Goal: Information Seeking & Learning: Learn about a topic

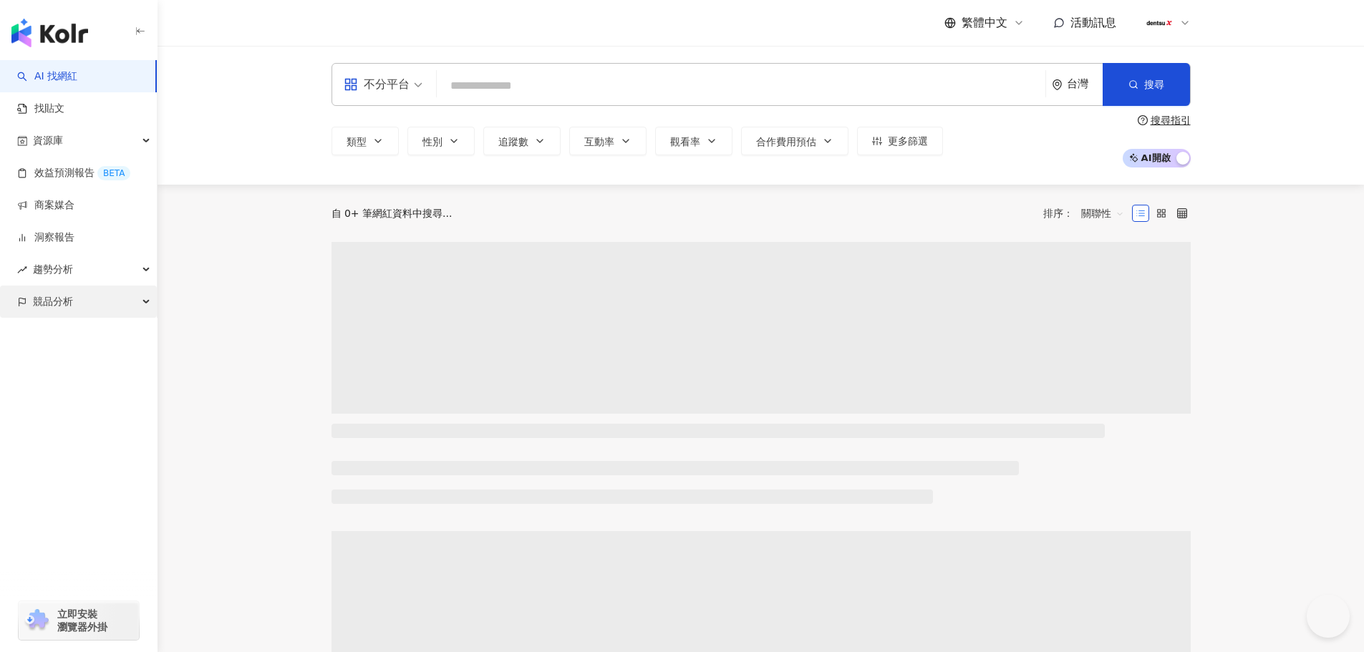
click at [100, 303] on div "競品分析" at bounding box center [78, 302] width 157 height 32
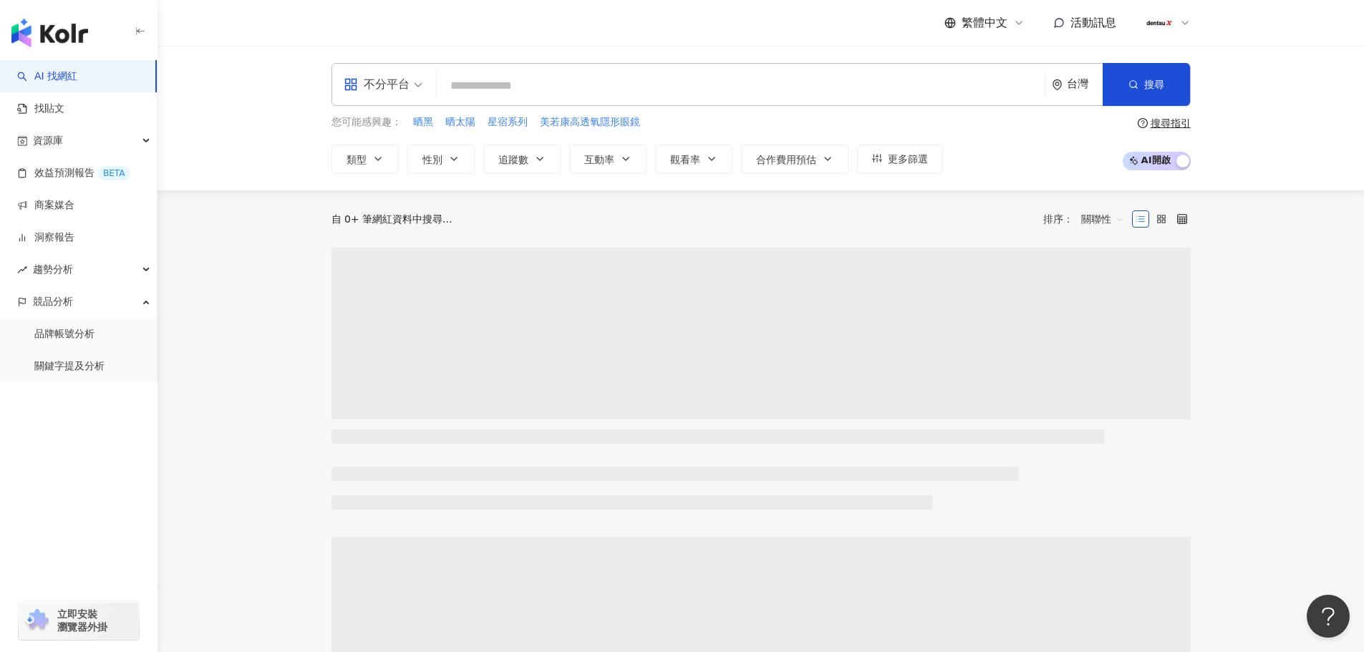
click at [68, 369] on link "關鍵字提及分析" at bounding box center [69, 366] width 70 height 14
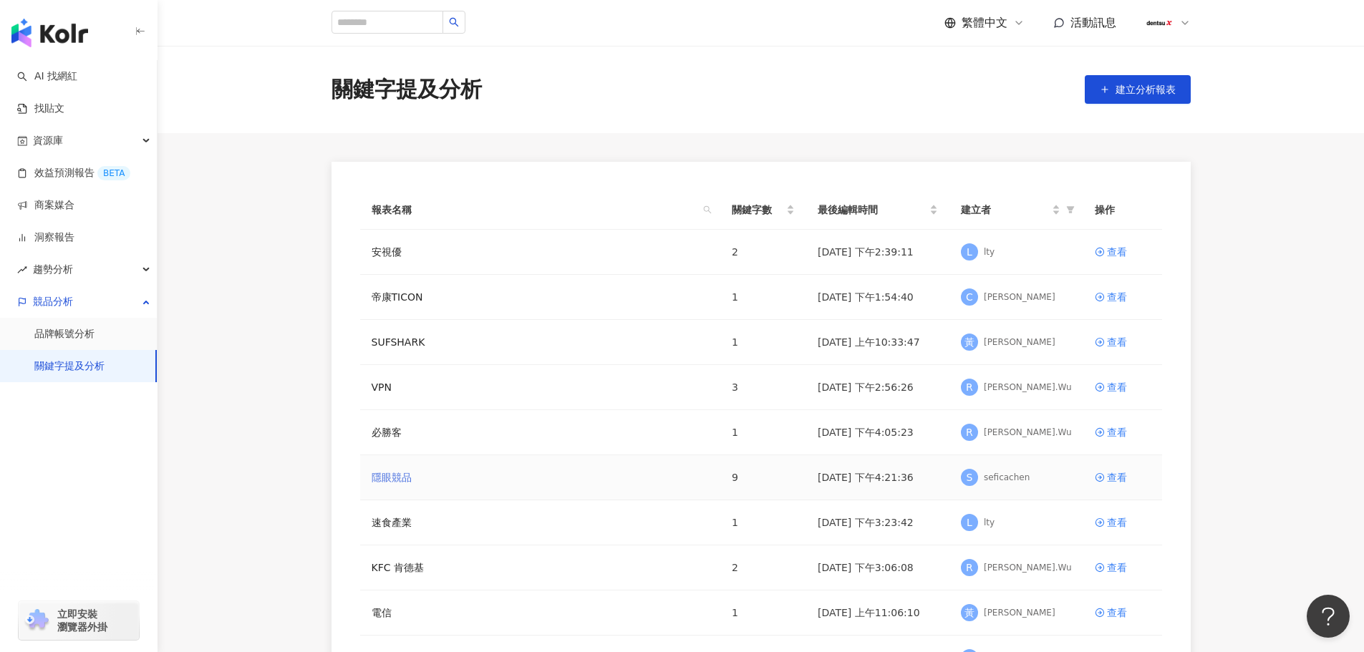
click at [390, 478] on link "隱眼競品" at bounding box center [392, 478] width 40 height 16
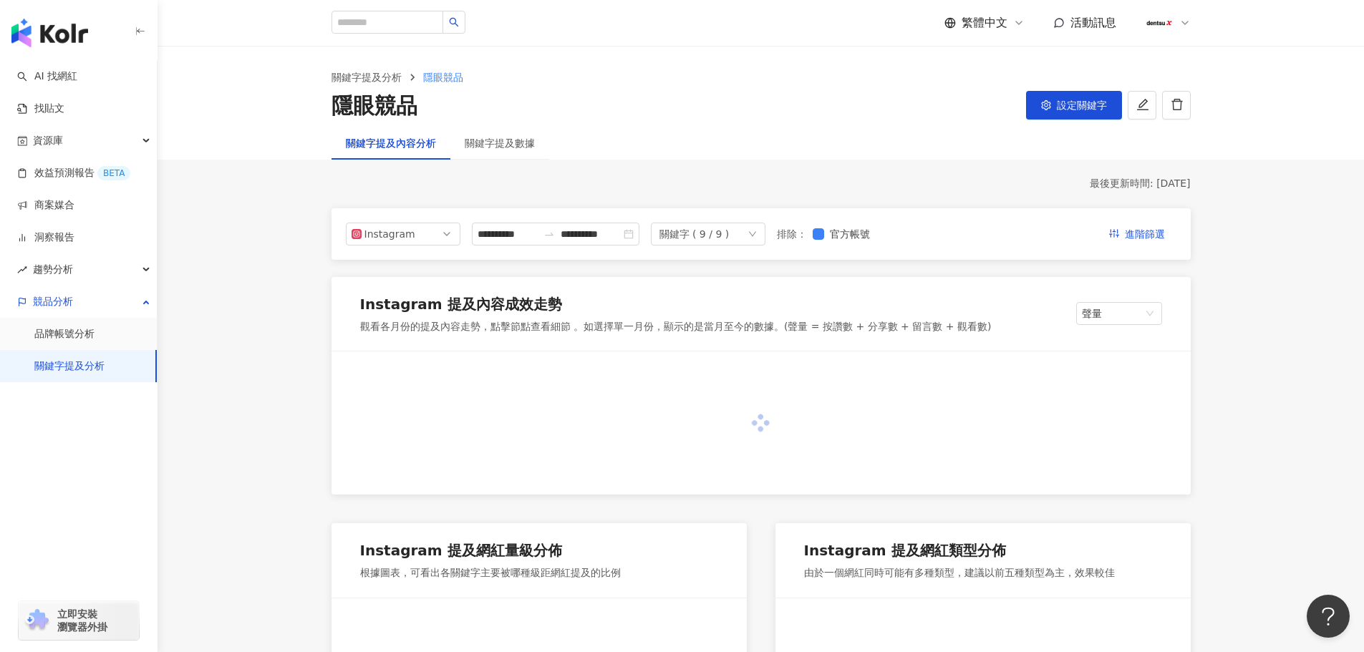
click at [765, 240] on div "關鍵字 ( 9 / 9 )" at bounding box center [708, 234] width 115 height 23
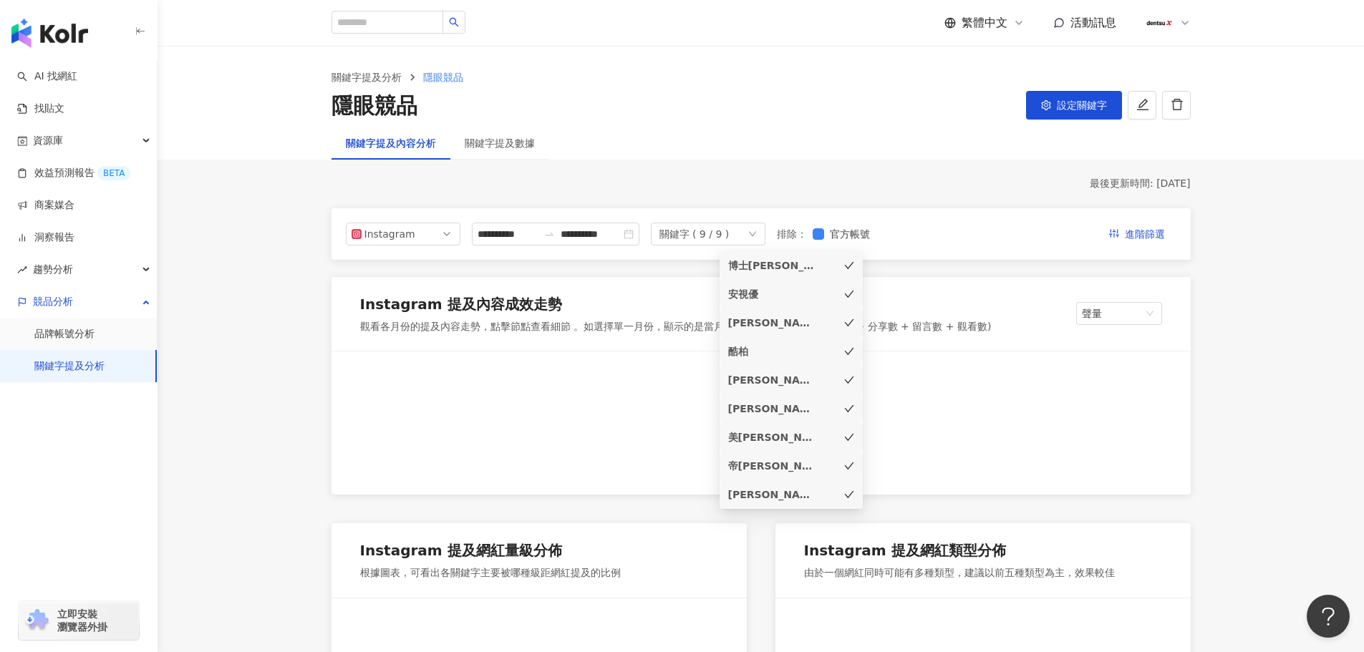
click at [844, 270] on icon "check" at bounding box center [849, 266] width 10 height 10
click at [846, 292] on icon "check" at bounding box center [849, 294] width 10 height 10
click at [847, 316] on div "愛爾康" at bounding box center [791, 323] width 126 height 16
click at [837, 382] on div "海昌" at bounding box center [791, 380] width 126 height 16
click at [849, 407] on icon "check" at bounding box center [849, 409] width 10 height 10
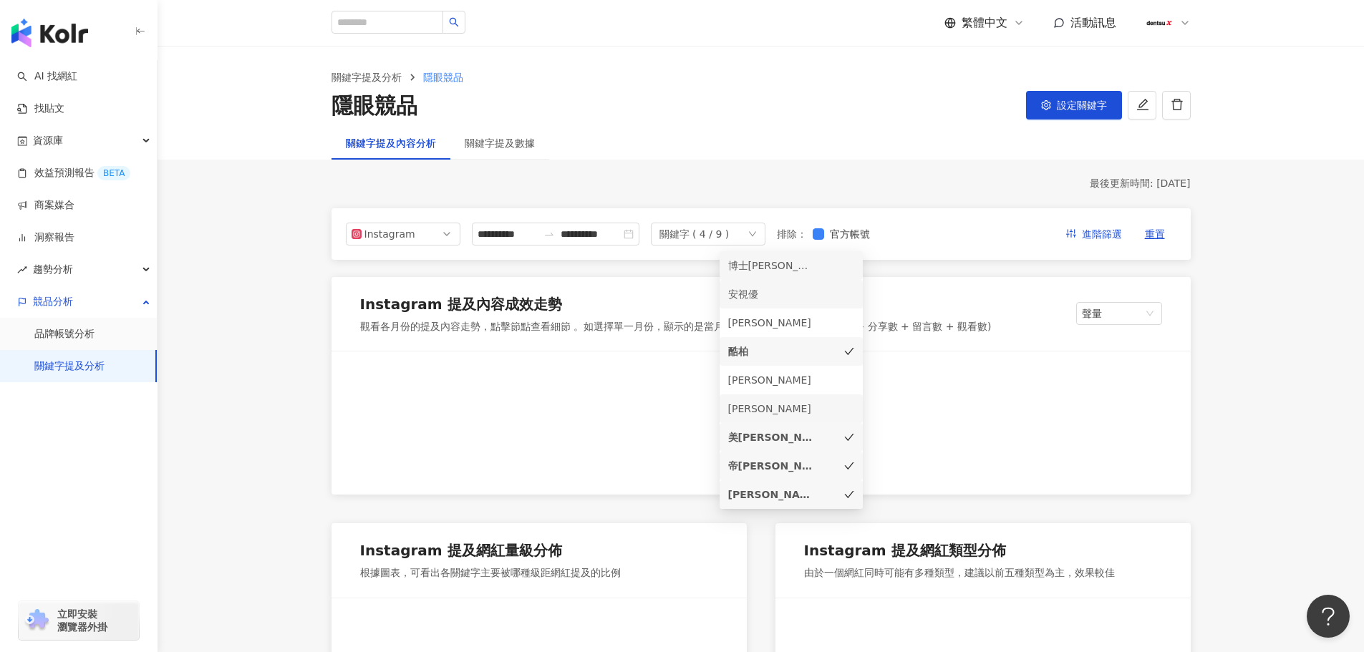
click at [846, 434] on icon "check" at bounding box center [849, 437] width 10 height 10
click at [846, 493] on icon "check" at bounding box center [849, 495] width 10 height 10
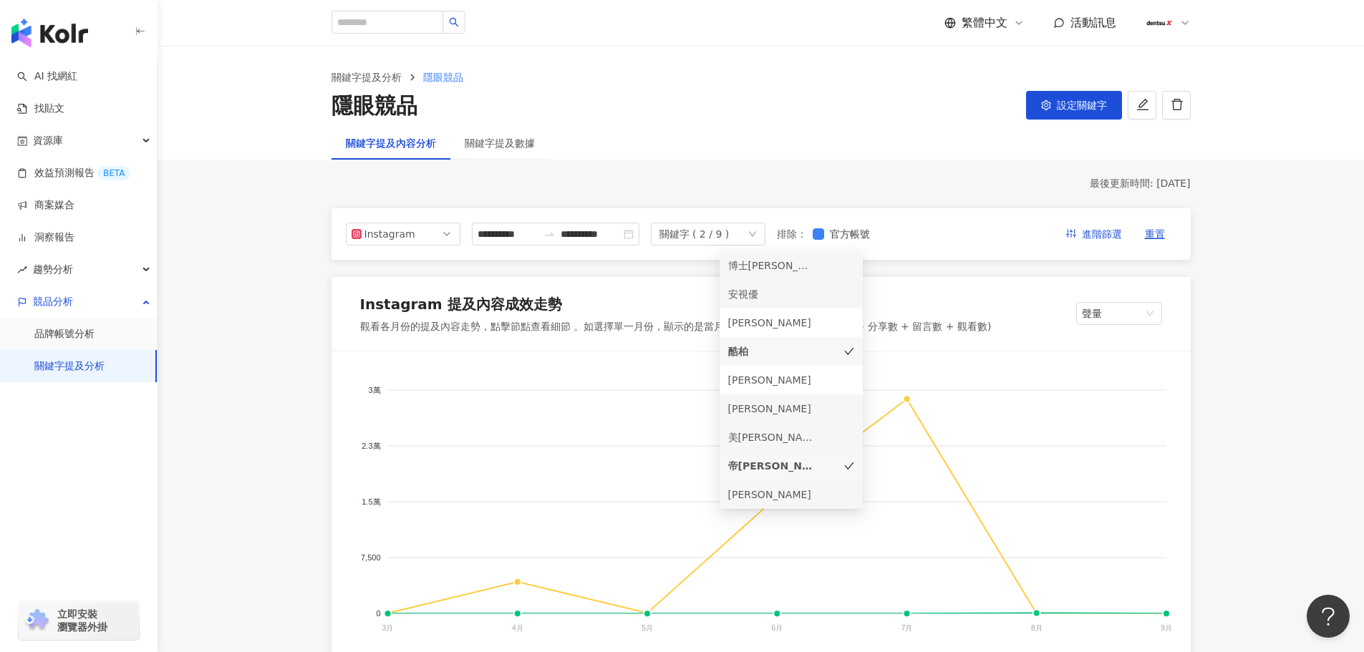
click at [871, 112] on div "隱眼競品 設定關鍵字" at bounding box center [761, 106] width 859 height 30
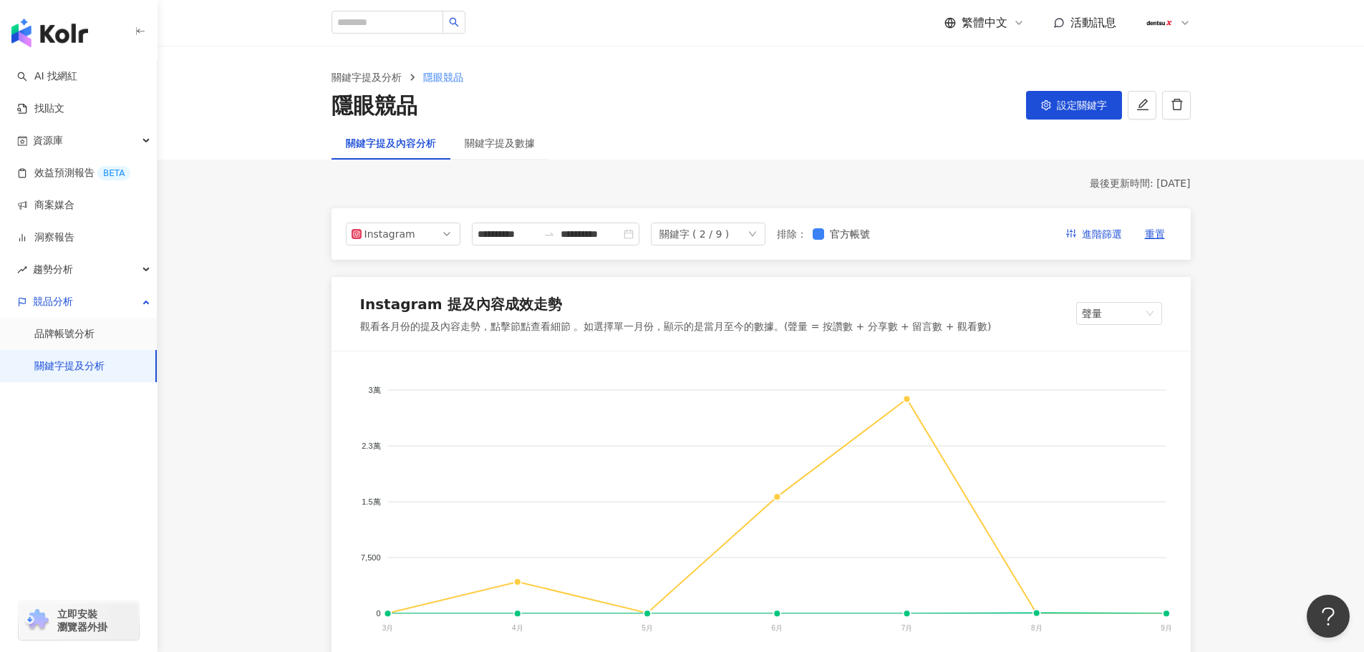
click at [765, 226] on div "關鍵字 ( 2 / 9 )" at bounding box center [708, 234] width 115 height 23
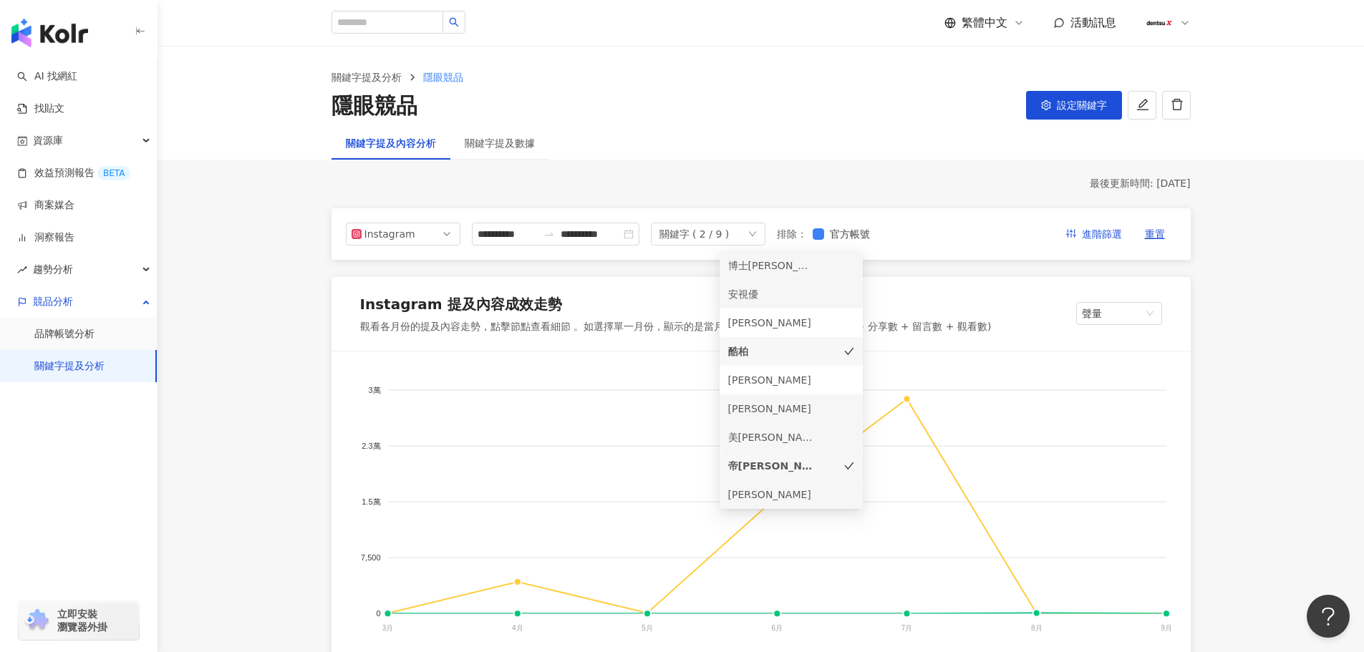
click at [801, 473] on div "帝康" at bounding box center [771, 466] width 86 height 16
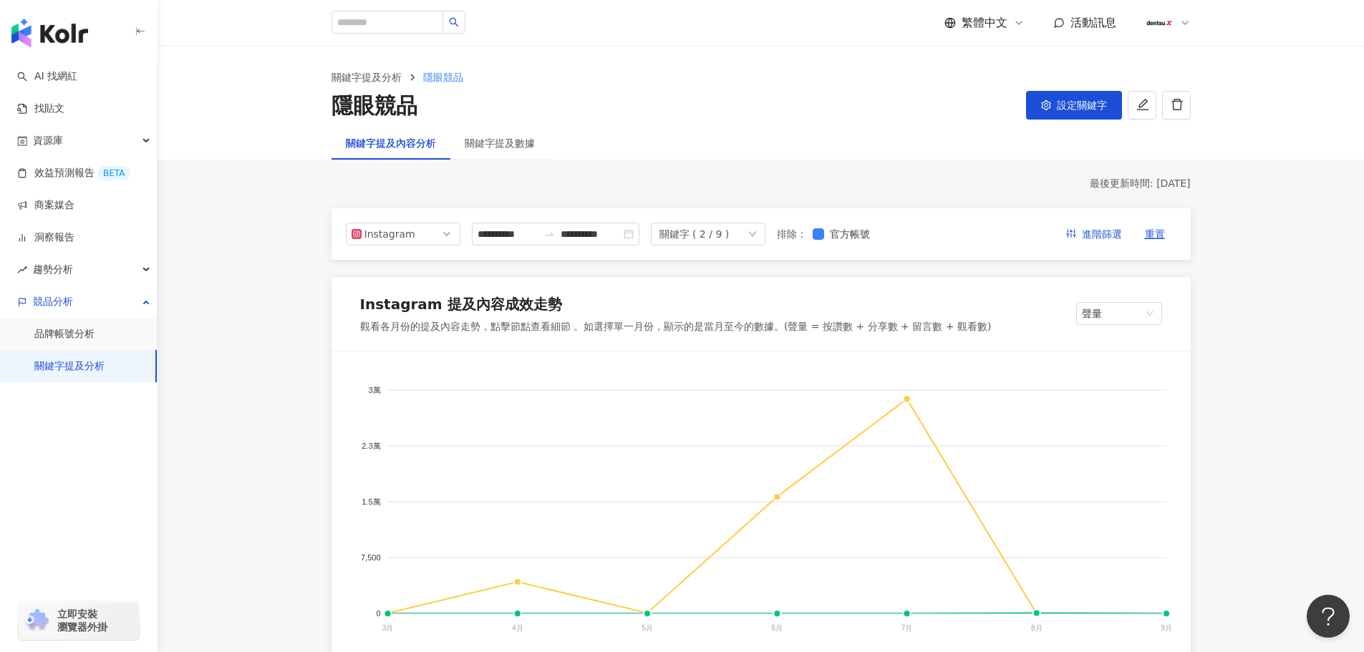
click at [765, 236] on div "關鍵字 ( 2 / 9 )" at bounding box center [708, 234] width 115 height 23
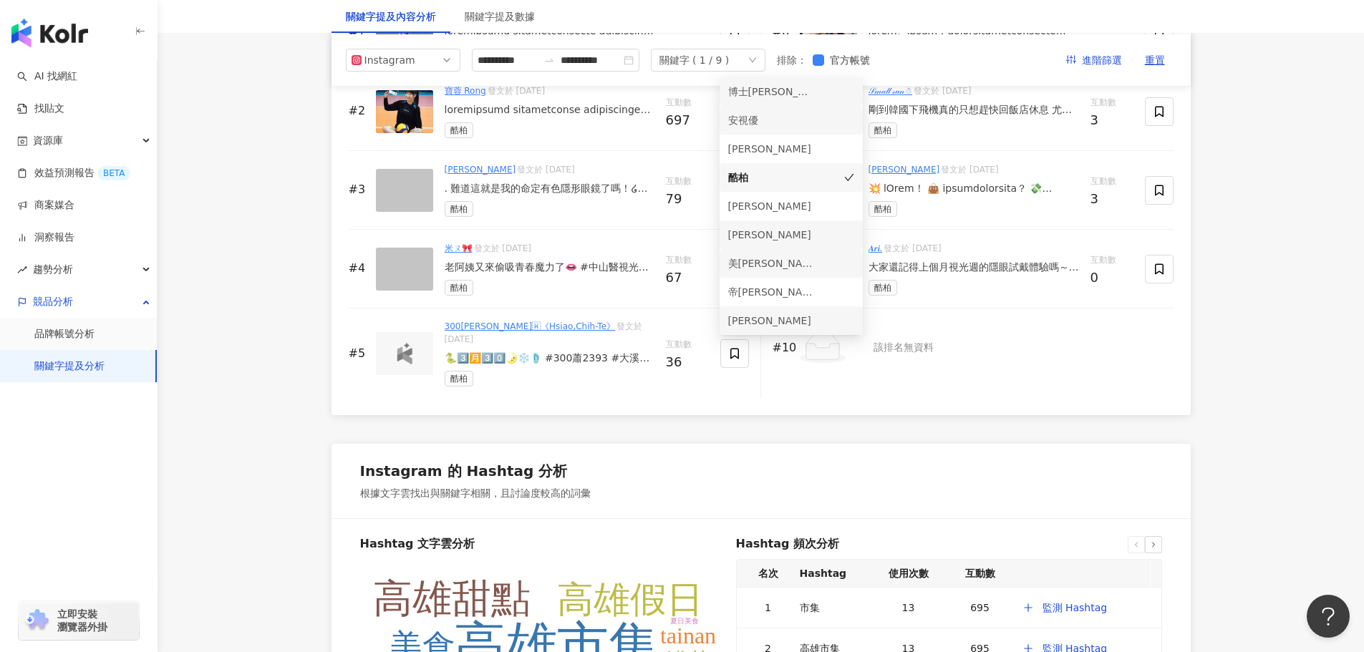
scroll to position [2296, 0]
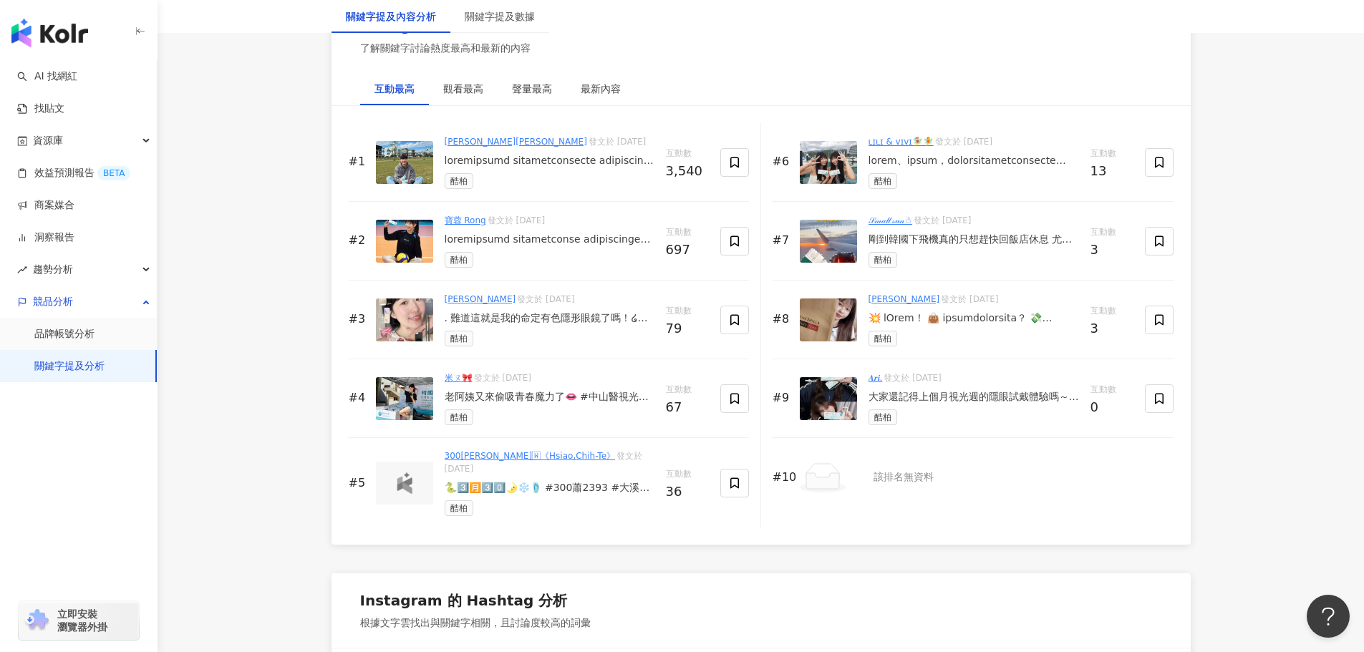
scroll to position [2225, 0]
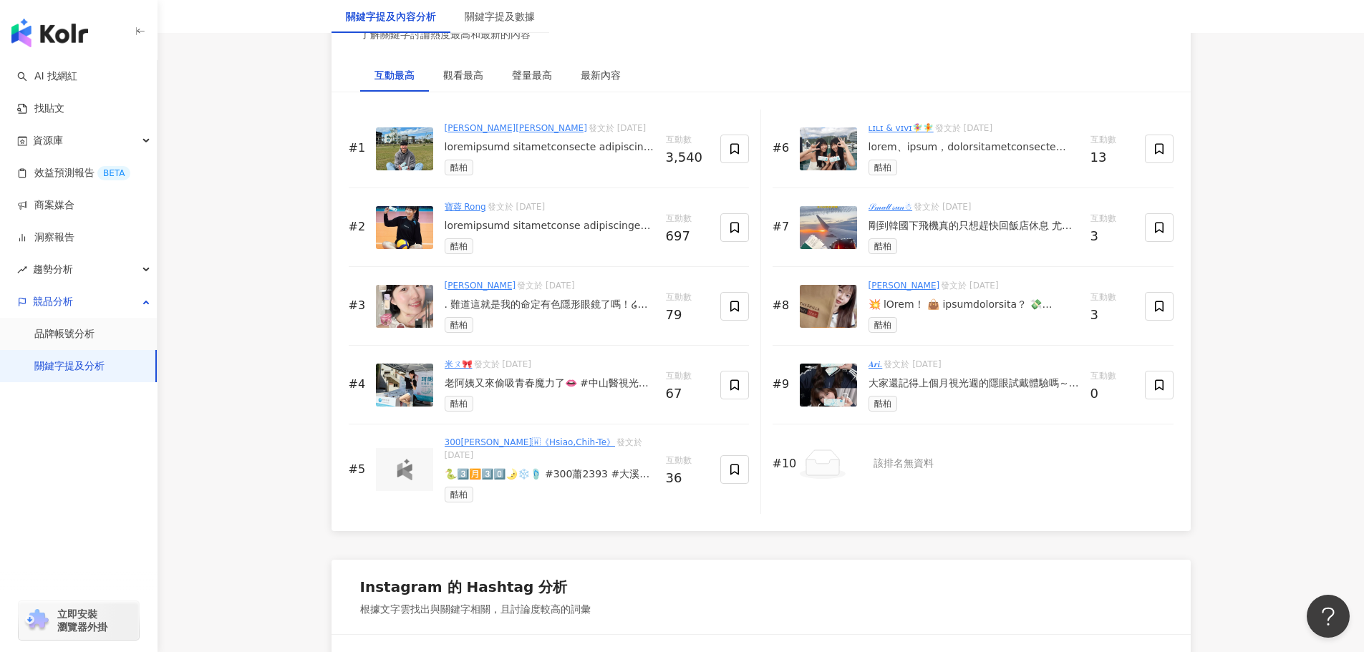
drag, startPoint x: 555, startPoint y: 145, endPoint x: 517, endPoint y: 152, distance: 38.5
click at [517, 152] on div at bounding box center [550, 147] width 210 height 14
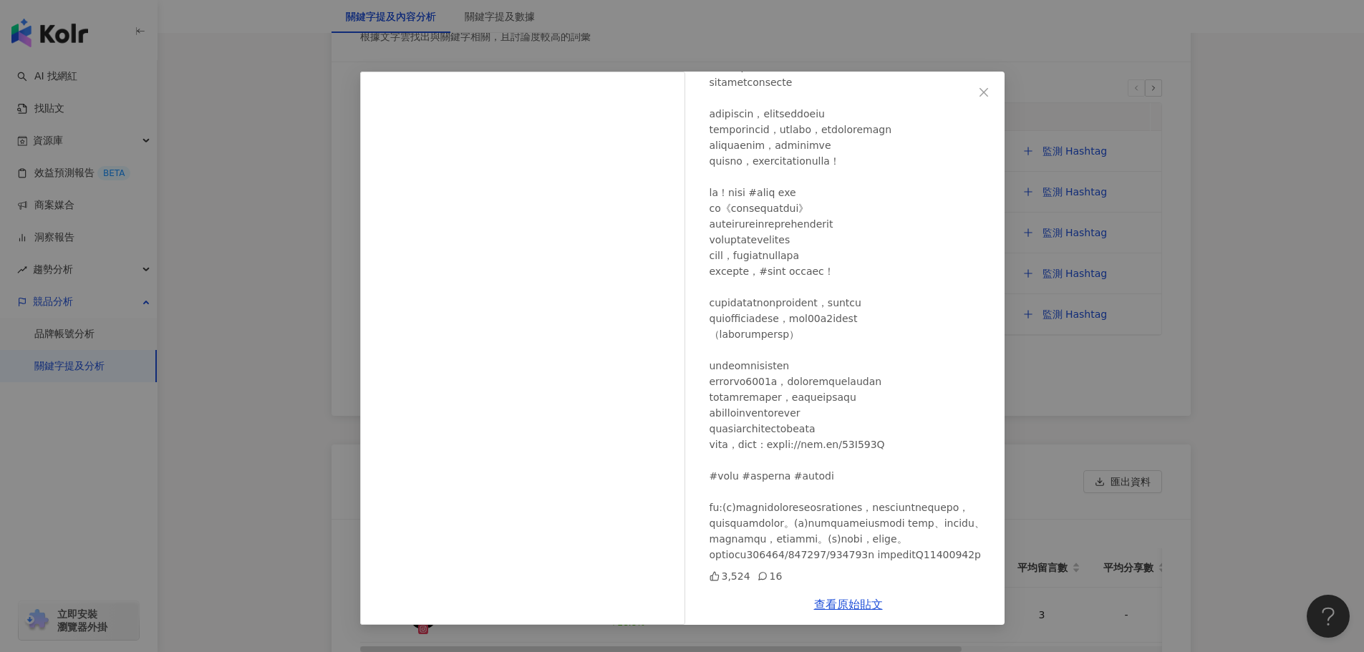
scroll to position [168, 0]
click at [986, 95] on icon "close" at bounding box center [983, 92] width 11 height 11
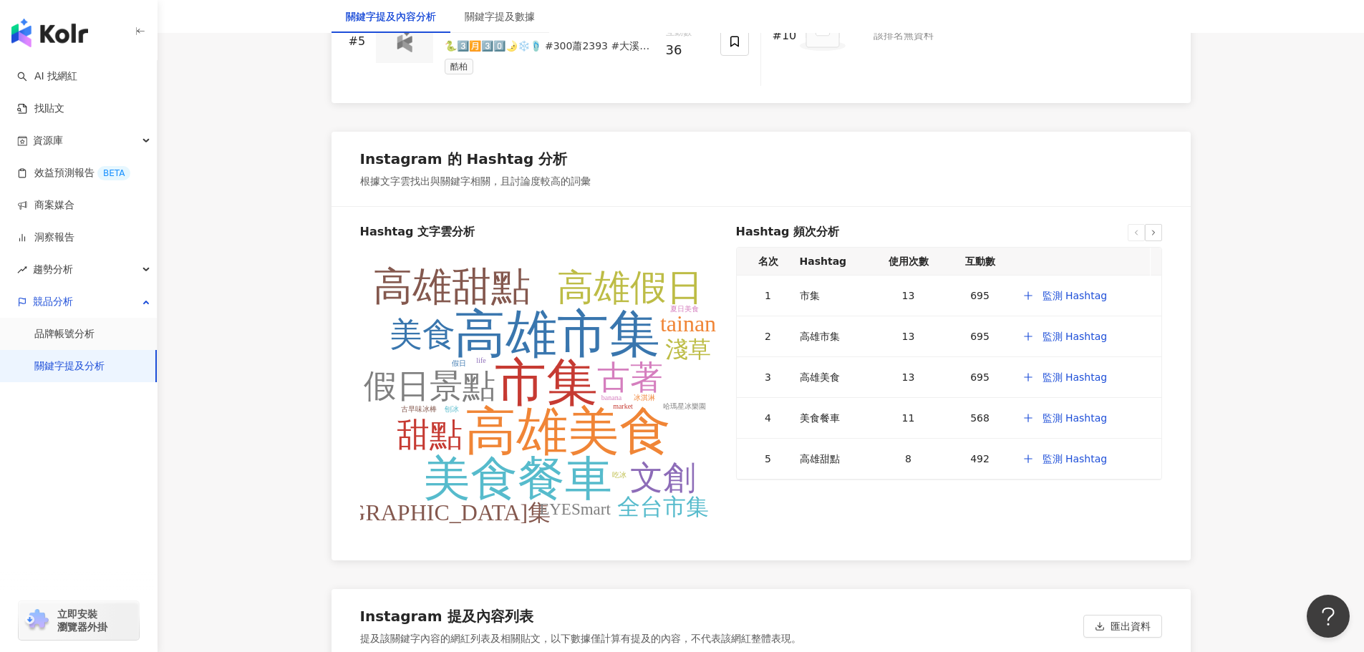
scroll to position [2654, 0]
click at [448, 228] on h6 "Hashtag 文字雲分析" at bounding box center [542, 231] width 365 height 16
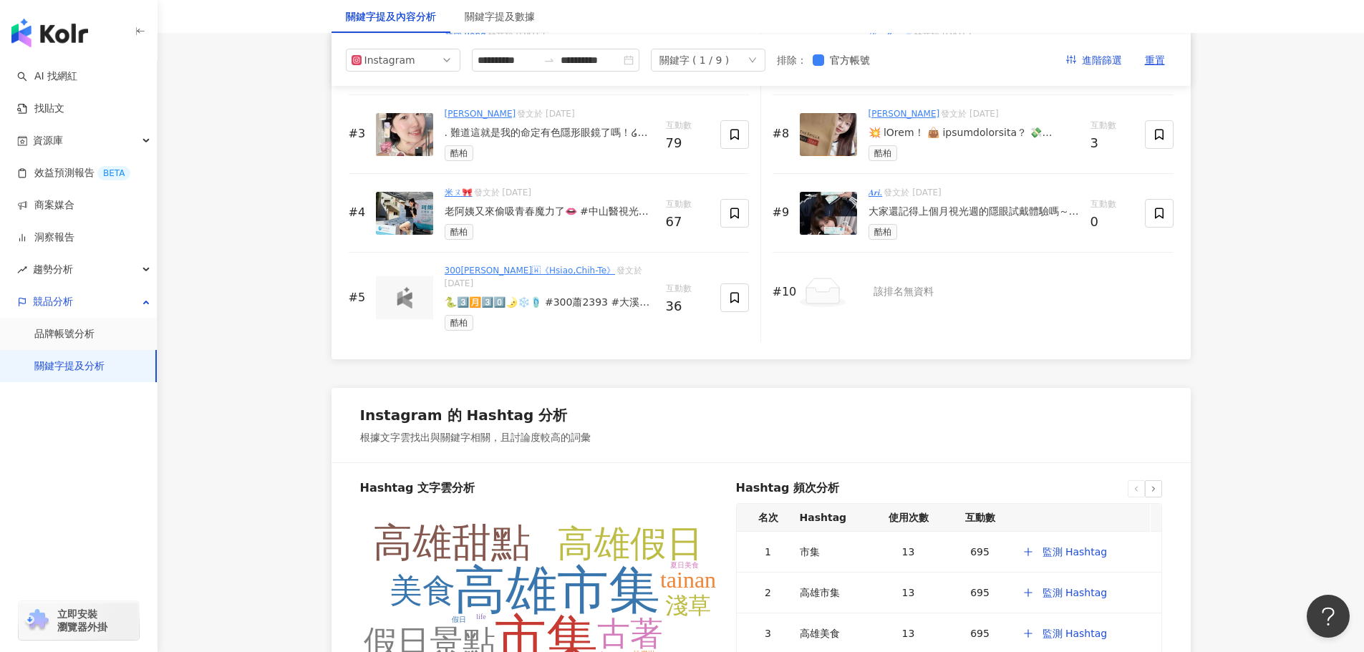
scroll to position [2368, 0]
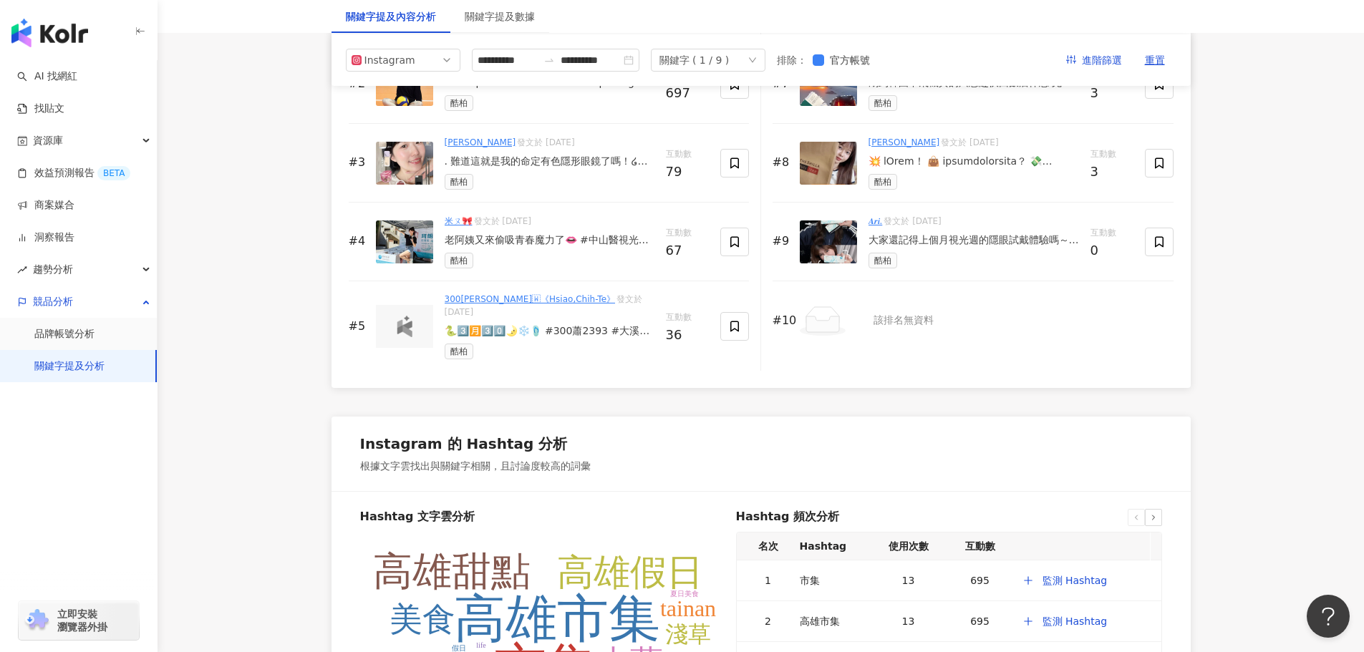
click at [502, 241] on div "老阿姨又來偷吸青春魔力了👄 #中山醫視光週 x #酷柏光學 🅦🅞🅡🅚 🅡🅔🅒🅞🅡🅓 快閃集客活動的主持稿就像變形金剛 腦袋變成關鍵字搜尋引擎 輸入三個字回你三…" at bounding box center [550, 240] width 210 height 14
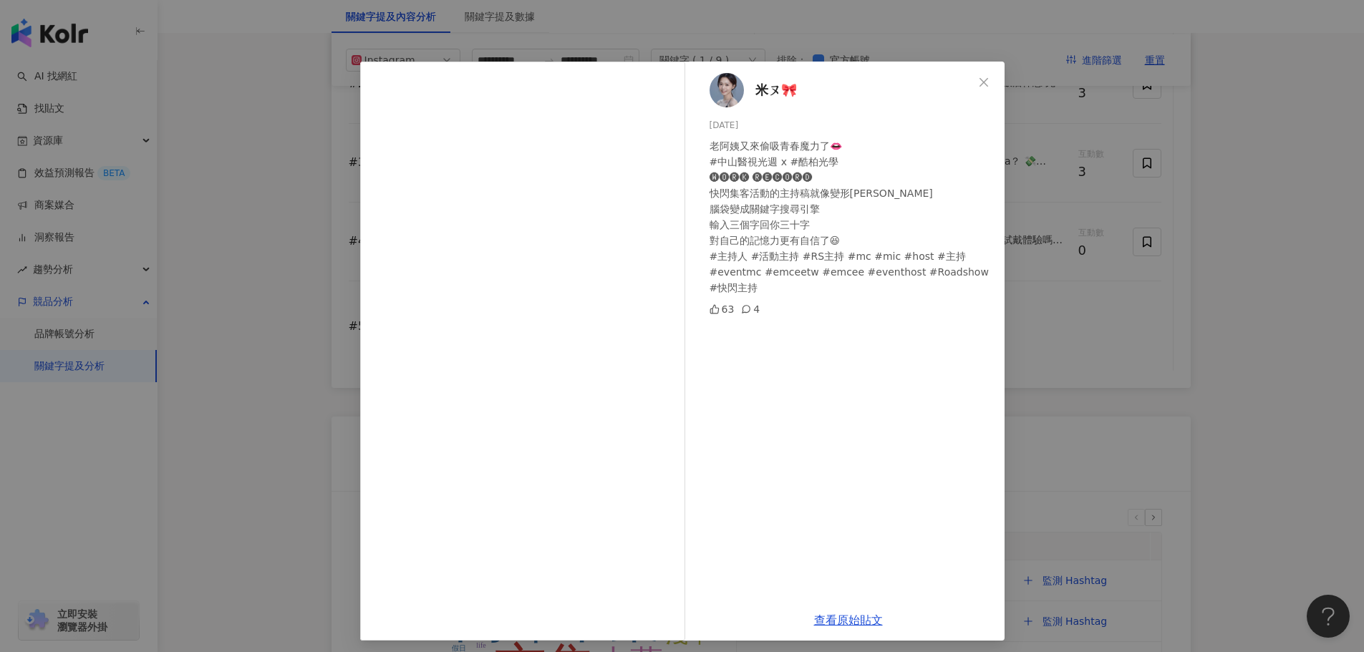
scroll to position [16, 0]
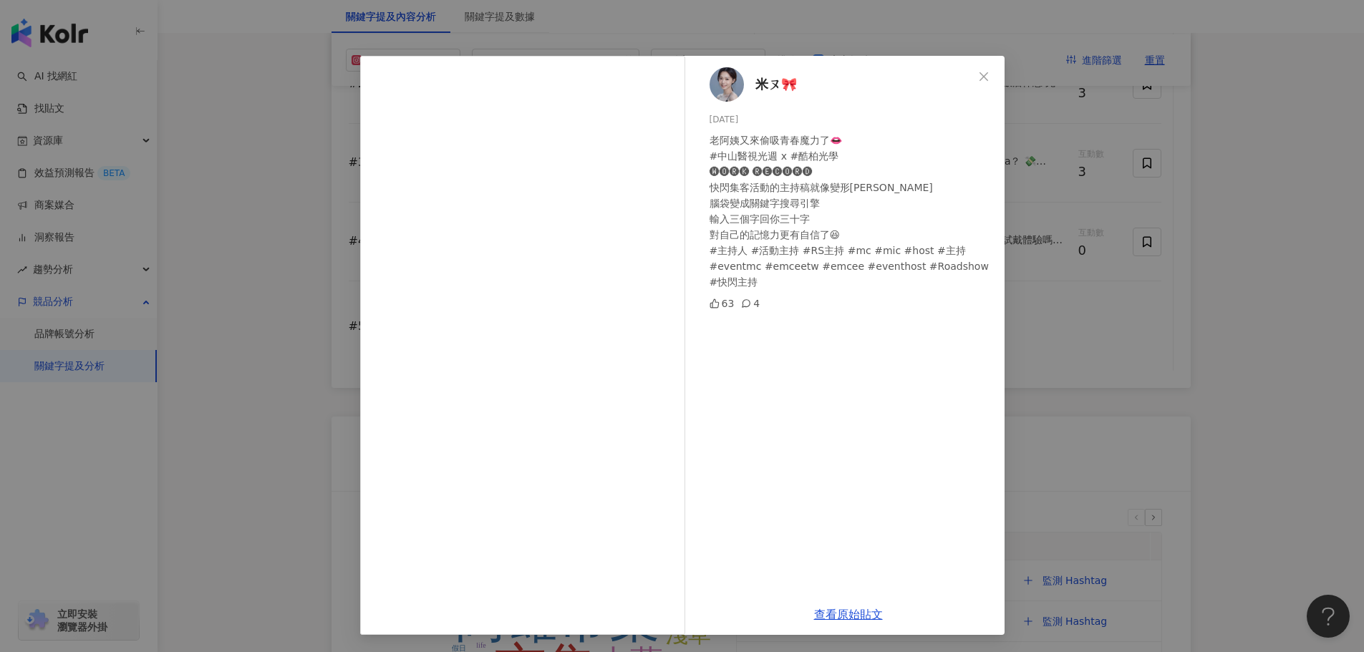
click at [1139, 266] on div "米ㄡ🎀 2025/6/7 老阿姨又來偷吸青春魔力了👄 #中山醫視光週 x #酷柏光學 🅦🅞🅡🅚 🅡🅔🅒🅞🅡🅓 快閃集客活動的主持稿就像變形金剛 腦袋變成關鍵字…" at bounding box center [682, 326] width 1364 height 652
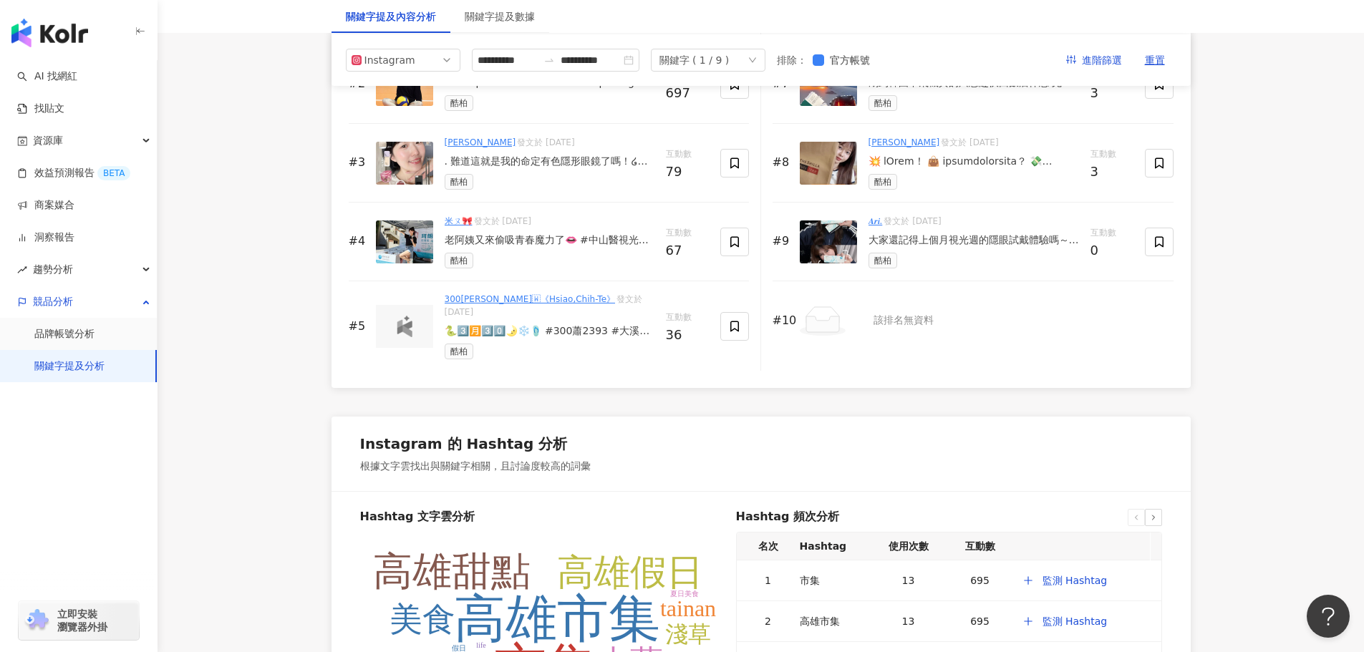
click at [914, 243] on div "大家還記得上個月視光週的隱眼試戴體驗嗎～ 貼心小提醒❣️ 4/8開始就可以去指定店家兌換囉👀 ⏰兌換時間：即日起~5/31 💡方式超簡單👇🏻 1. 帶著「校園…" at bounding box center [974, 240] width 211 height 14
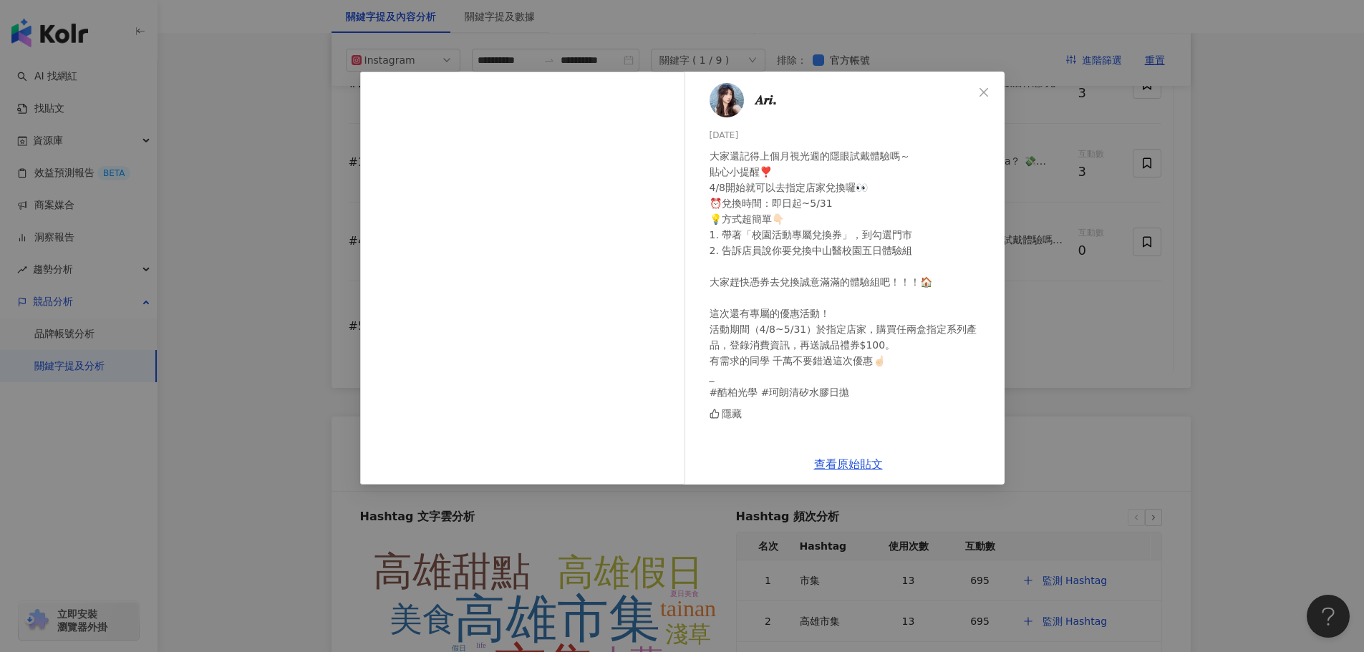
click at [1128, 317] on div "𝑨𝒓𝒊. 2025/4/19 大家還記得上個月視光週的隱眼試戴體驗嗎～ 貼心小提醒❣️ 4/8開始就可以去指定店家兌換囉👀 ⏰兌換時間：即日起~5/31 💡方…" at bounding box center [682, 326] width 1364 height 652
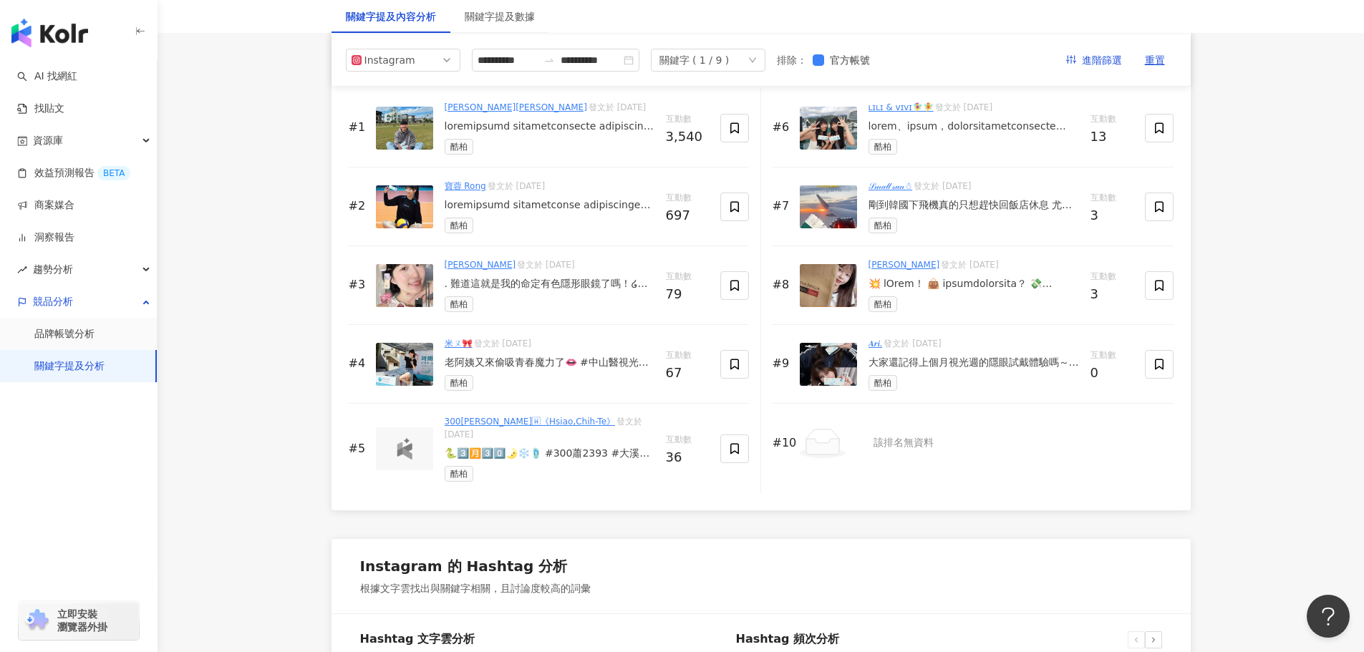
scroll to position [2225, 0]
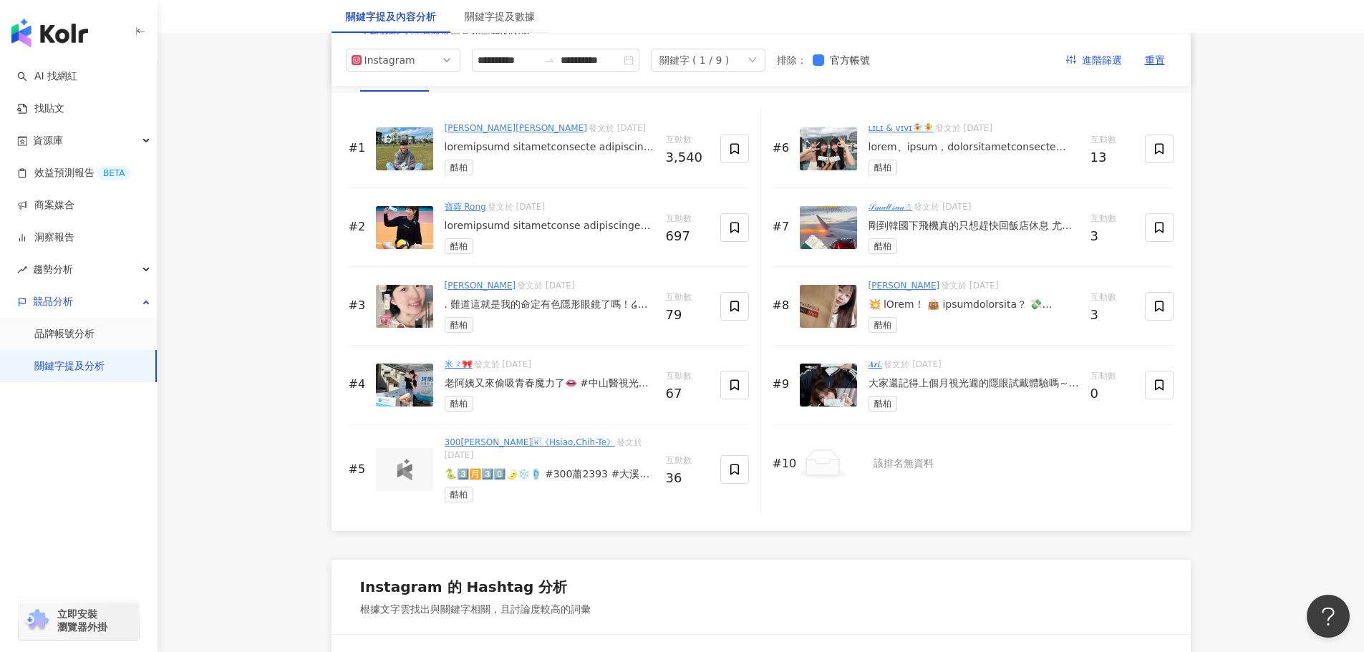
click at [965, 307] on div at bounding box center [974, 305] width 211 height 14
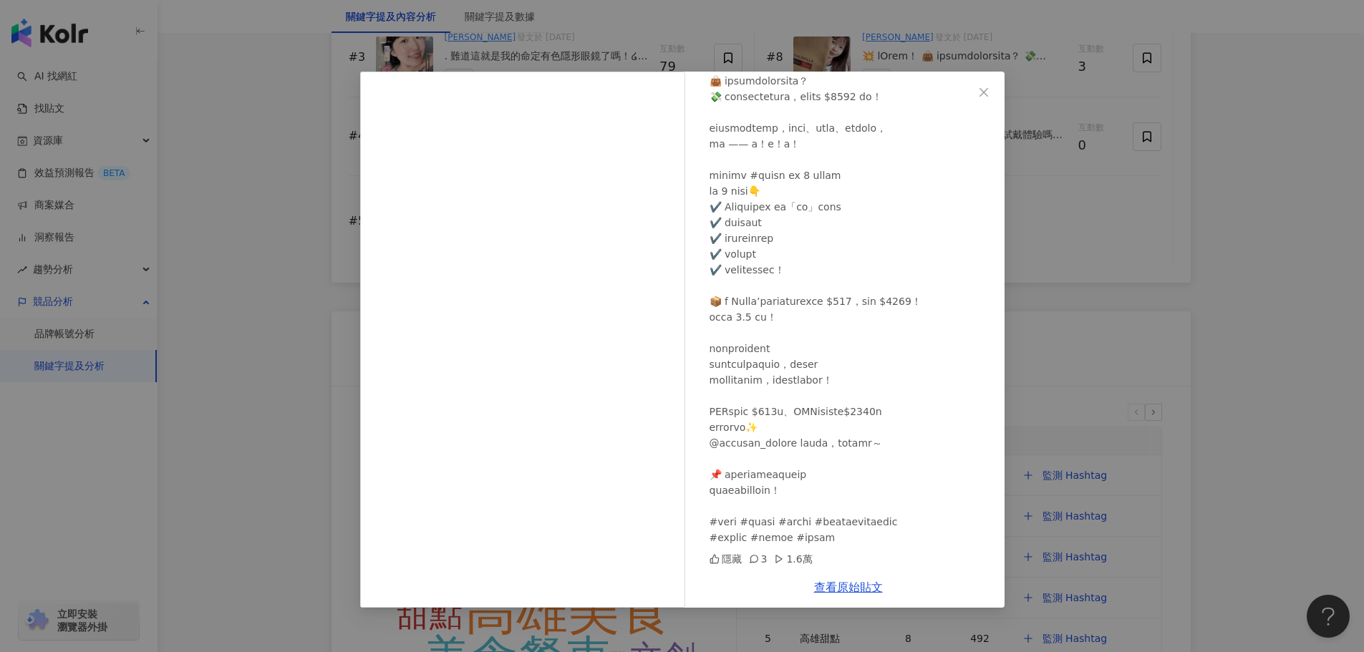
scroll to position [2511, 0]
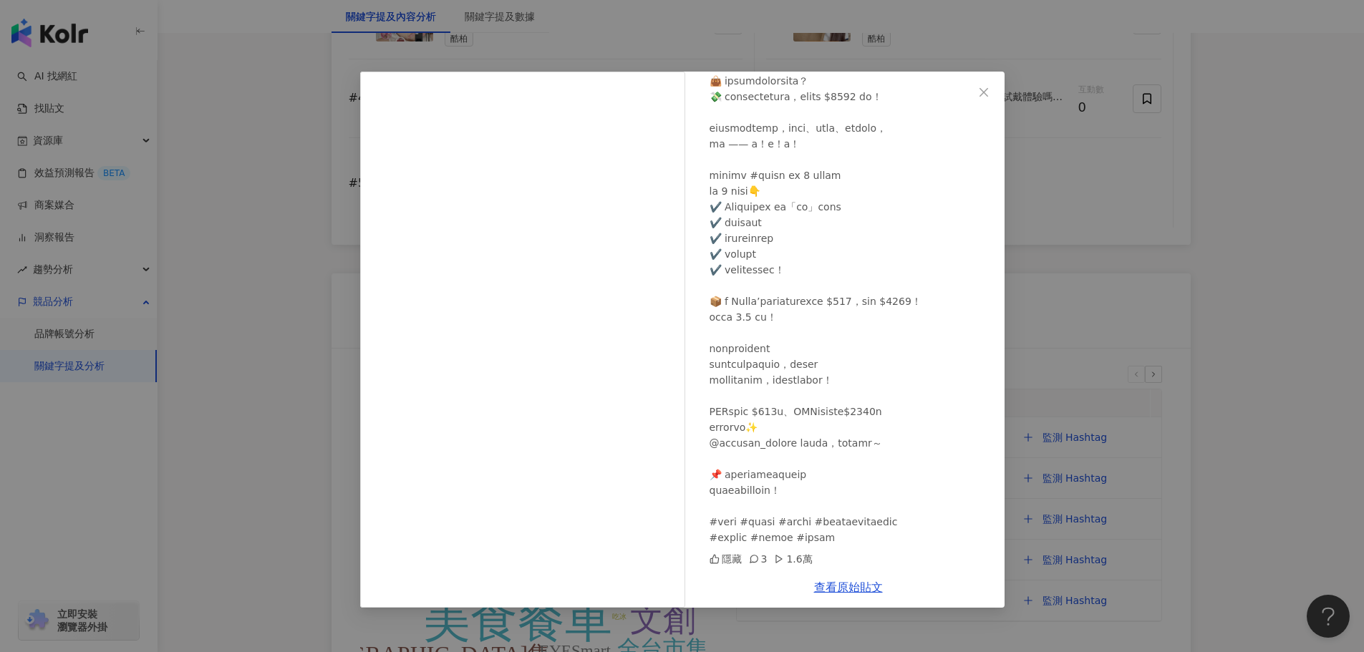
click at [1145, 377] on div "Dana 2025/6/18 隱藏 3 1.6萬 查看原始貼文" at bounding box center [682, 326] width 1364 height 652
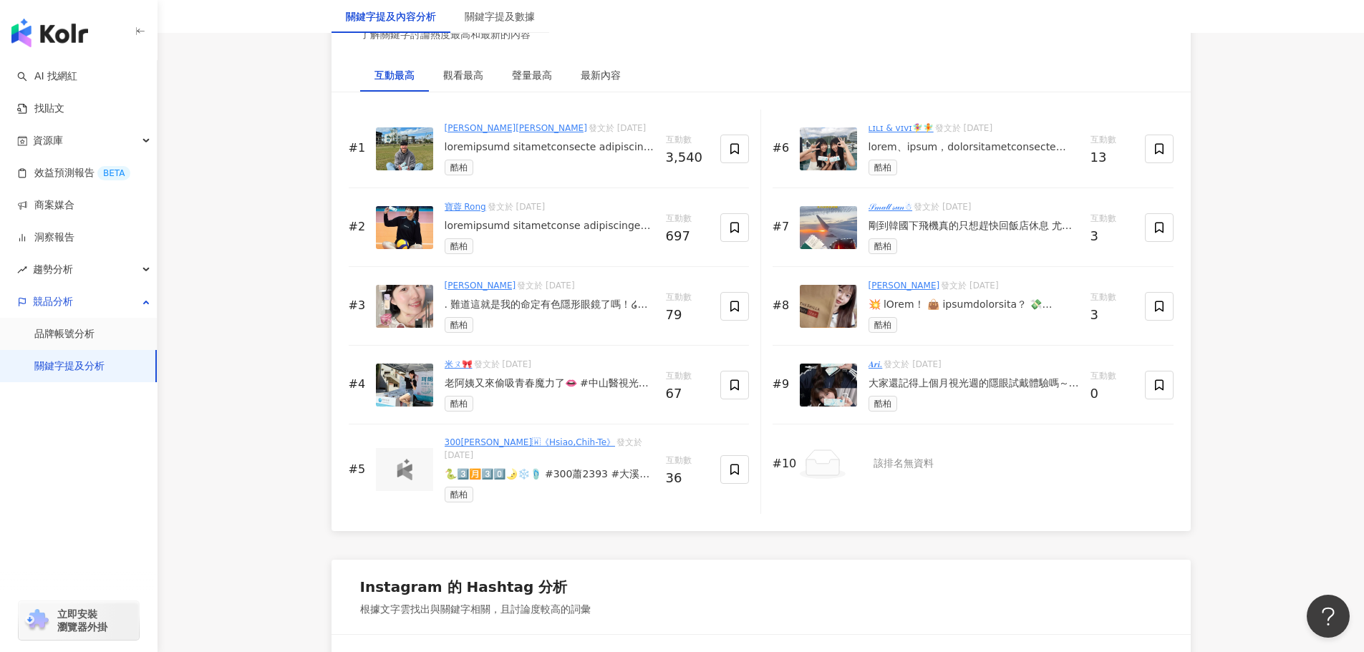
scroll to position [2583, 0]
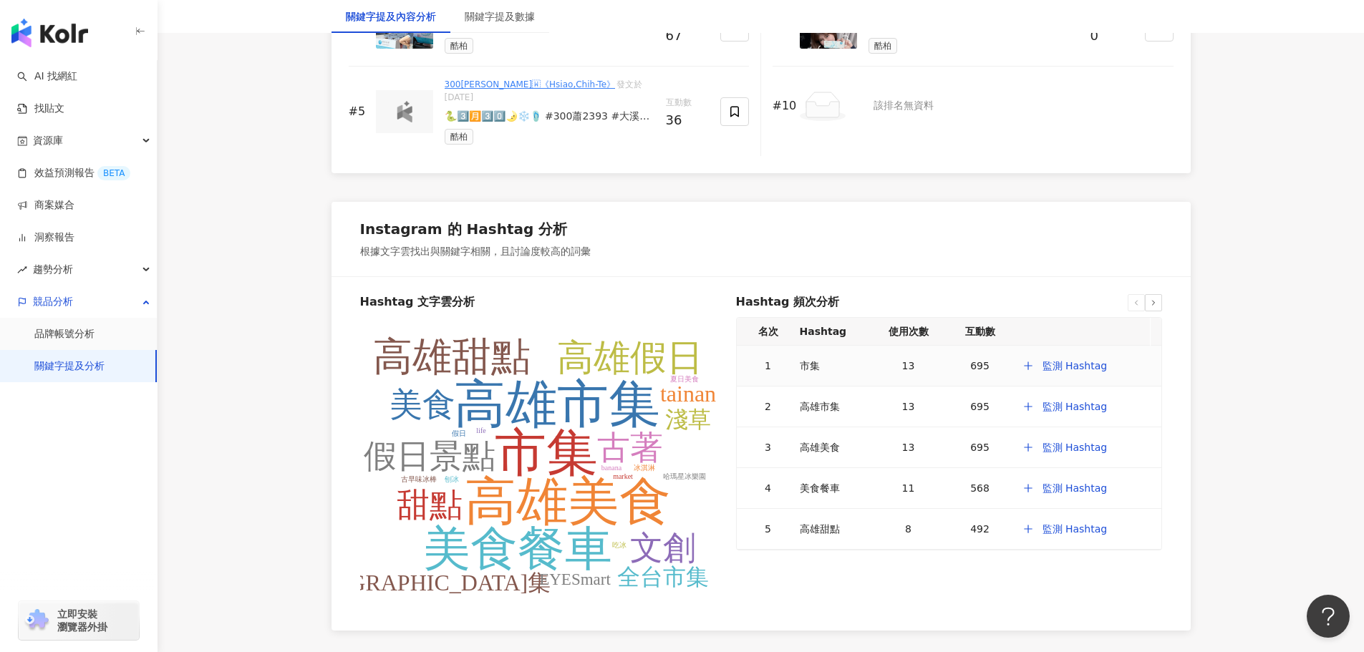
click at [906, 358] on div "13" at bounding box center [909, 366] width 60 height 16
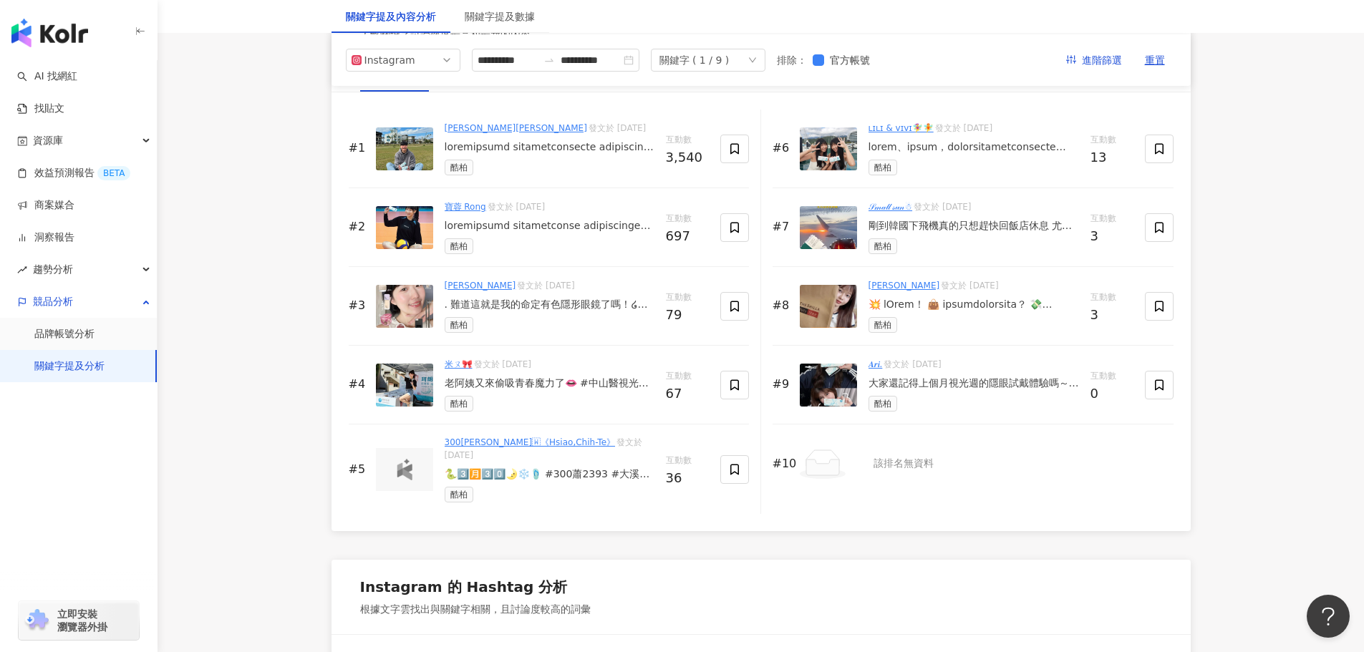
scroll to position [2082, 0]
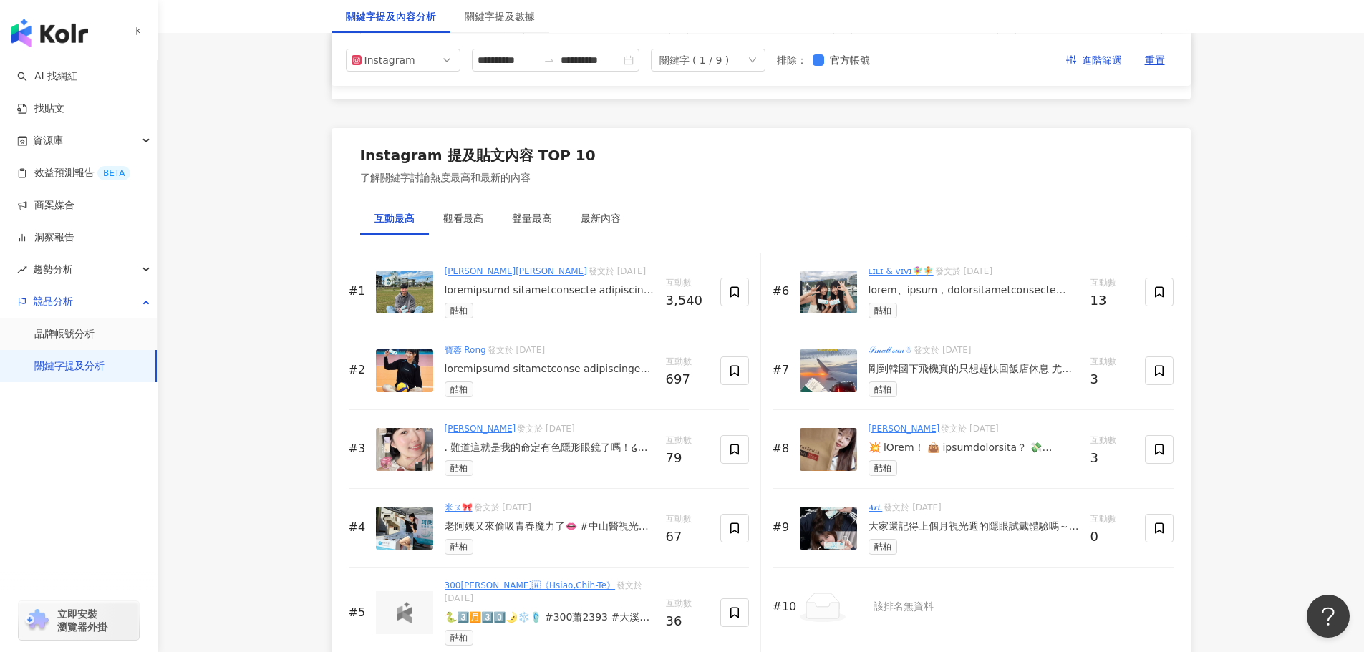
click at [917, 291] on div at bounding box center [974, 291] width 211 height 14
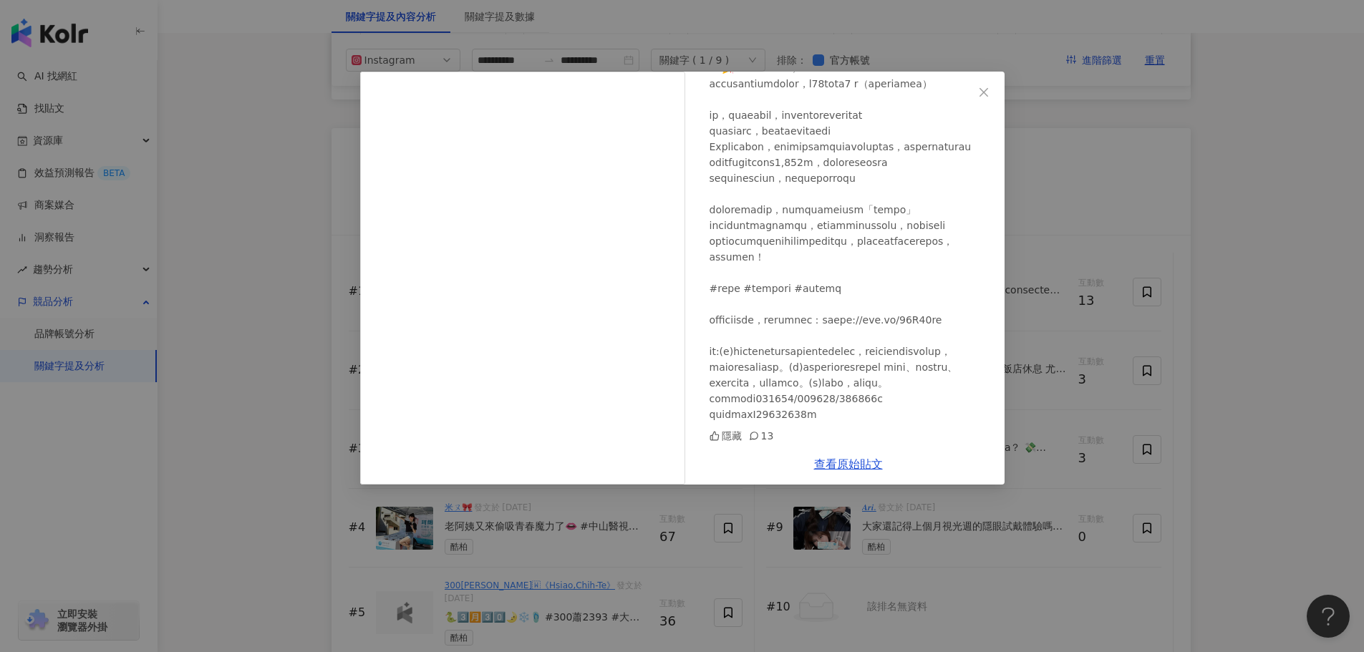
scroll to position [498, 0]
click at [1115, 233] on div "ʟɪʟɪ & ᴠɪᴠɪ🧚‍♀️🧚 2025/4/14 隱藏 13 查看原始貼文" at bounding box center [682, 326] width 1364 height 652
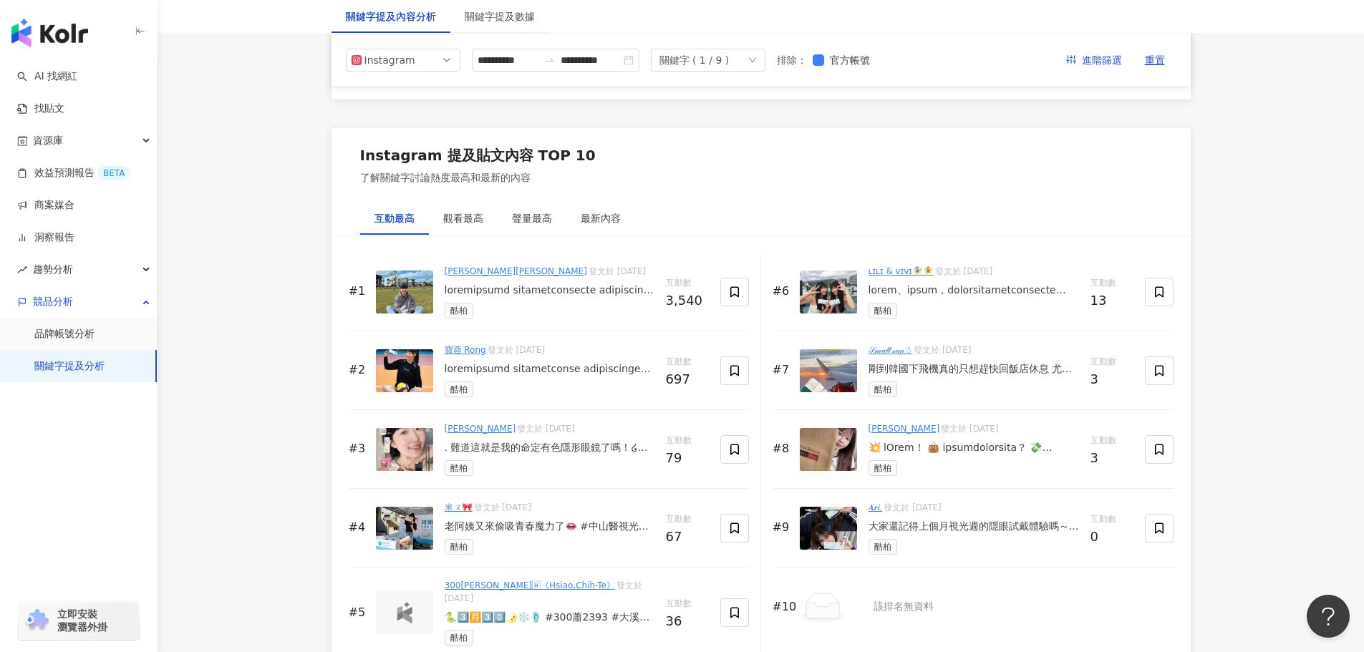
click at [537, 373] on div at bounding box center [550, 369] width 210 height 14
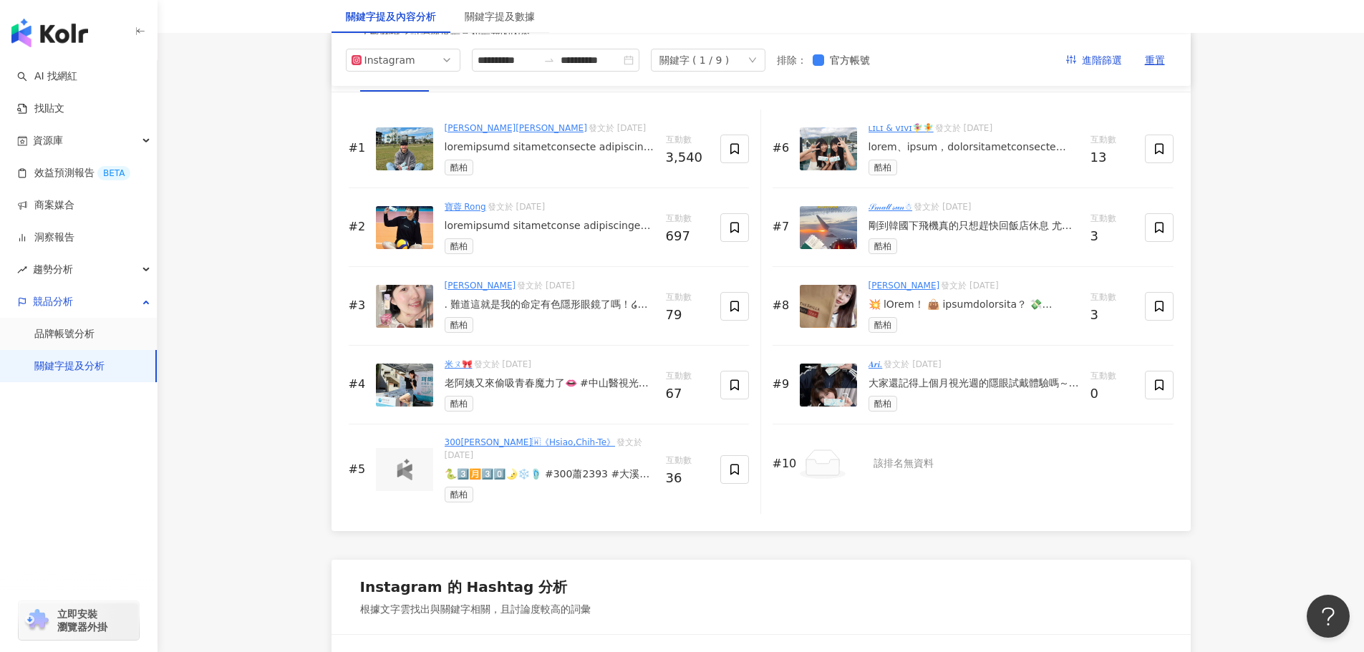
scroll to position [1795, 0]
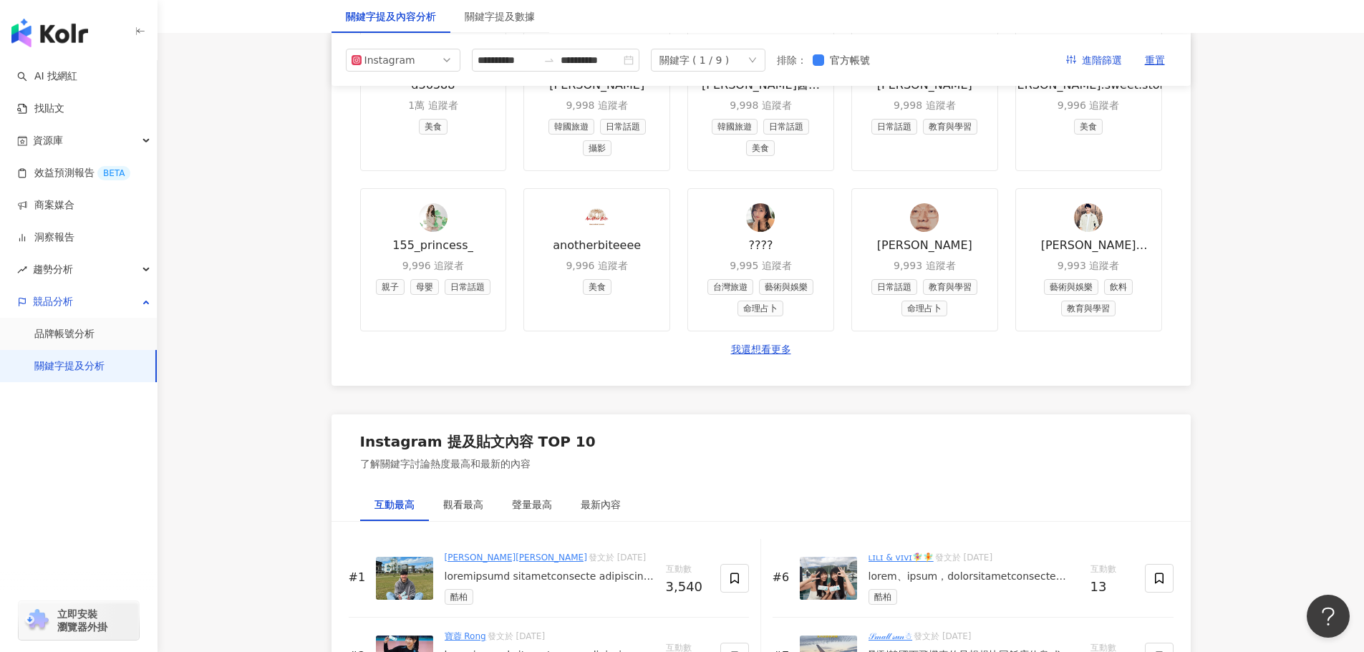
click at [730, 66] on div "關鍵字 ( 1 / 9 )" at bounding box center [694, 59] width 70 height 21
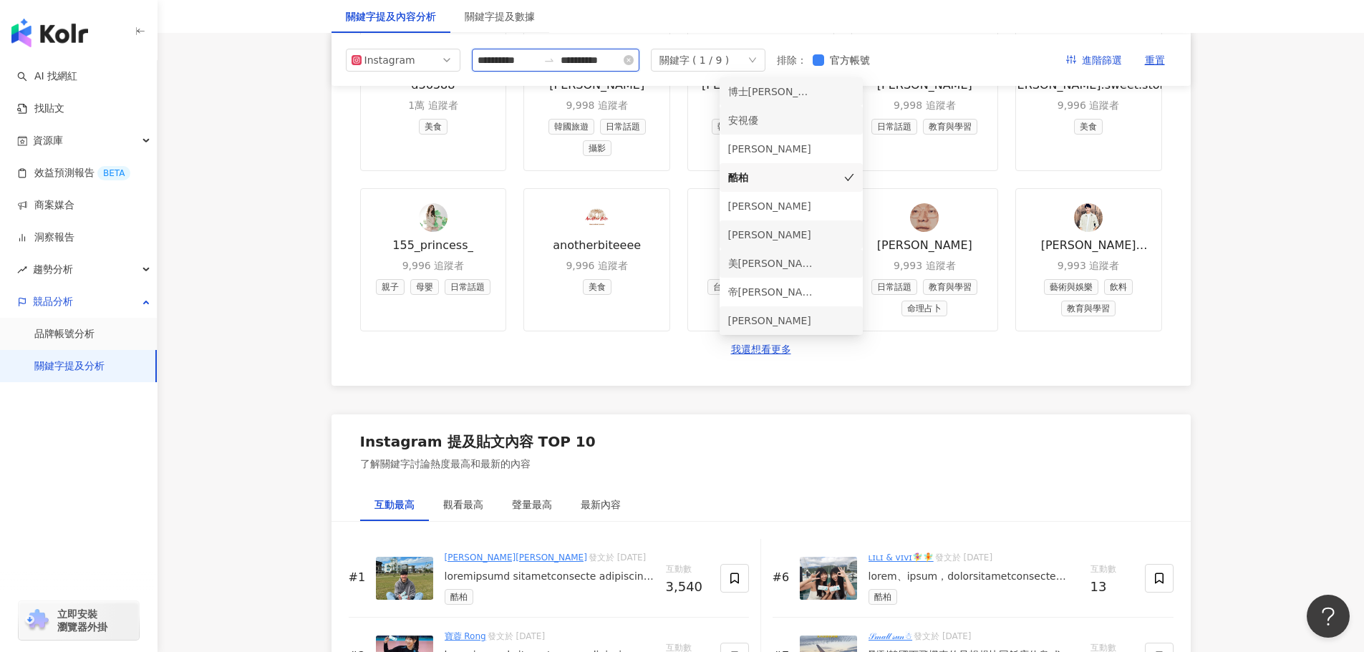
click at [523, 62] on input "**********" at bounding box center [508, 60] width 60 height 16
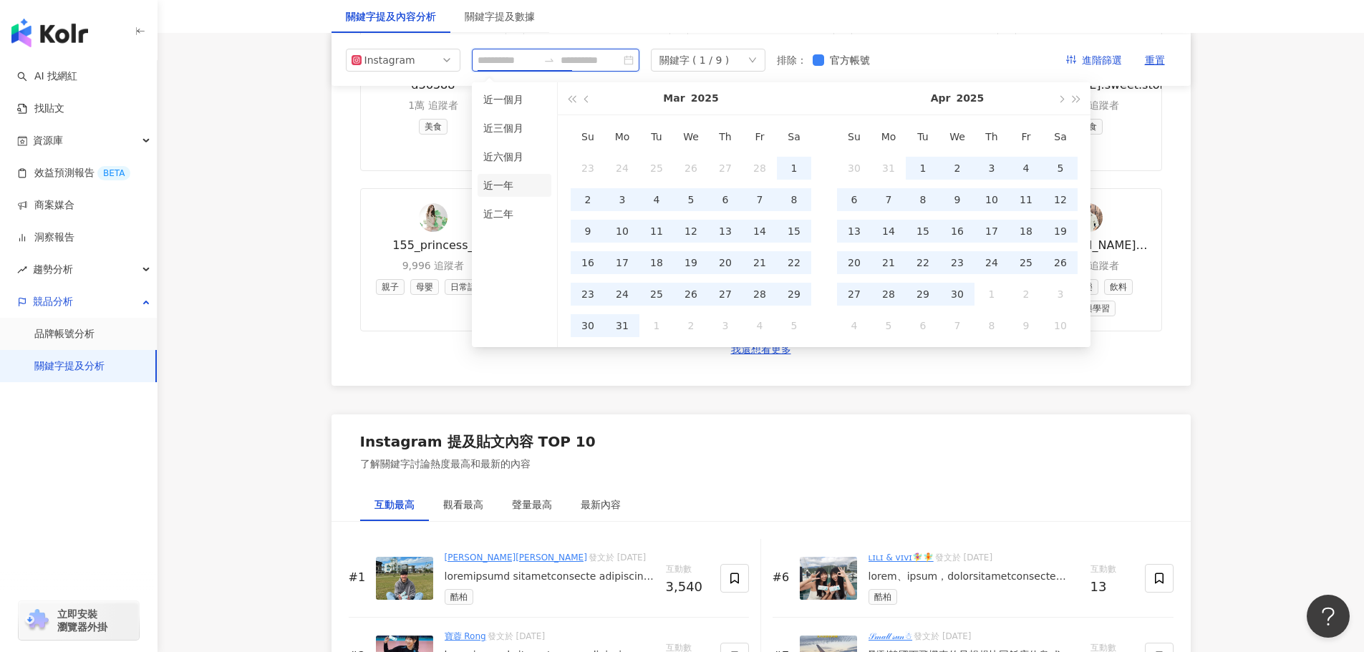
type input "**********"
click at [506, 188] on li "近一年" at bounding box center [515, 185] width 74 height 23
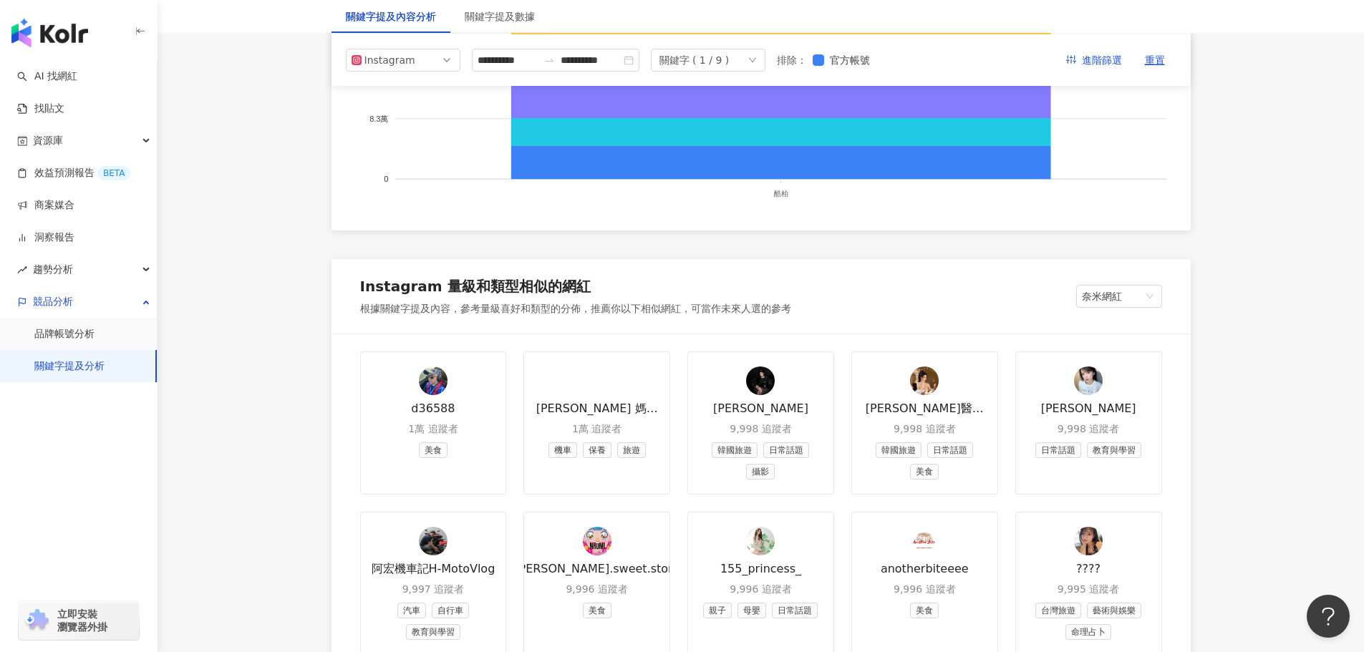
scroll to position [1465, 0]
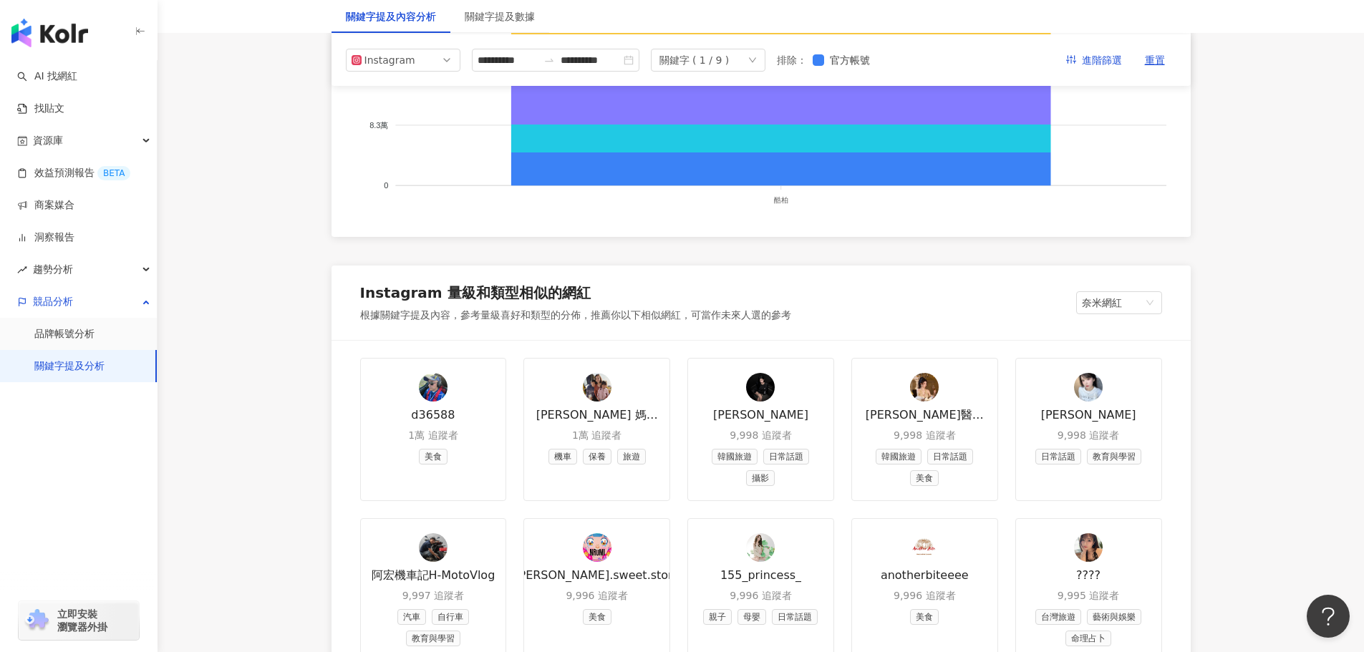
click at [757, 62] on icon "down" at bounding box center [752, 60] width 9 height 9
click at [303, 261] on div "**********" at bounding box center [761, 638] width 917 height 3852
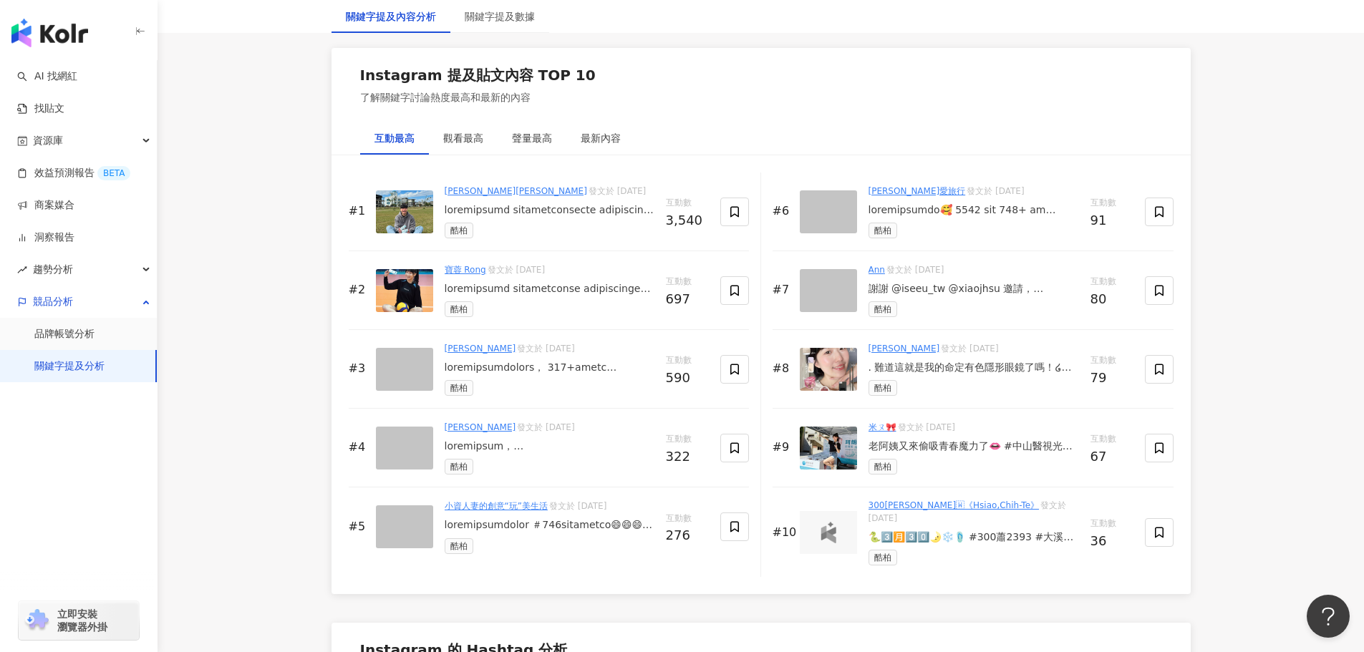
scroll to position [2324, 0]
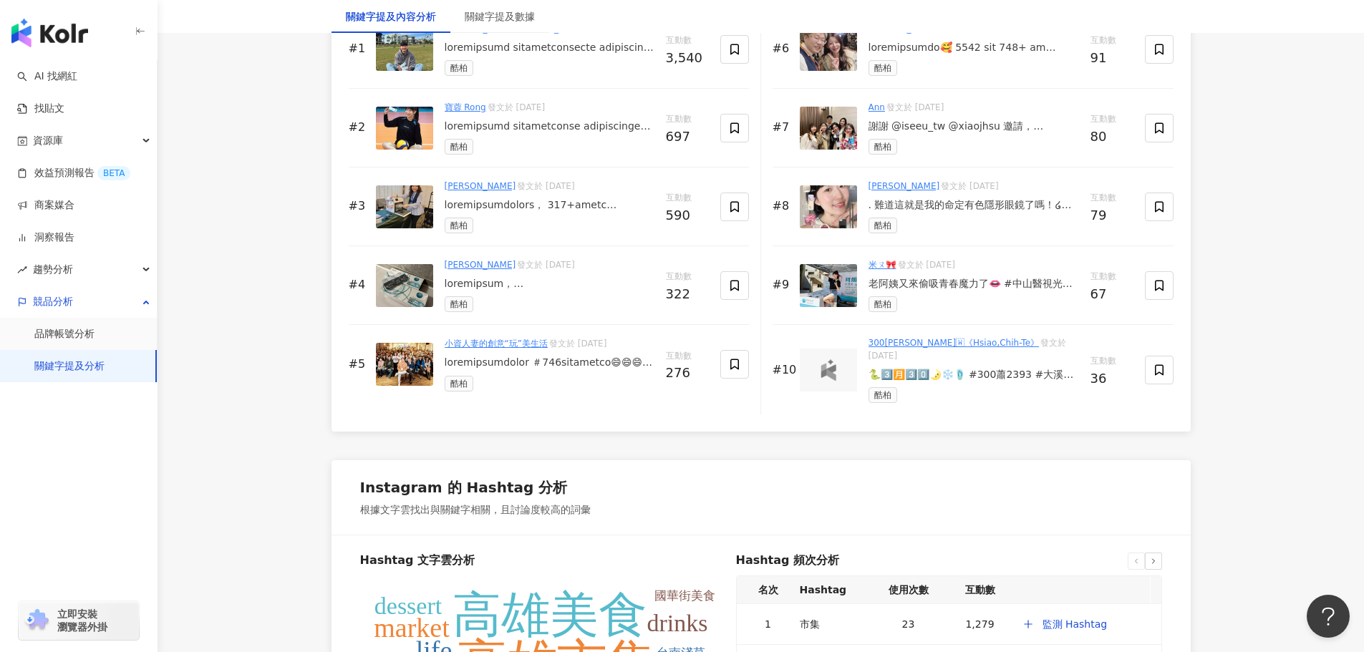
click at [550, 213] on div at bounding box center [550, 205] width 210 height 14
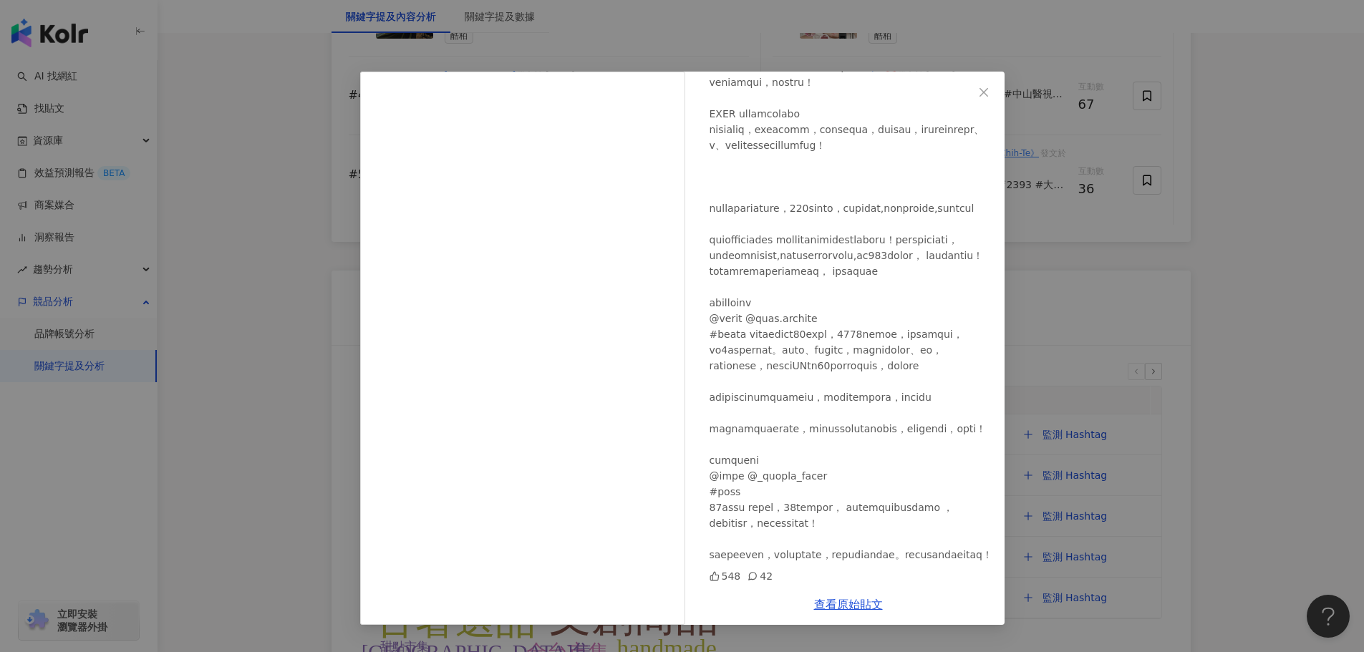
scroll to position [2539, 0]
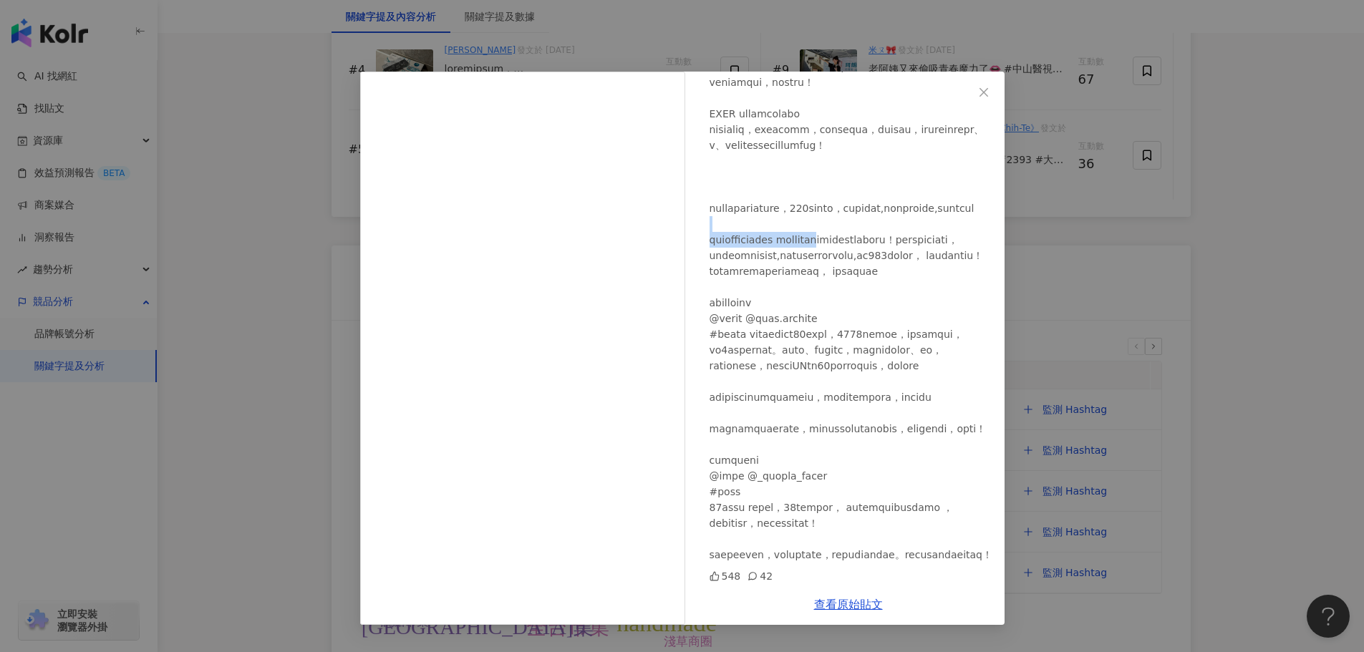
drag, startPoint x: 744, startPoint y: 89, endPoint x: 877, endPoint y: 95, distance: 133.3
click at [981, 90] on icon "close" at bounding box center [983, 92] width 11 height 11
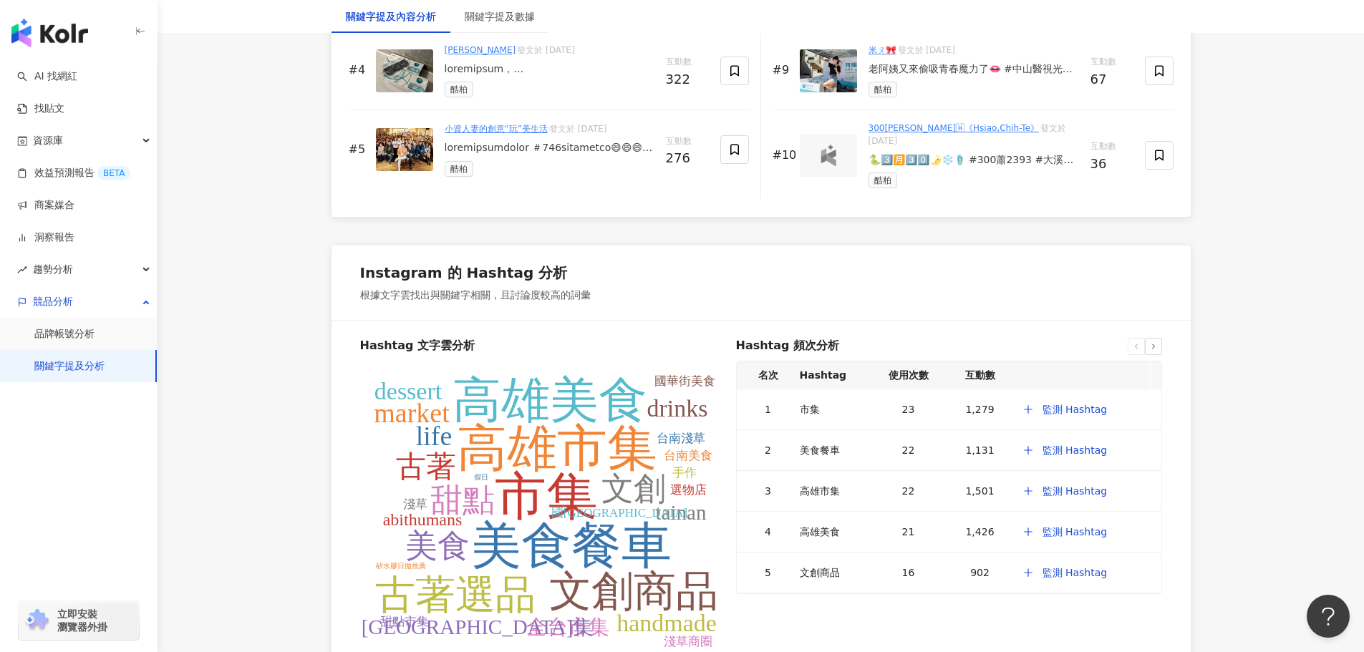
click at [725, 289] on div "Instagram 的 Hashtag 分析 根據文字雲找出與關鍵字相關，且討論度較高的詞彙" at bounding box center [761, 283] width 859 height 74
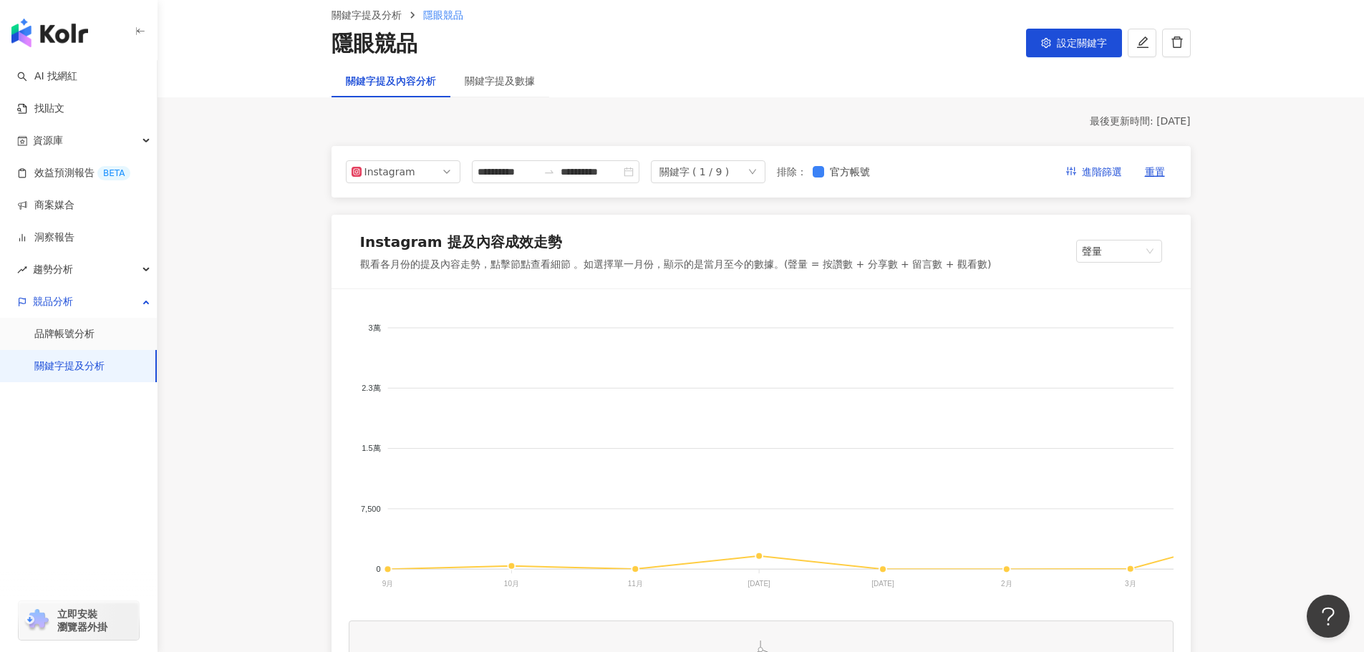
scroll to position [0, 0]
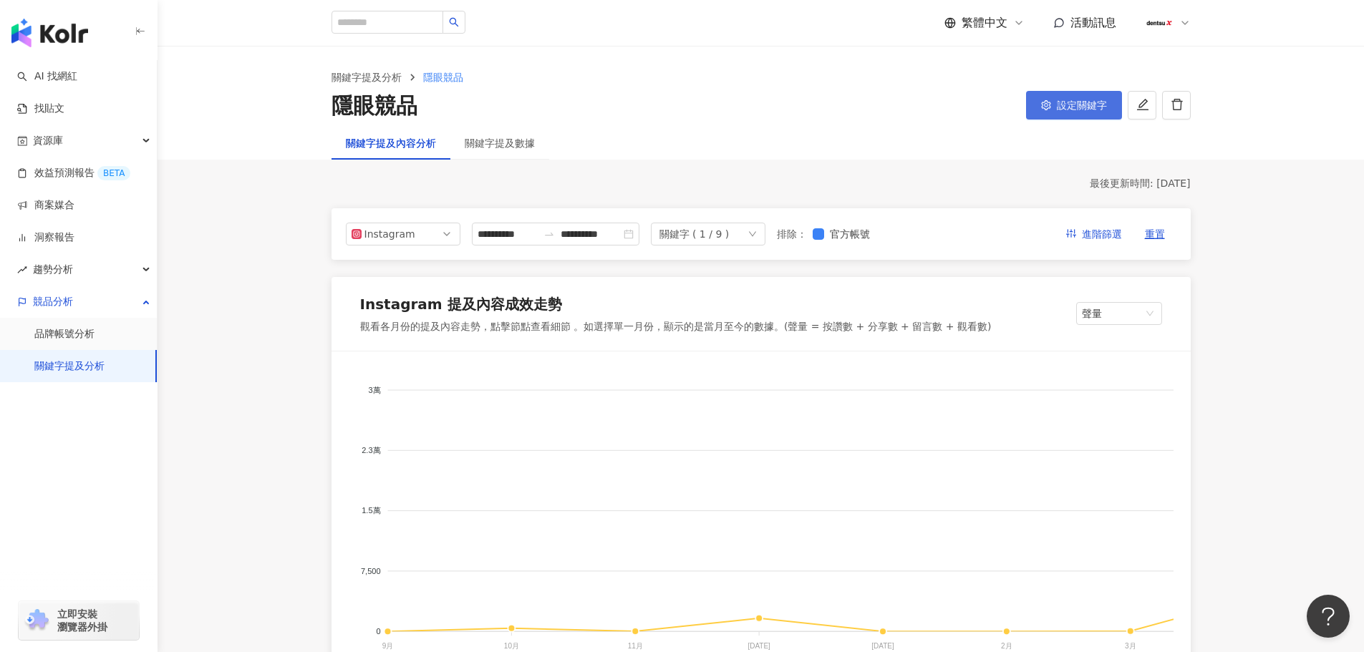
click at [1059, 107] on span "設定關鍵字" at bounding box center [1082, 105] width 50 height 11
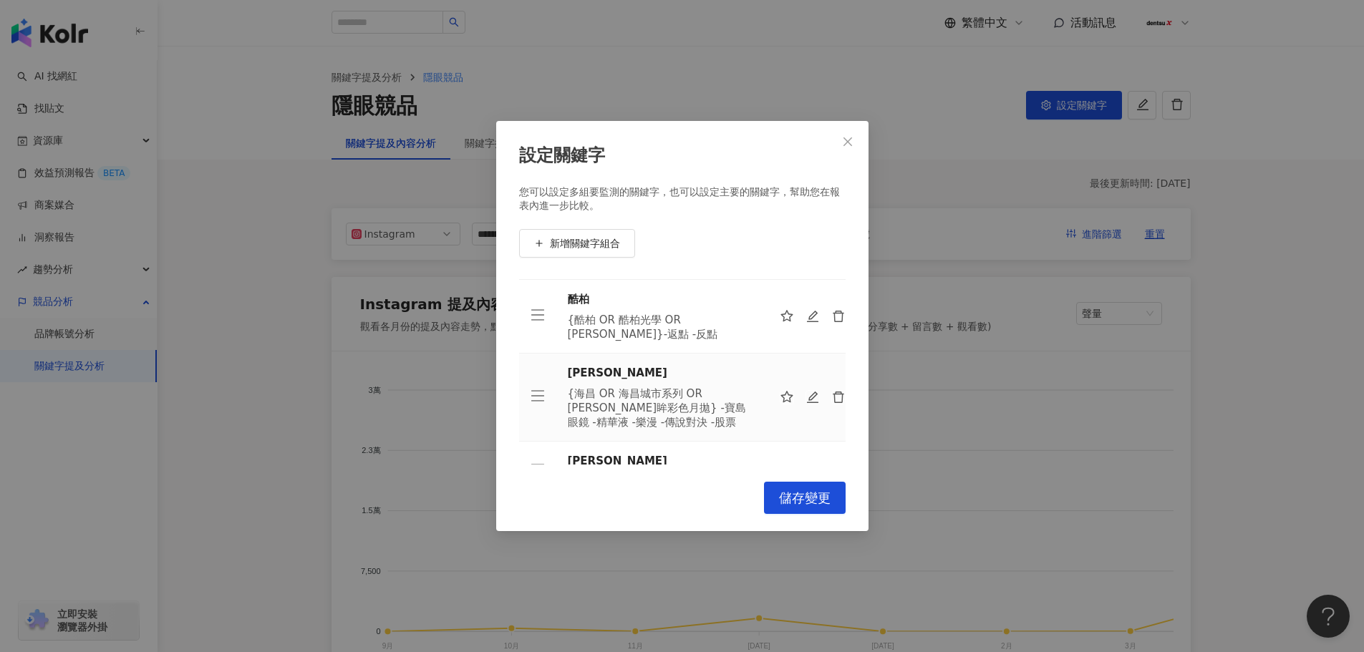
scroll to position [115, 0]
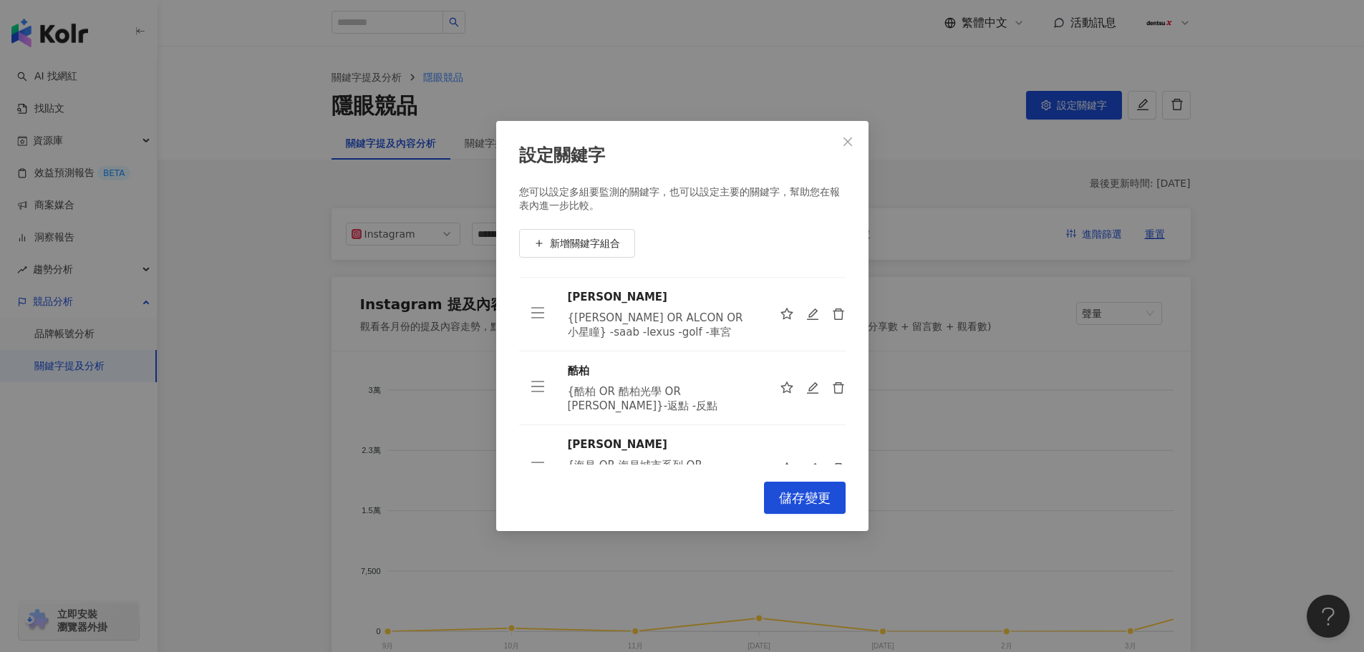
click at [636, 390] on div "{酷柏 OR 酷柏光學 OR 珂朗清}-返點 -反點" at bounding box center [662, 399] width 189 height 29
click at [665, 407] on div "{酷柏 OR 酷柏光學 OR 珂朗清}-返點 -反點" at bounding box center [662, 399] width 189 height 29
click at [586, 372] on div "酷柏" at bounding box center [662, 371] width 189 height 16
click at [798, 497] on span "儲存變更" at bounding box center [805, 498] width 52 height 16
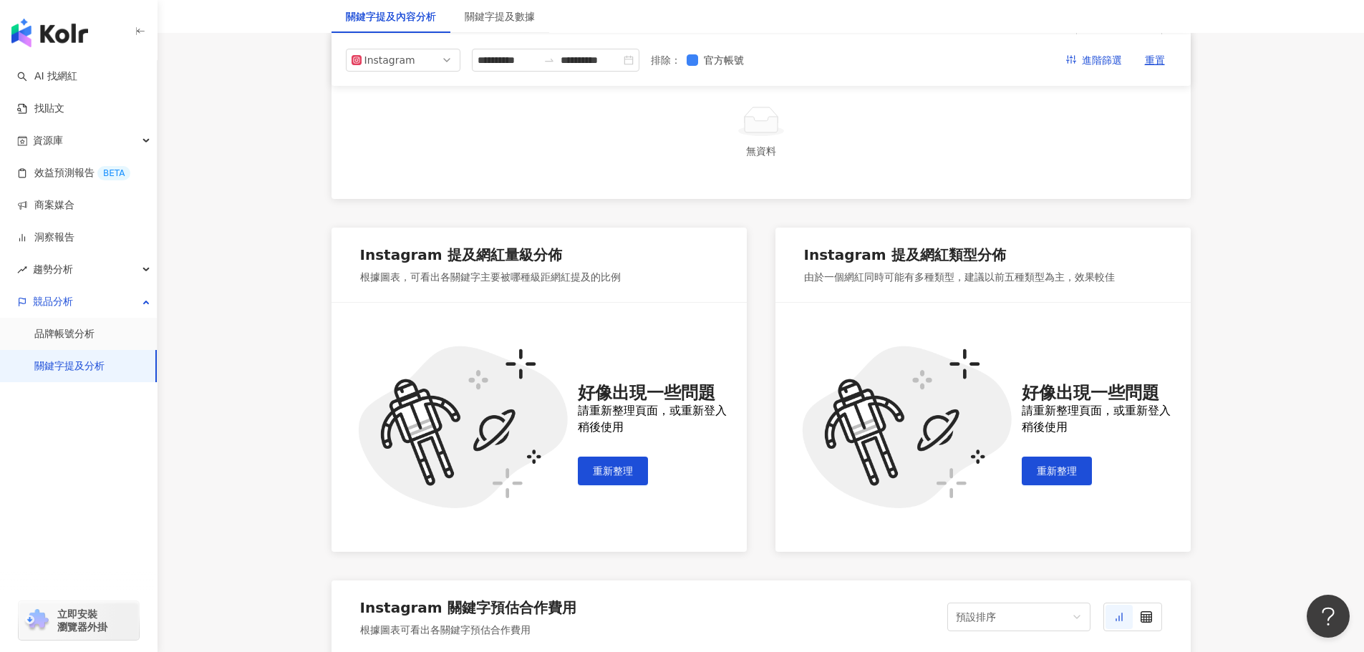
scroll to position [0, 0]
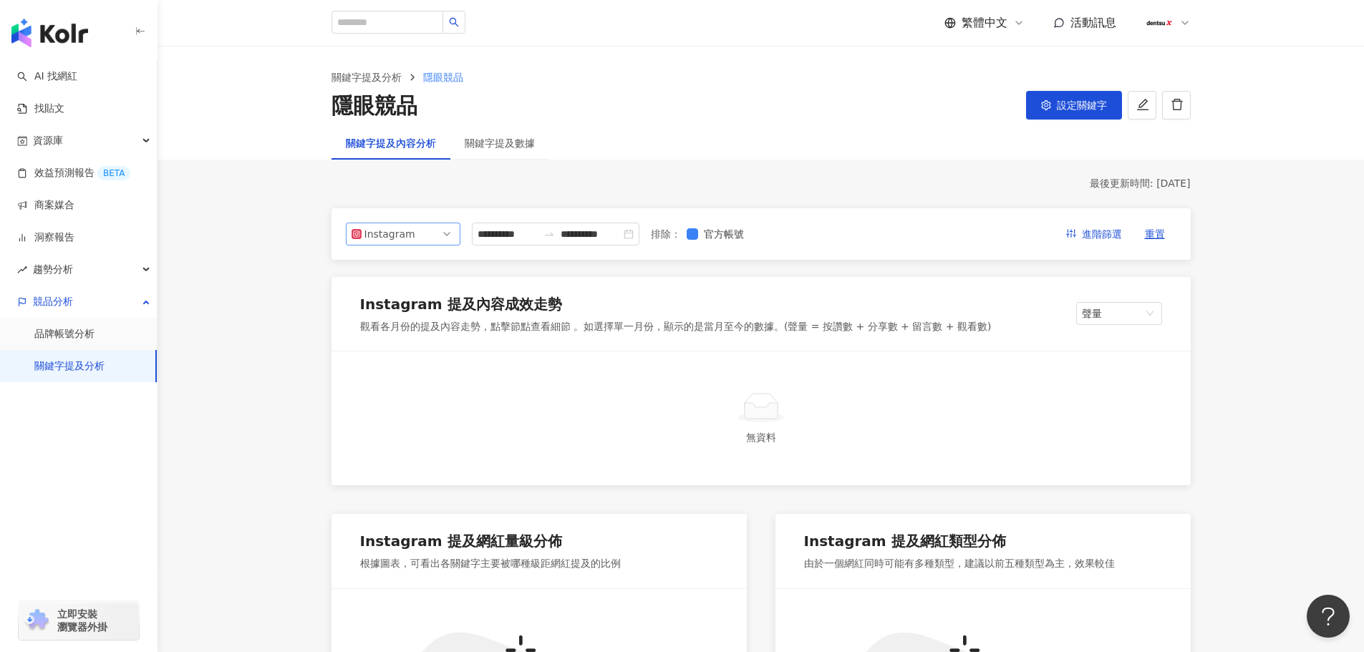
click at [449, 226] on span "Instagram" at bounding box center [403, 233] width 103 height 21
click at [412, 266] on div "Instagram" at bounding box center [393, 267] width 47 height 16
drag, startPoint x: 695, startPoint y: 237, endPoint x: 682, endPoint y: 236, distance: 13.0
click at [639, 236] on div "**********" at bounding box center [556, 234] width 168 height 23
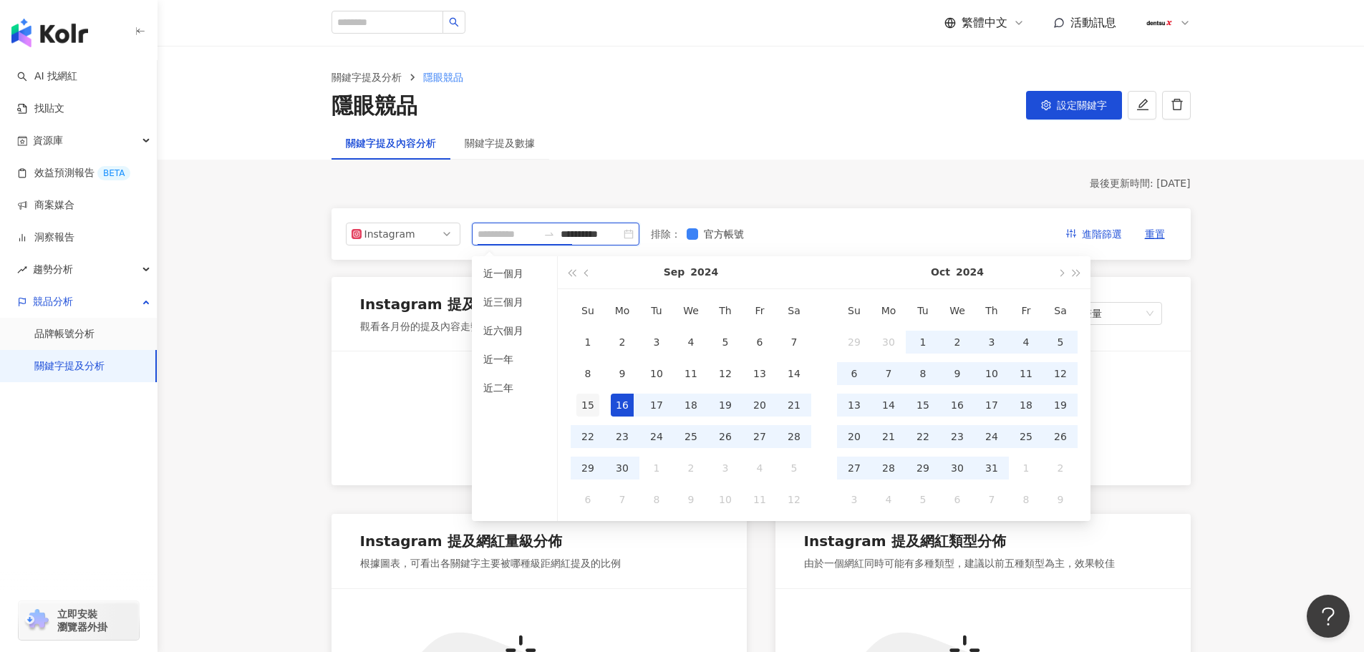
type input "**********"
click at [591, 407] on div "15" at bounding box center [587, 405] width 23 height 23
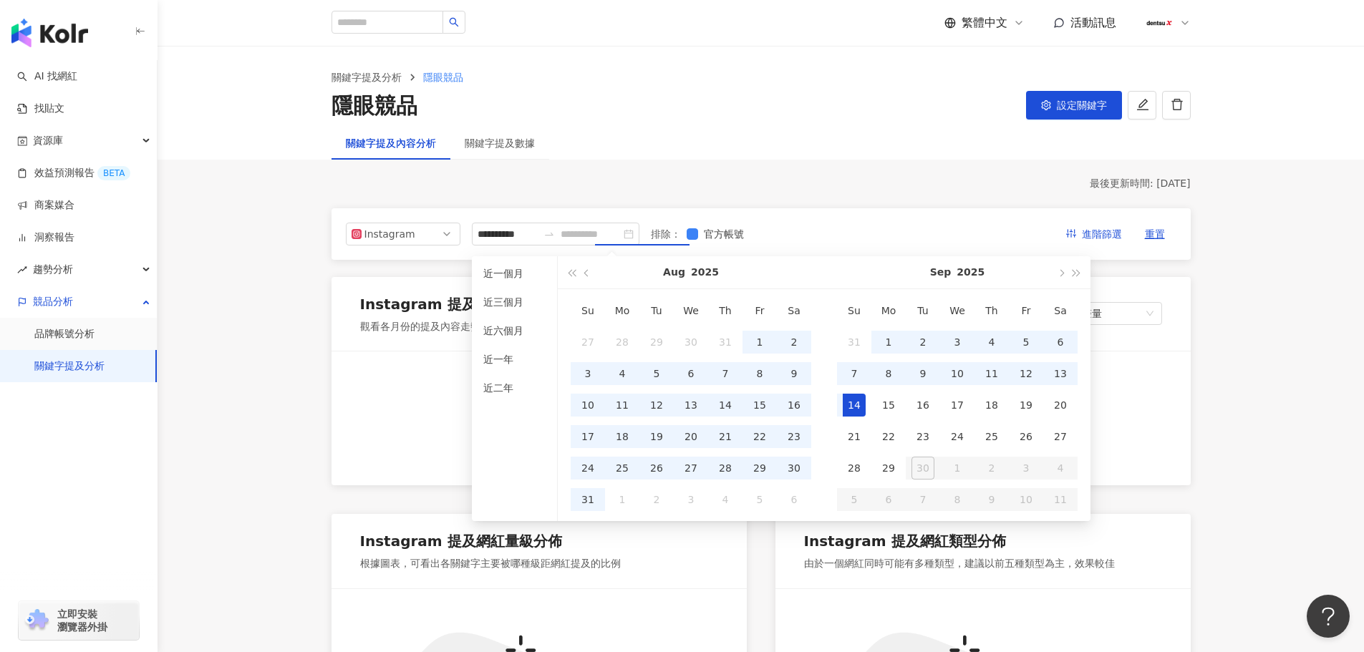
click at [853, 400] on div "14" at bounding box center [854, 405] width 23 height 23
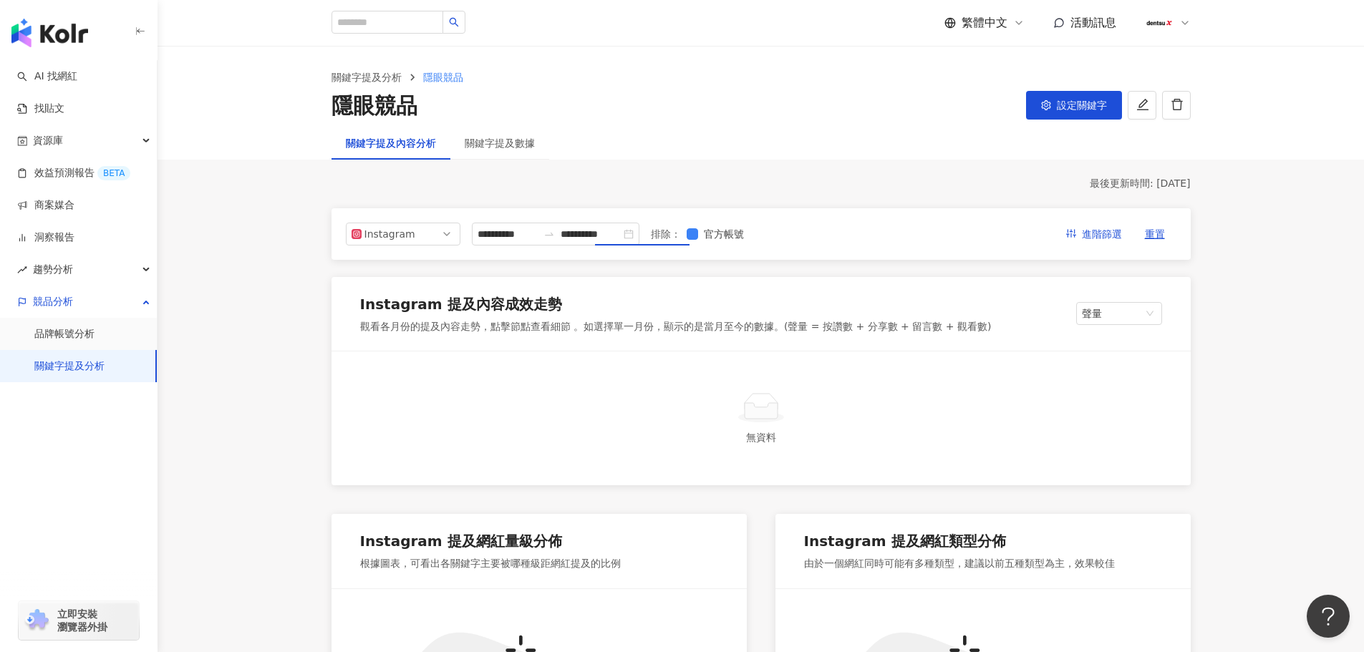
type input "**********"
click at [813, 188] on div "最後更新時間: [DATE]" at bounding box center [761, 184] width 859 height 14
click at [952, 237] on div "**********" at bounding box center [761, 234] width 831 height 23
click at [63, 330] on link "品牌帳號分析" at bounding box center [64, 334] width 60 height 14
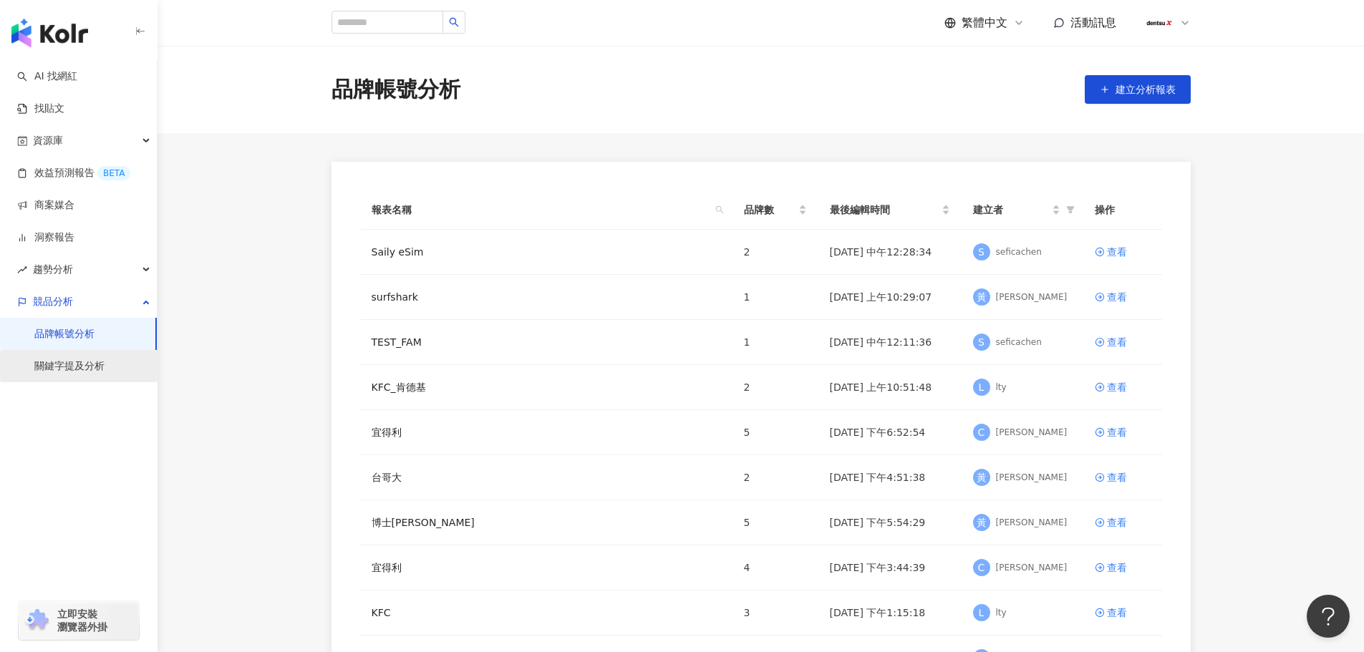
click at [62, 374] on link "關鍵字提及分析" at bounding box center [69, 366] width 70 height 14
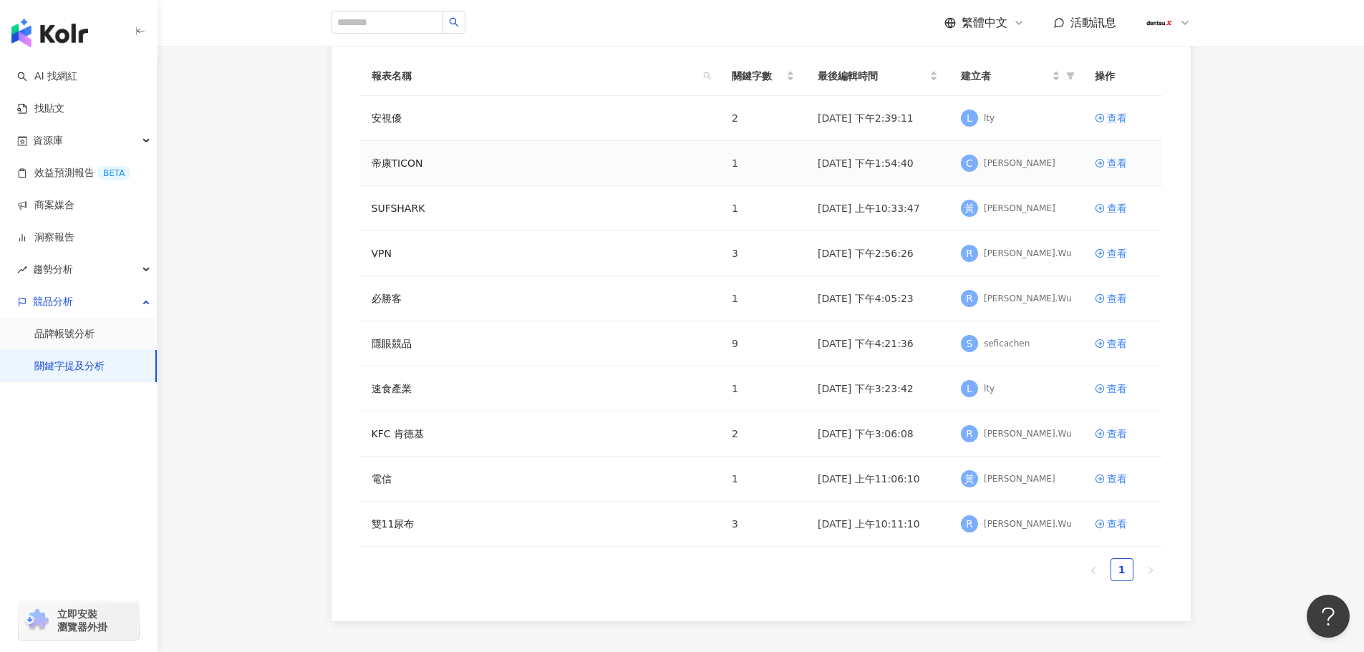
scroll to position [143, 0]
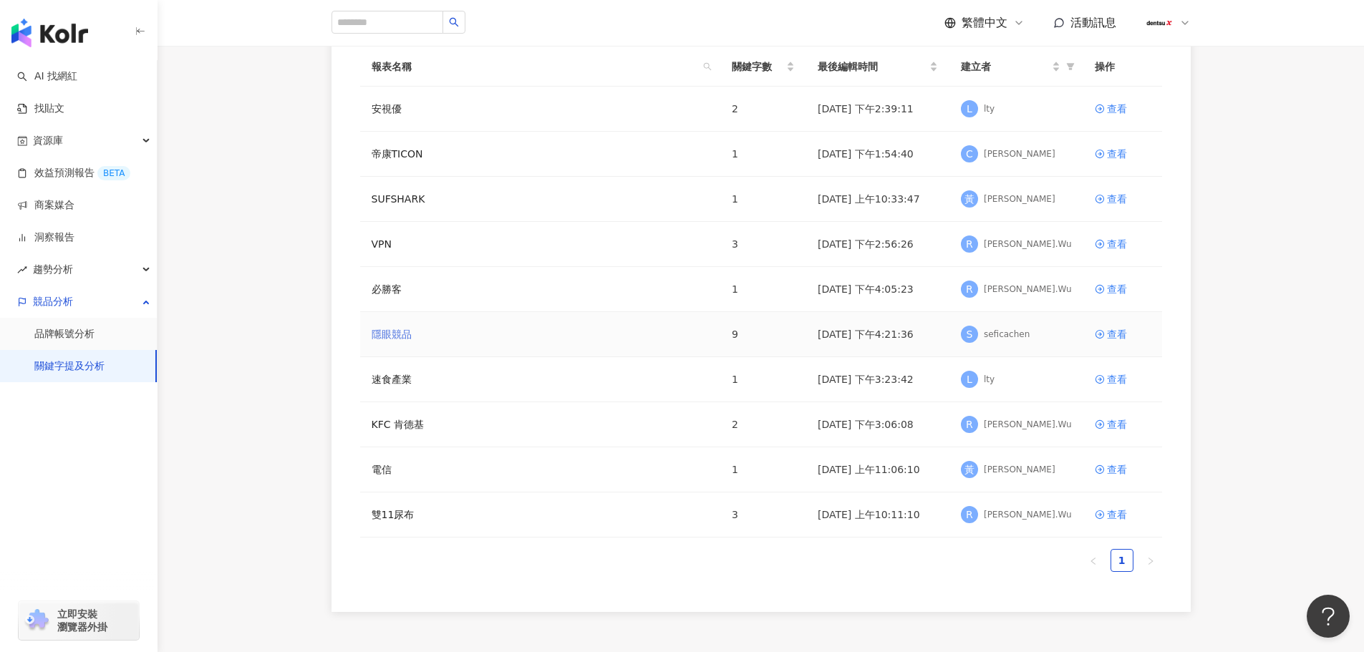
click at [403, 332] on link "隱眼競品" at bounding box center [392, 335] width 40 height 16
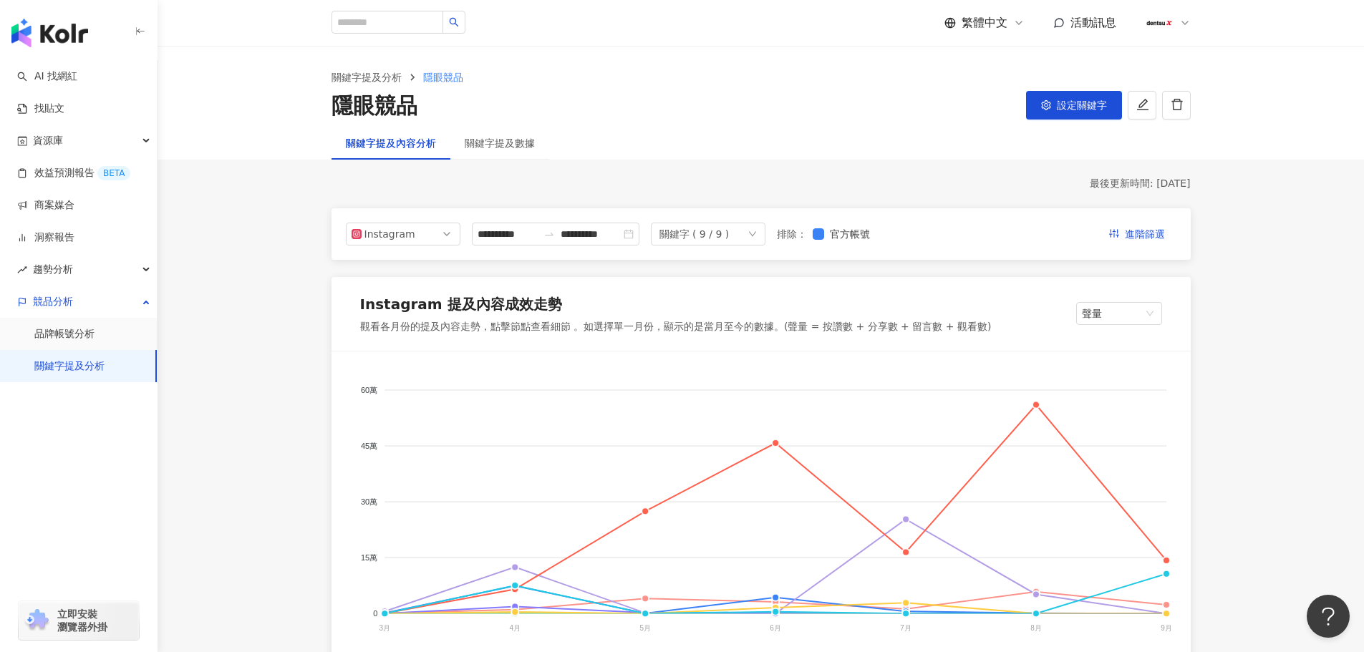
click at [765, 236] on div "關鍵字 ( 9 / 9 )" at bounding box center [708, 234] width 115 height 23
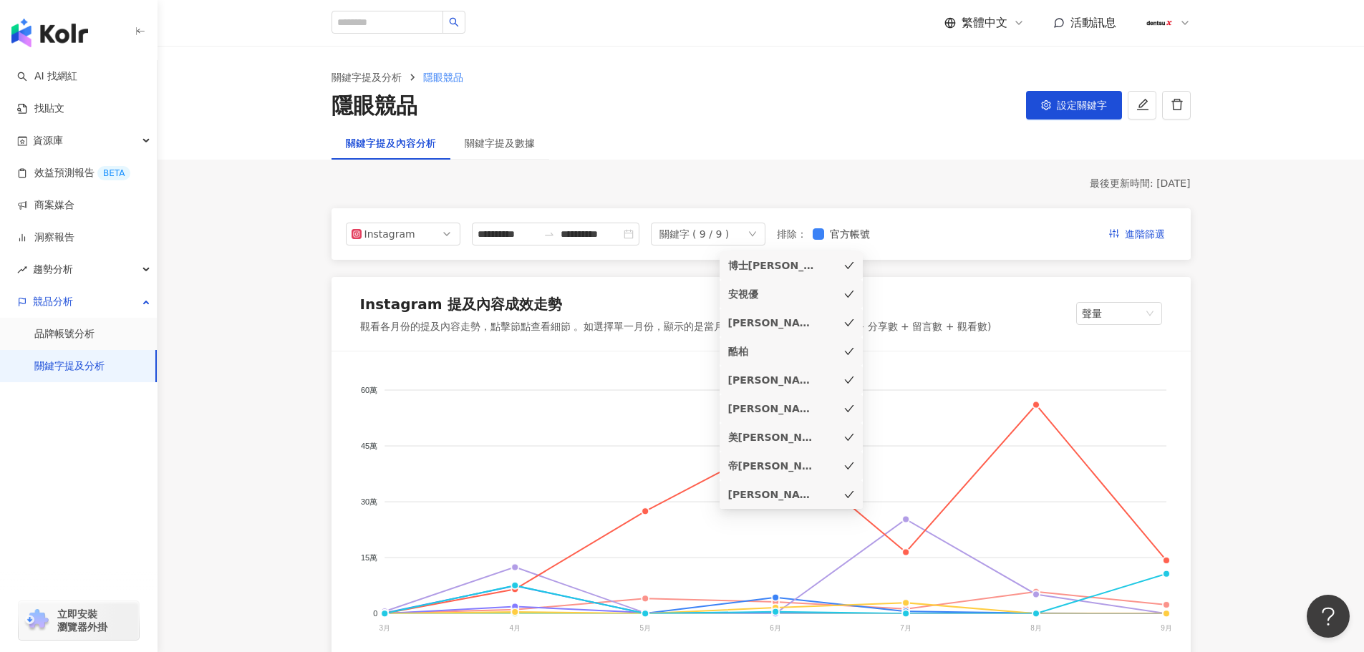
click at [846, 318] on icon "check" at bounding box center [849, 323] width 10 height 10
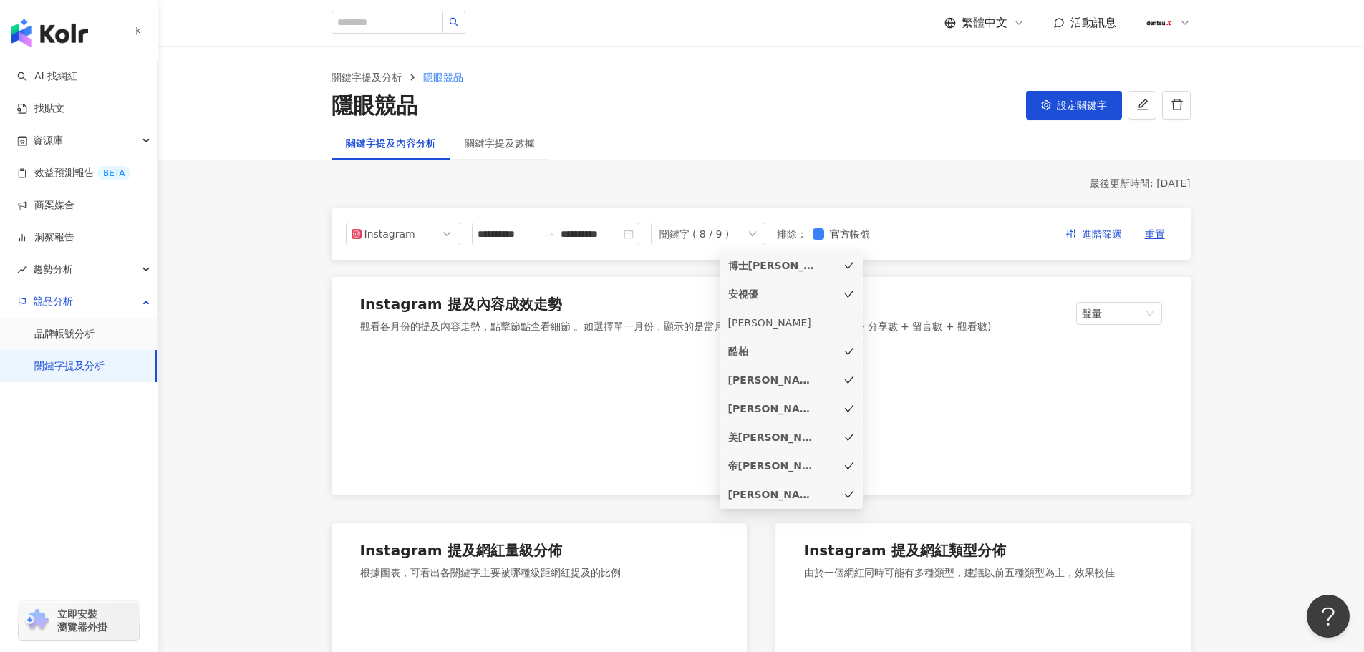
click at [850, 291] on icon "check" at bounding box center [849, 294] width 10 height 10
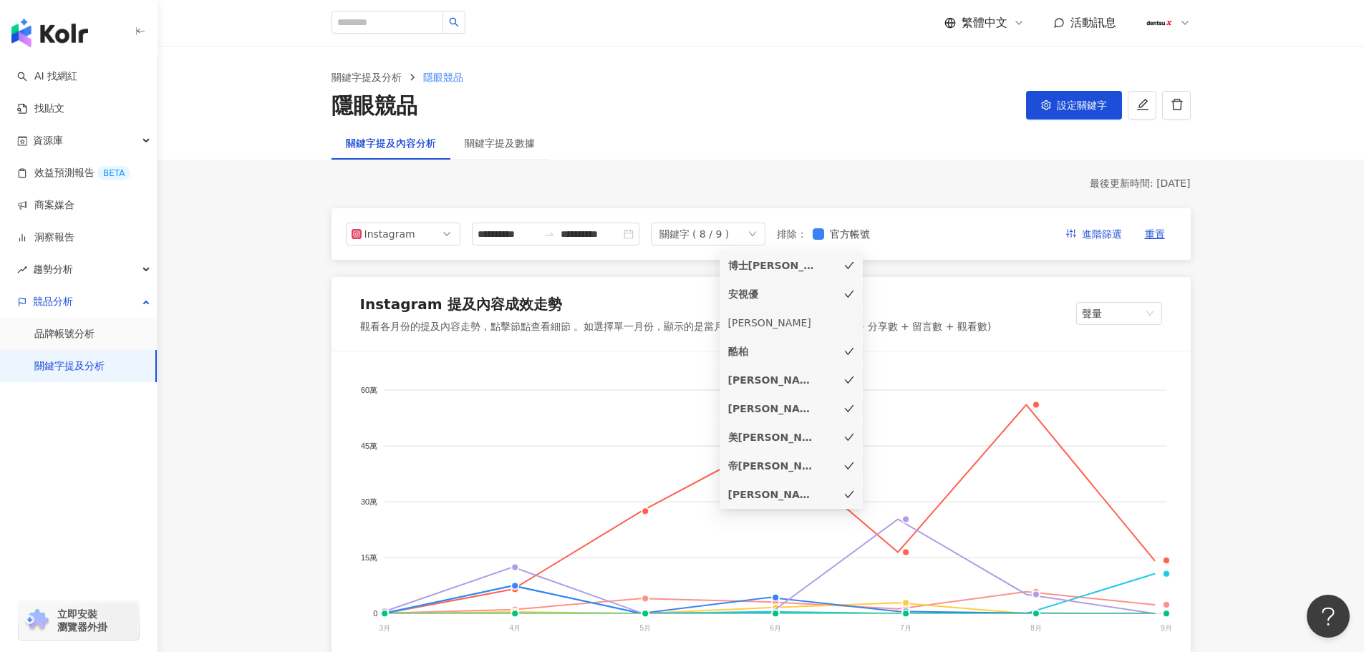
click at [854, 265] on icon "check" at bounding box center [849, 266] width 10 height 10
click at [849, 296] on icon "check" at bounding box center [848, 294] width 9 height 7
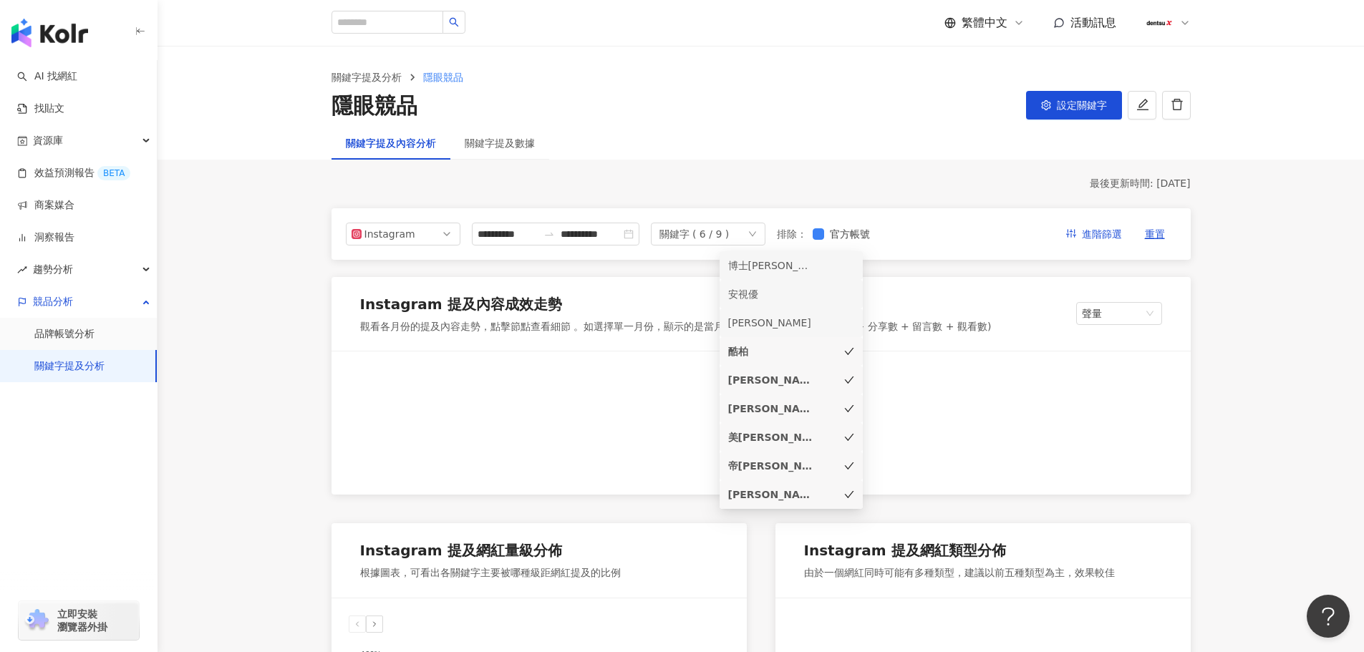
click at [847, 379] on icon "check" at bounding box center [849, 380] width 10 height 10
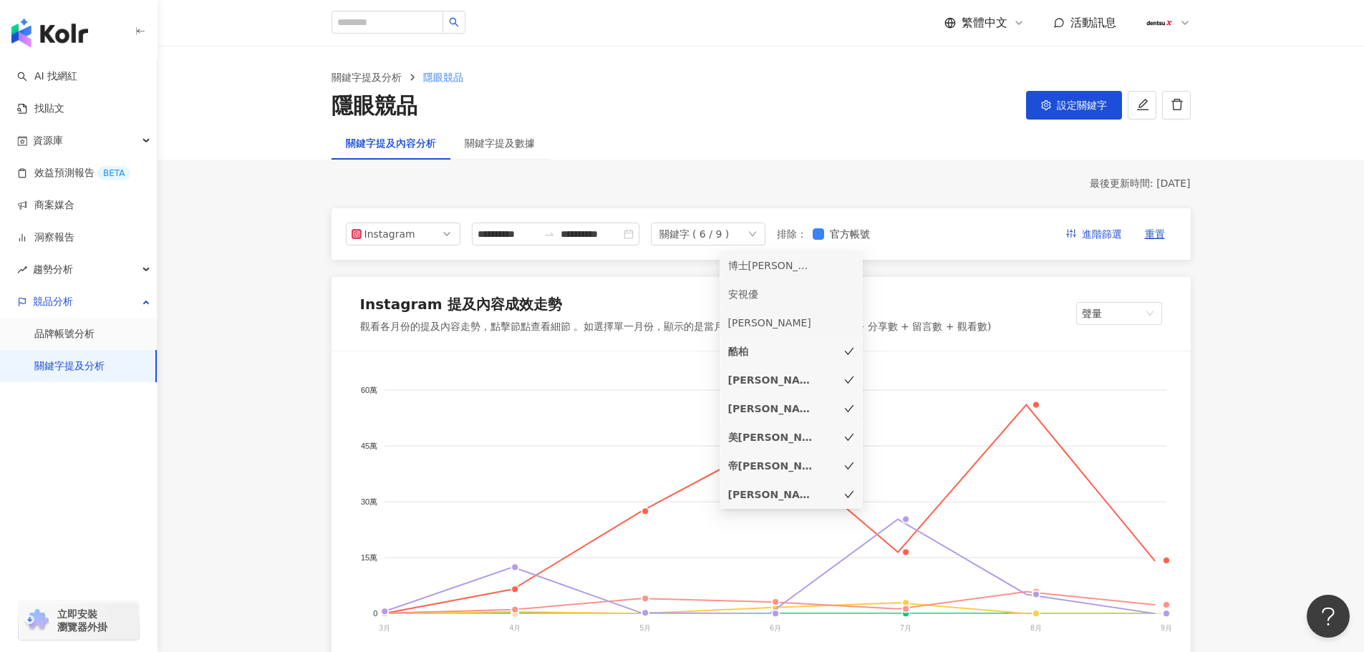
click at [849, 408] on icon "check" at bounding box center [849, 409] width 10 height 10
click at [849, 432] on icon "check" at bounding box center [849, 437] width 10 height 10
click at [845, 467] on icon "check" at bounding box center [849, 466] width 10 height 10
click at [849, 497] on icon "check" at bounding box center [848, 494] width 9 height 7
click at [848, 465] on icon "check" at bounding box center [849, 466] width 10 height 10
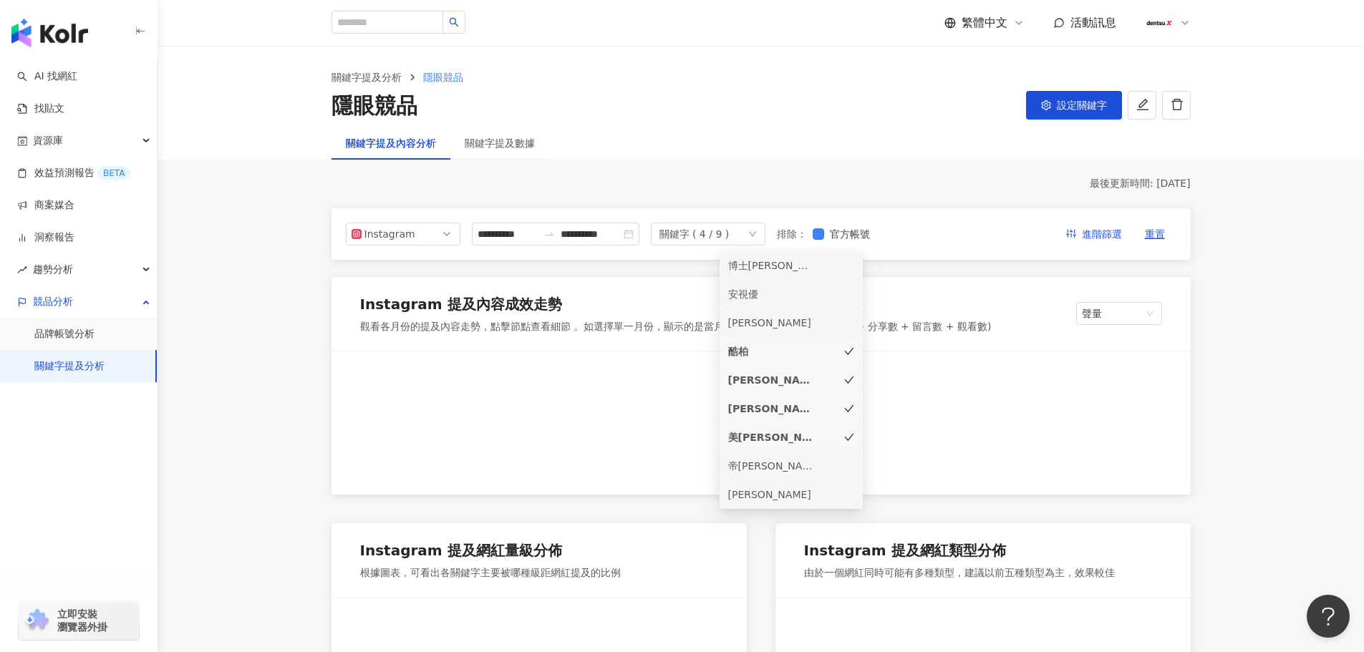
click at [853, 438] on icon "check" at bounding box center [849, 437] width 10 height 10
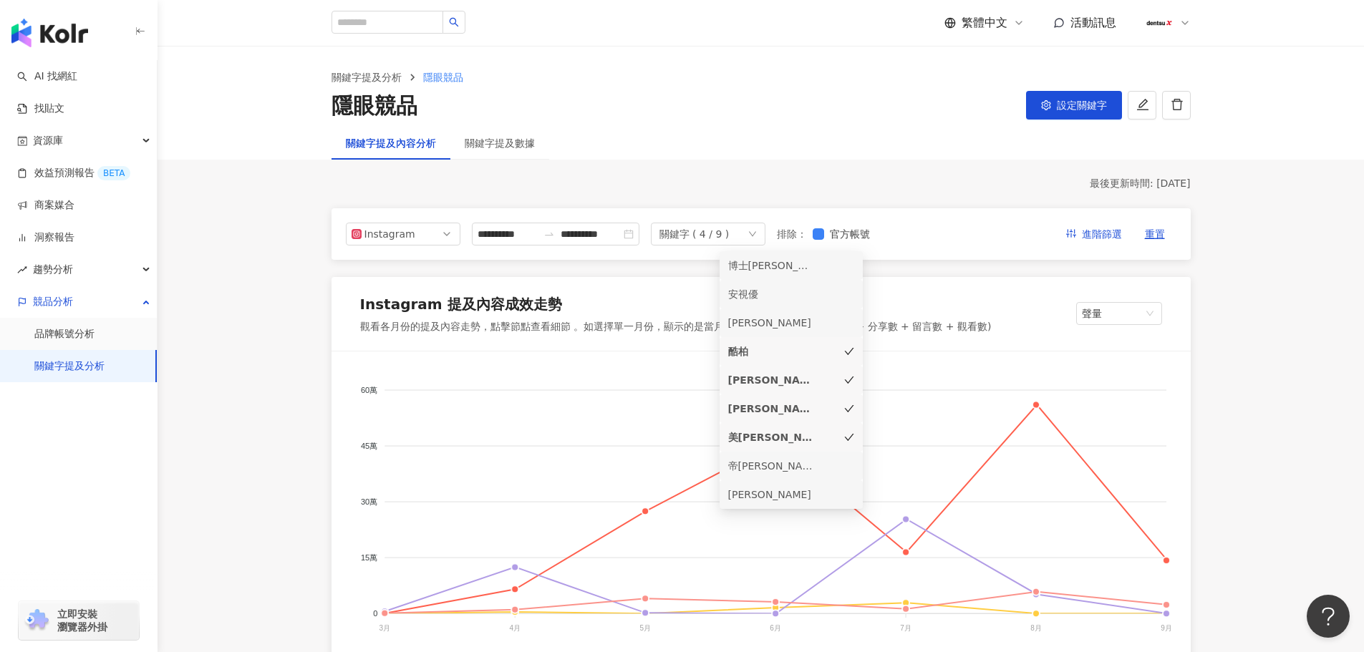
click at [850, 408] on icon "check" at bounding box center [848, 408] width 9 height 7
click at [848, 377] on icon "check" at bounding box center [849, 380] width 10 height 10
click at [849, 408] on icon "check" at bounding box center [849, 409] width 10 height 10
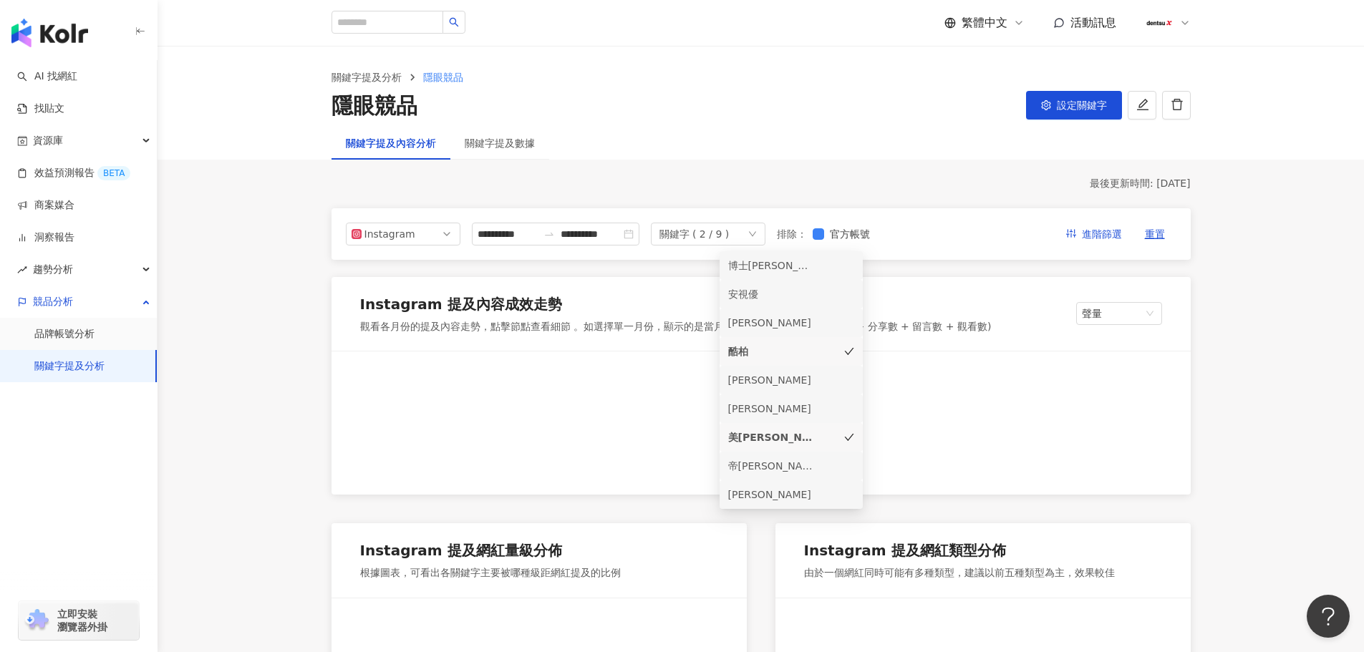
click at [851, 438] on icon "check" at bounding box center [849, 437] width 10 height 10
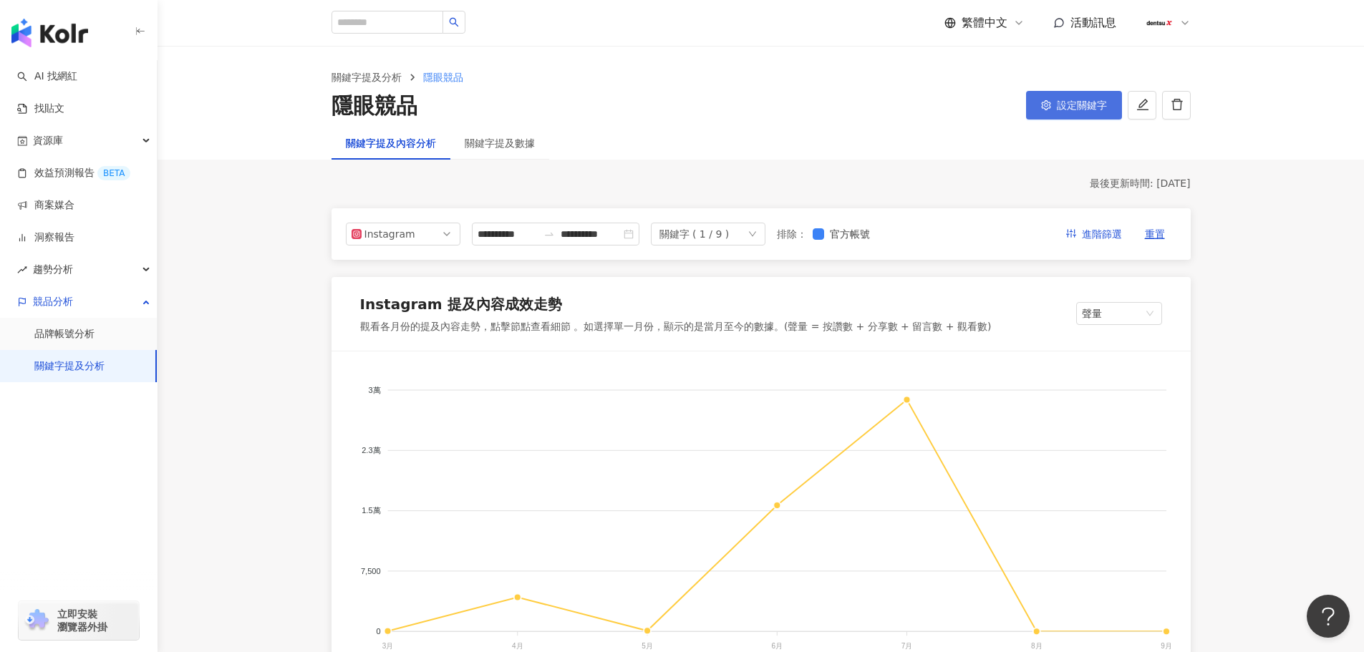
click at [1075, 104] on span "設定關鍵字" at bounding box center [1082, 105] width 50 height 11
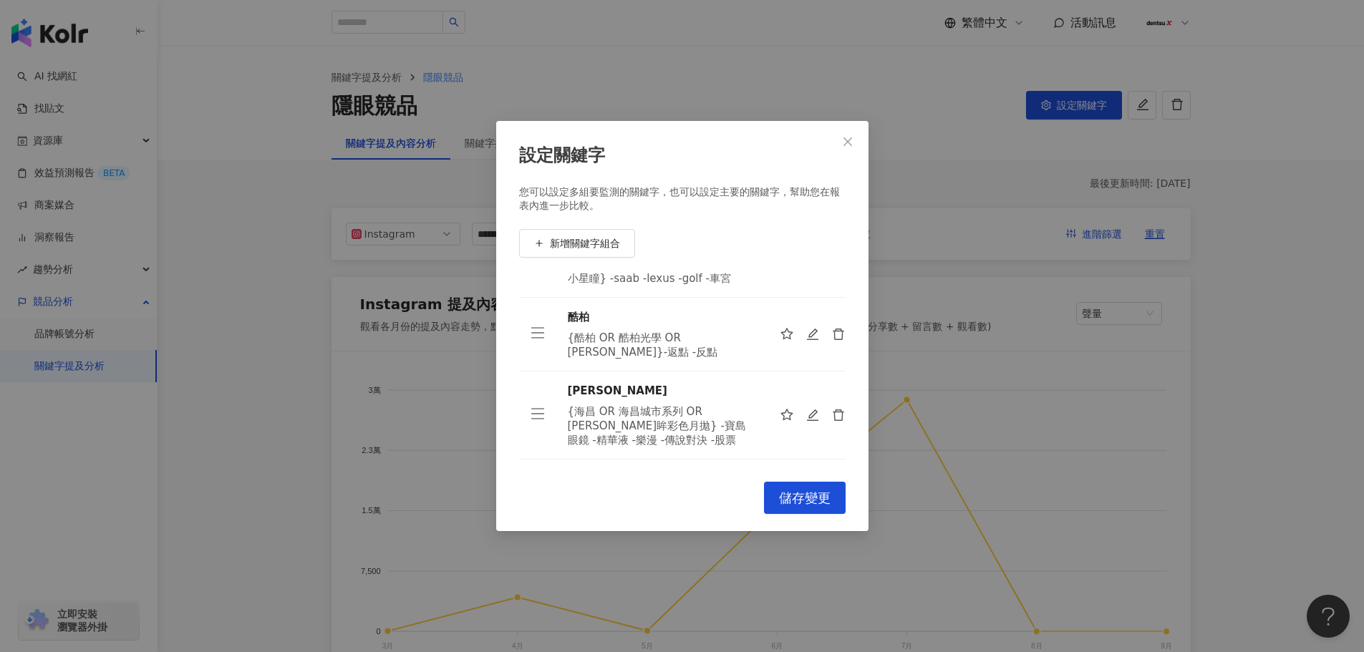
scroll to position [143, 0]
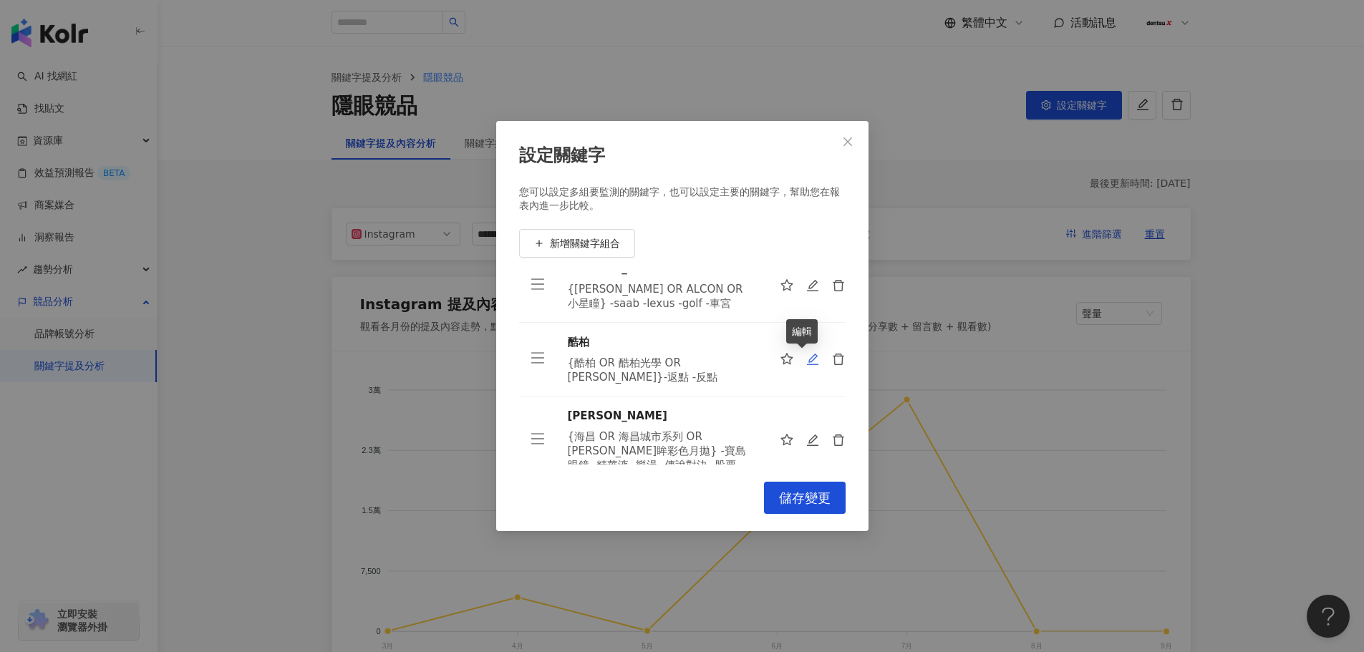
click at [806, 362] on icon "edit" at bounding box center [812, 359] width 13 height 13
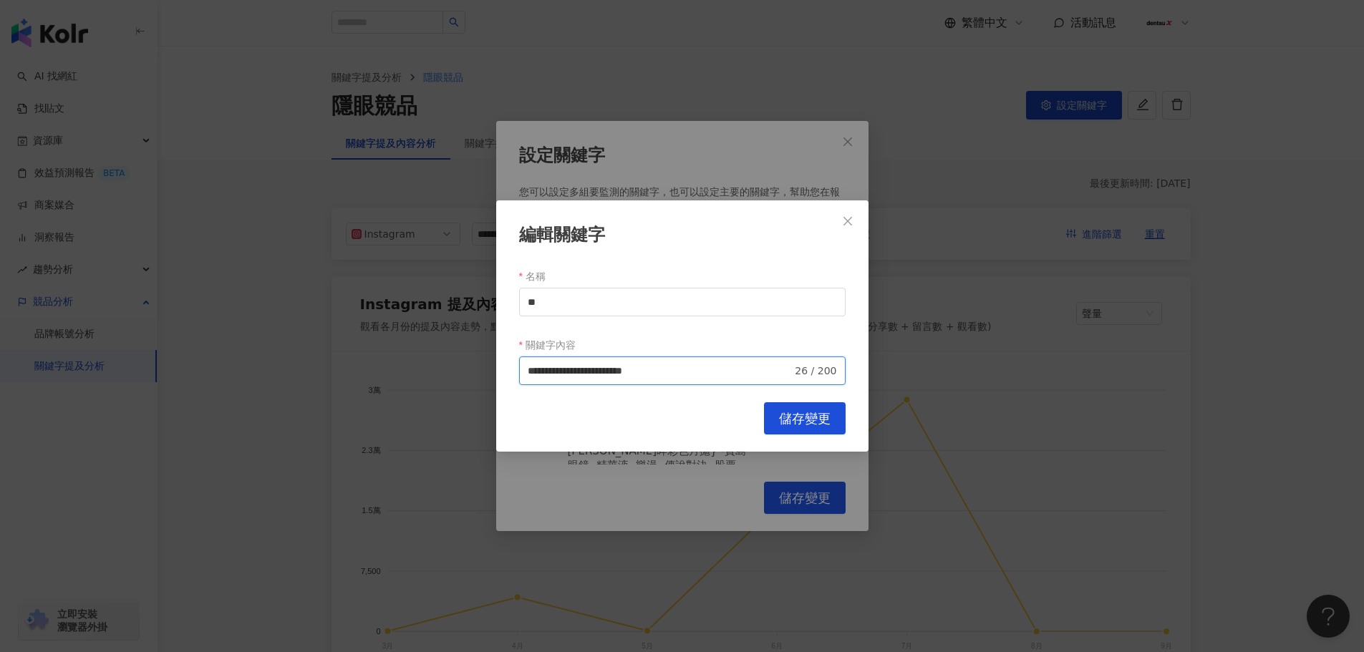
drag, startPoint x: 739, startPoint y: 369, endPoint x: 498, endPoint y: 348, distance: 242.3
click at [498, 348] on div "**********" at bounding box center [682, 325] width 372 height 251
click at [854, 221] on span "Close" at bounding box center [847, 221] width 29 height 11
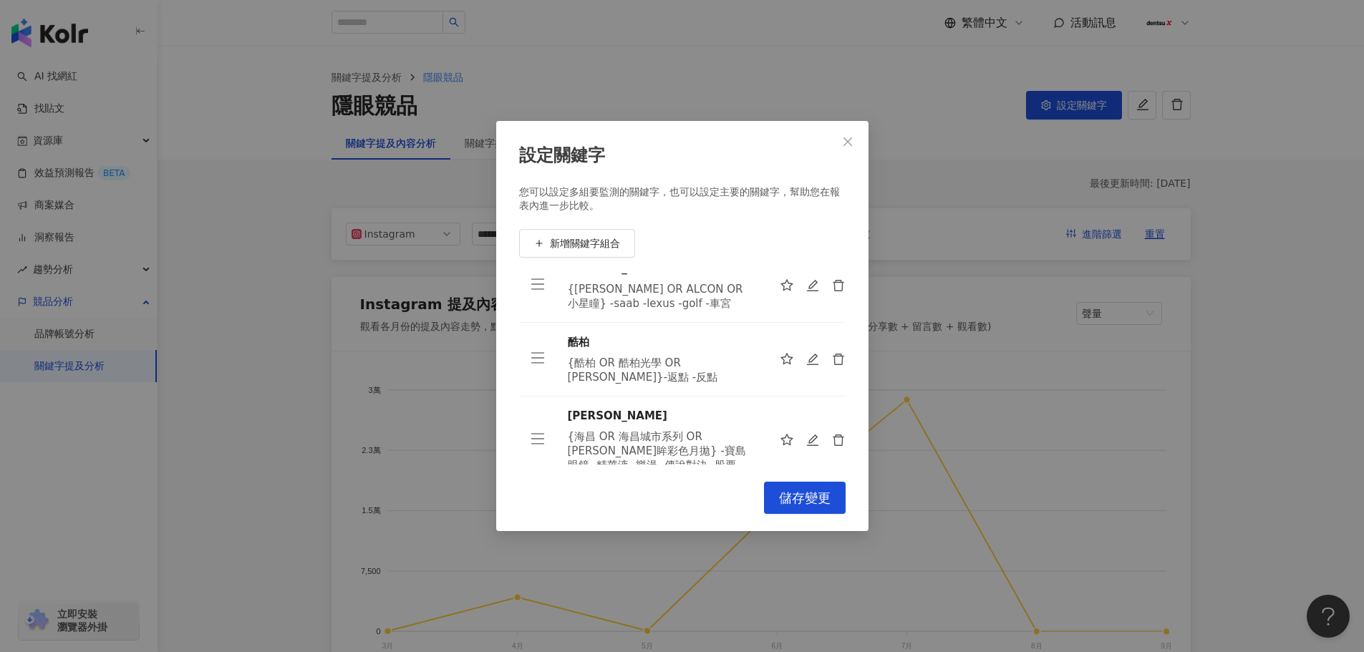
click at [94, 455] on div "設定關鍵字 您可以設定多組要監測的關鍵字，也可以設定主要的關鍵字，幫助您在報表內進一步比較。 新增關鍵字組合 博士倫 博士倫 安視優 安視優 OR ACUVU…" at bounding box center [682, 326] width 1364 height 652
click at [846, 142] on icon "close" at bounding box center [847, 141] width 11 height 11
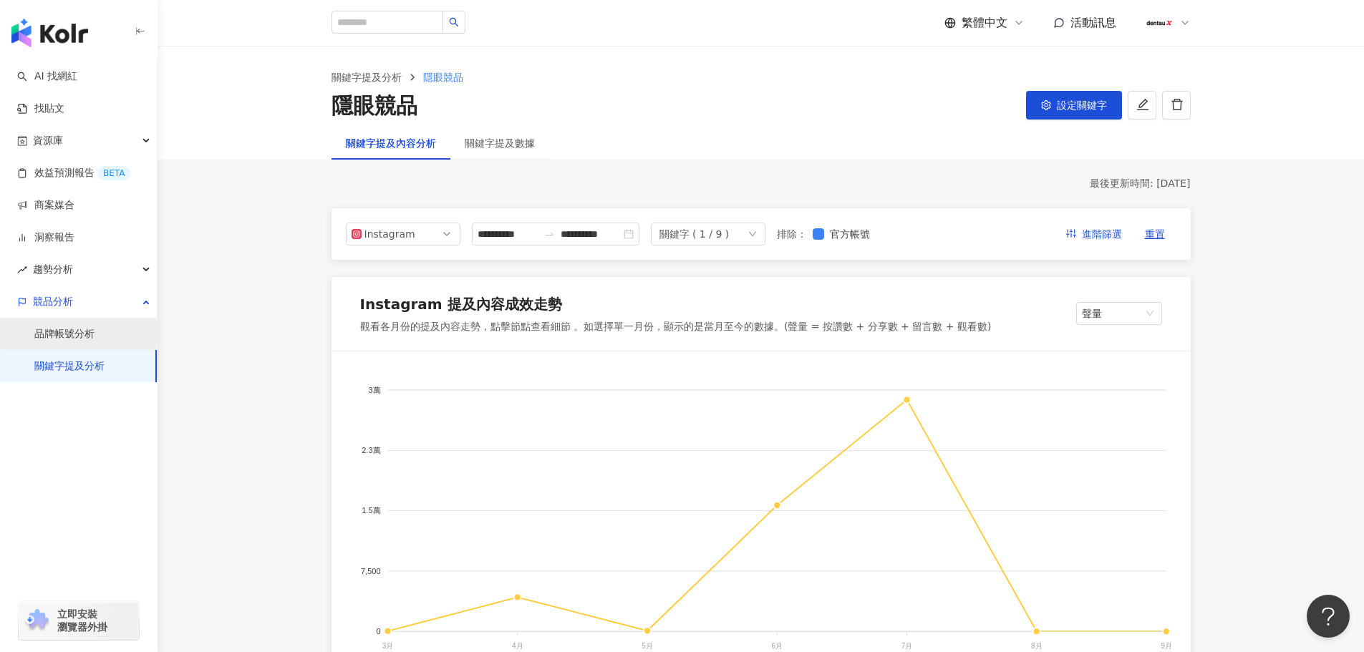
click at [66, 331] on link "品牌帳號分析" at bounding box center [64, 334] width 60 height 14
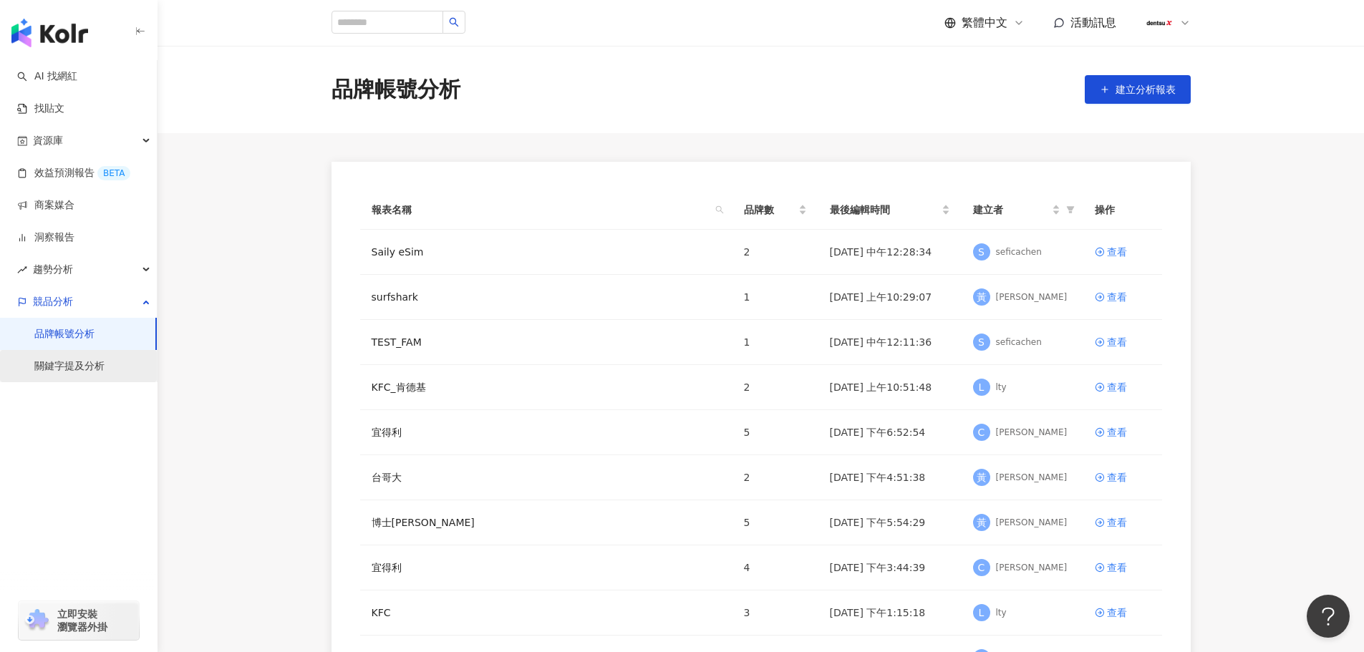
click at [69, 369] on link "關鍵字提及分析" at bounding box center [69, 366] width 70 height 14
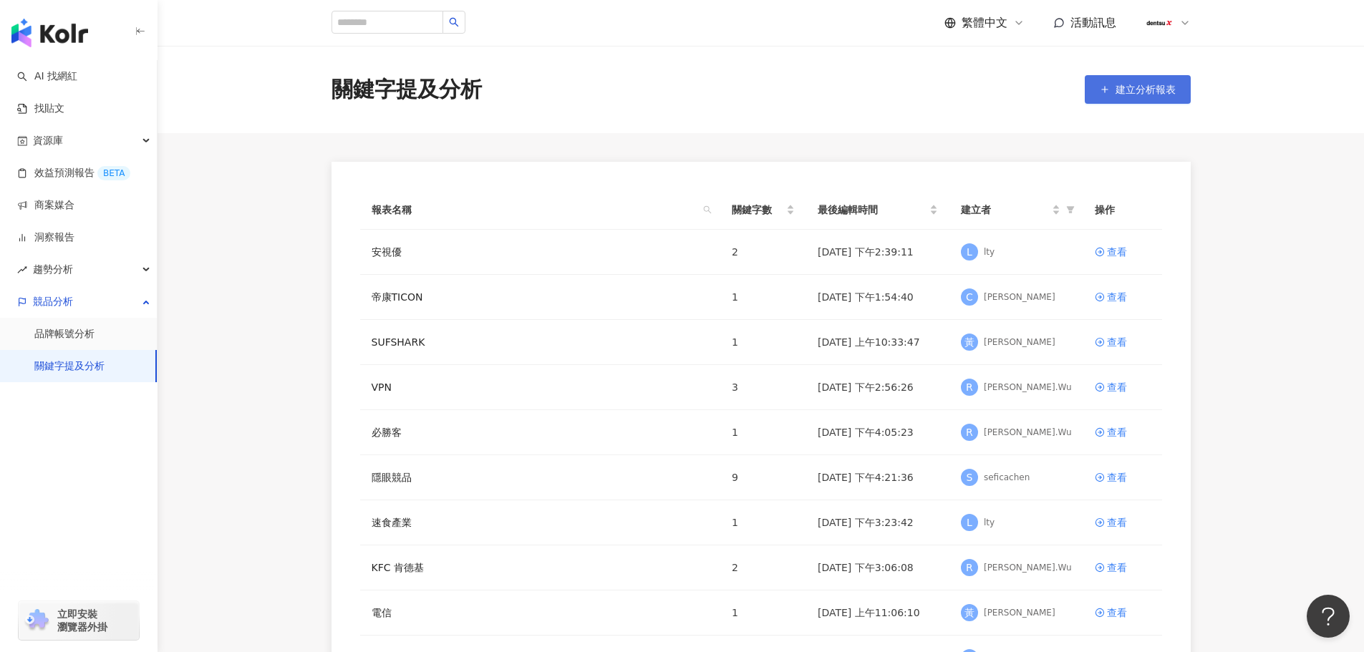
click at [1121, 90] on span "建立分析報表" at bounding box center [1146, 89] width 60 height 11
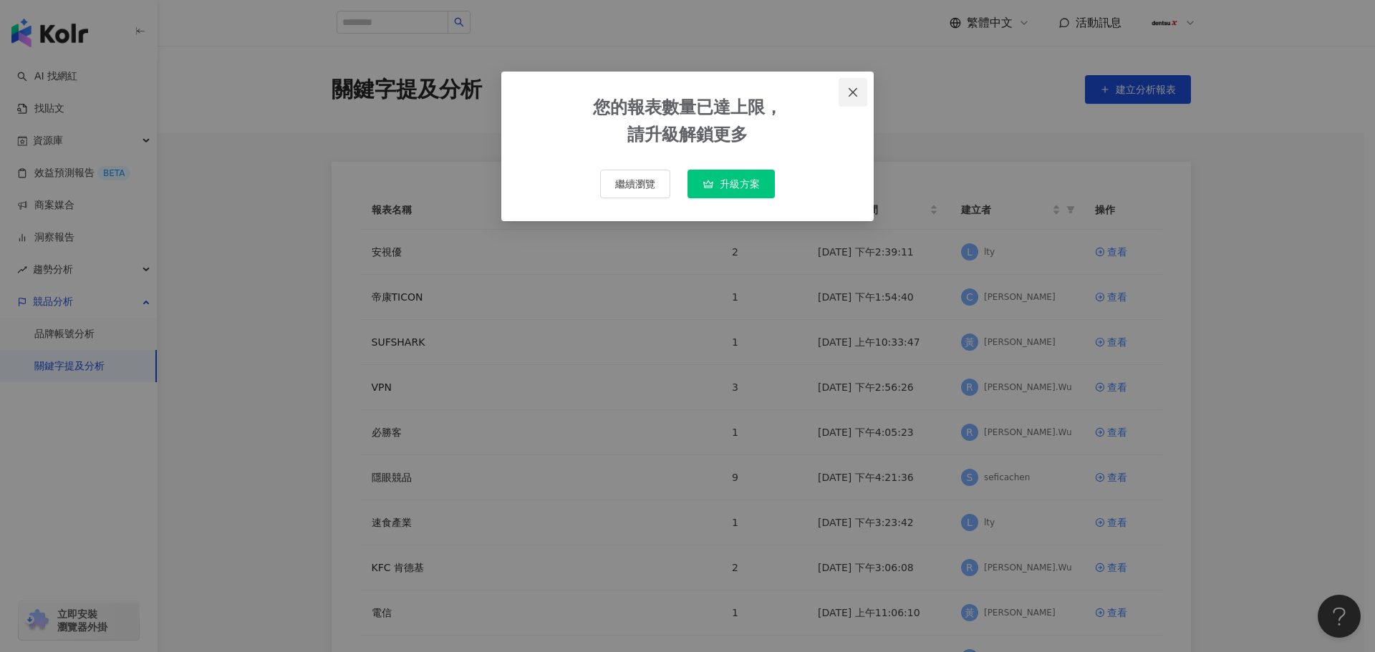
click at [853, 97] on icon "close" at bounding box center [852, 92] width 11 height 11
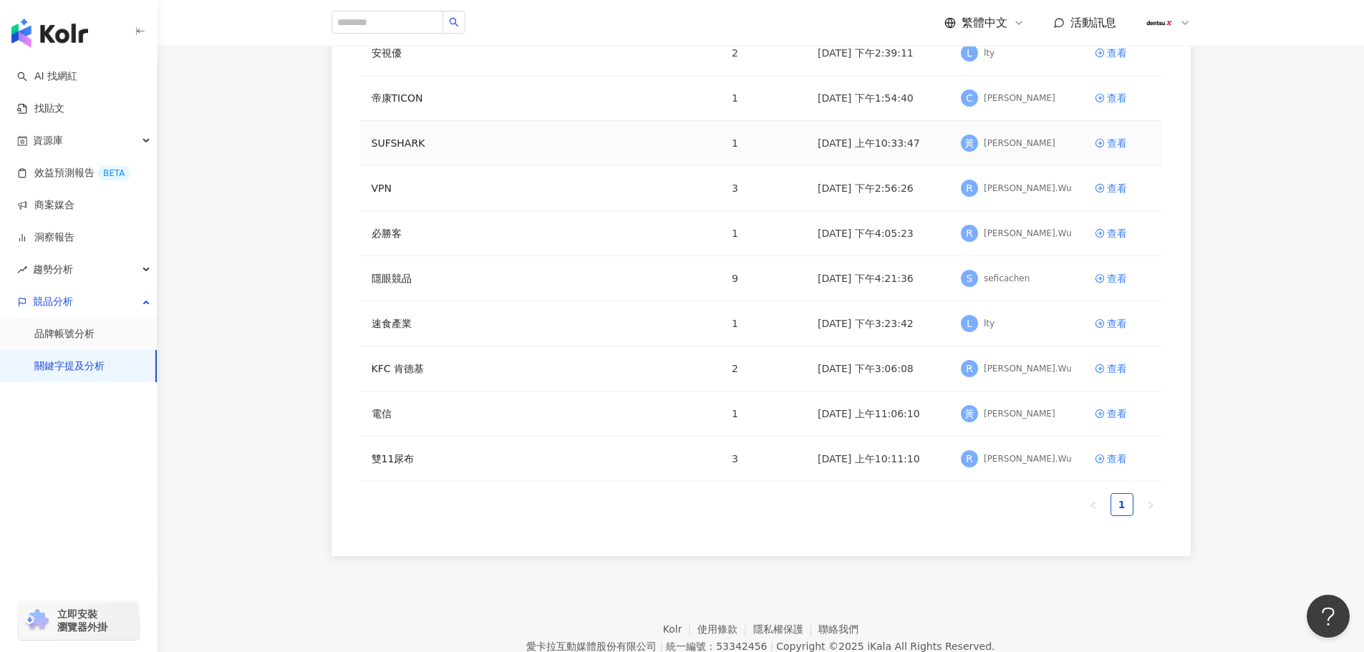
scroll to position [215, 0]
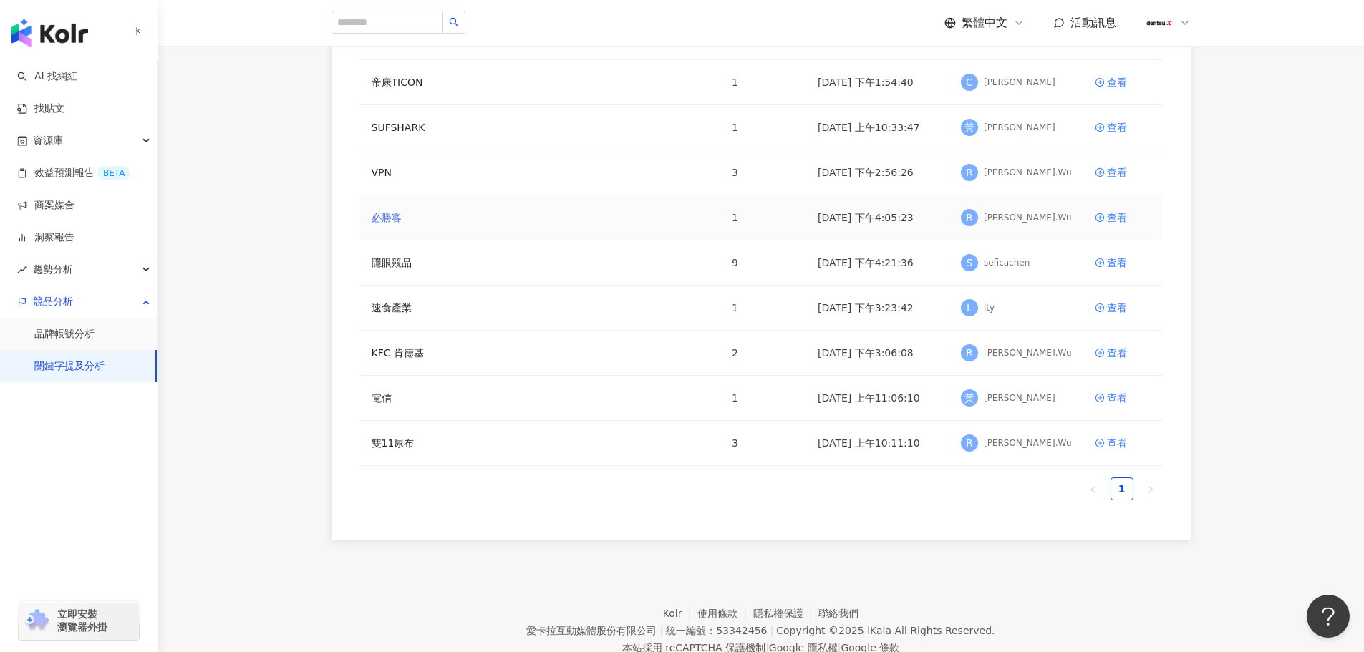
click at [392, 217] on link "必勝客" at bounding box center [387, 218] width 30 height 16
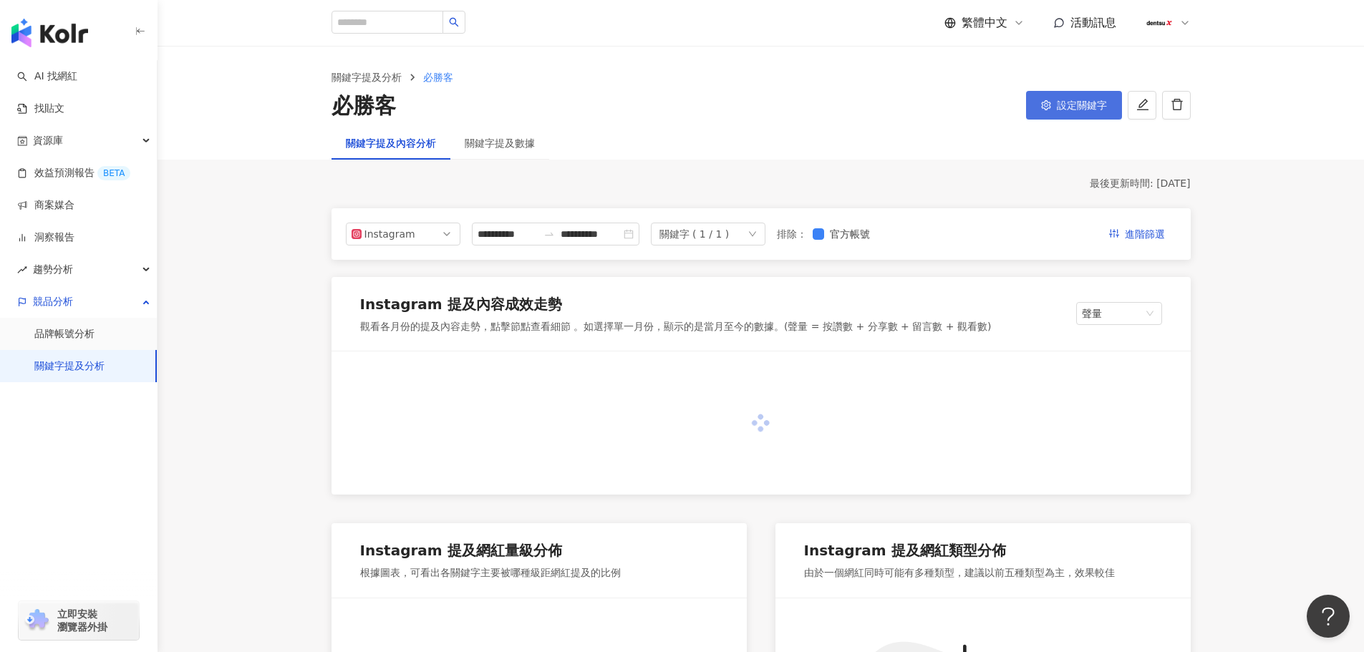
click at [1075, 102] on span "設定關鍵字" at bounding box center [1082, 105] width 50 height 11
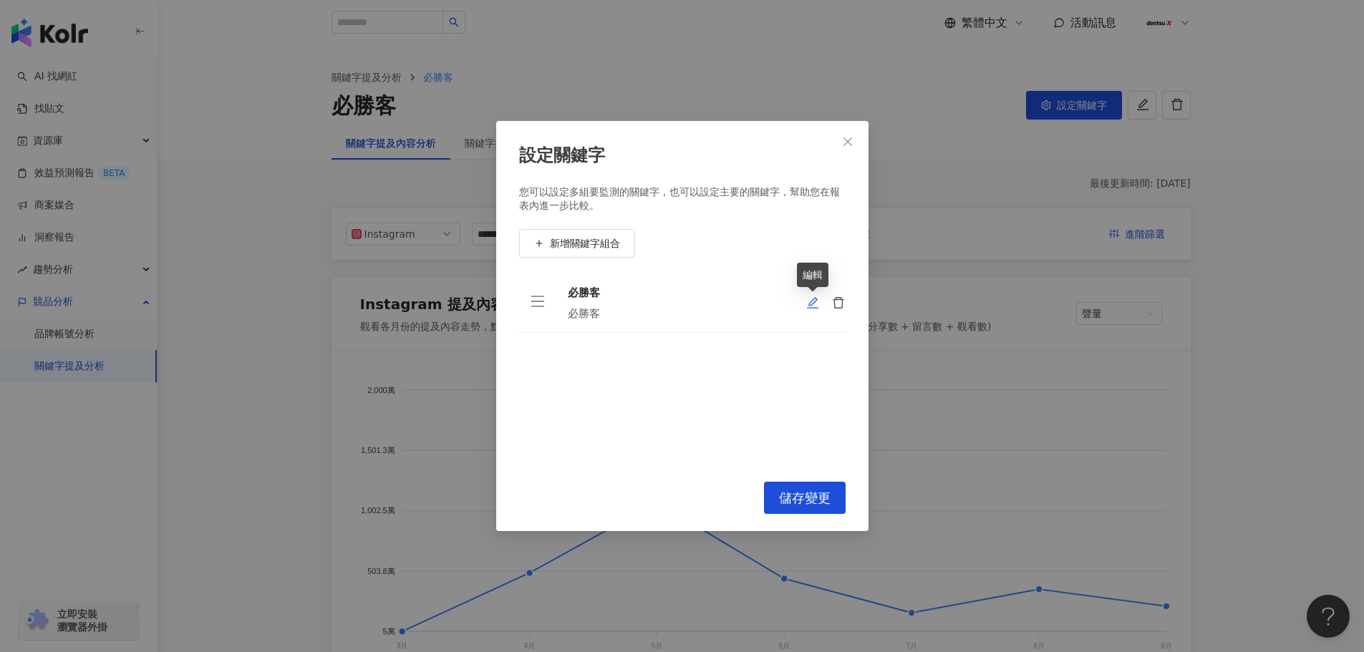
click at [813, 301] on icon "edit" at bounding box center [812, 302] width 13 height 13
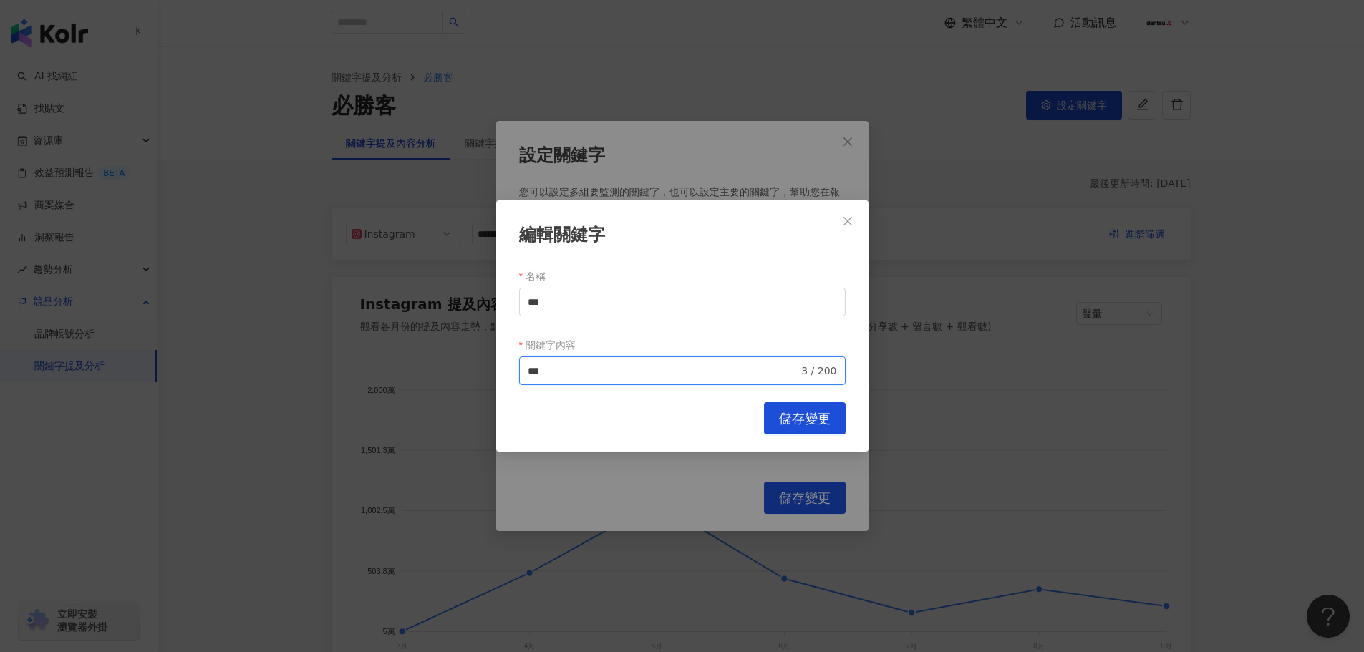
drag, startPoint x: 588, startPoint y: 371, endPoint x: 482, endPoint y: 360, distance: 106.5
click at [482, 360] on div "編輯關鍵字 名稱 *** 關鍵字內容 必勝客 *** 3 / 200 Cancel 儲存變更" at bounding box center [682, 326] width 1364 height 652
paste input "**********"
type input "**********"
click at [779, 422] on span "儲存變更" at bounding box center [805, 419] width 52 height 16
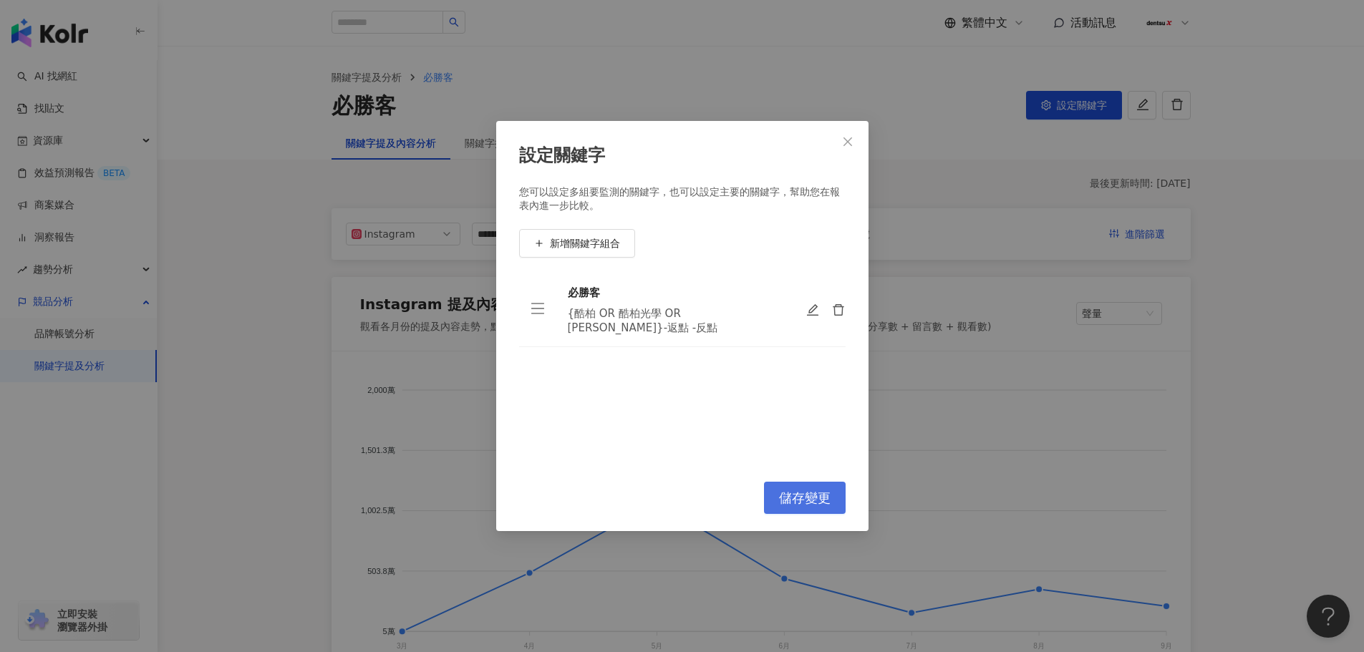
click at [792, 501] on span "儲存變更" at bounding box center [805, 498] width 52 height 16
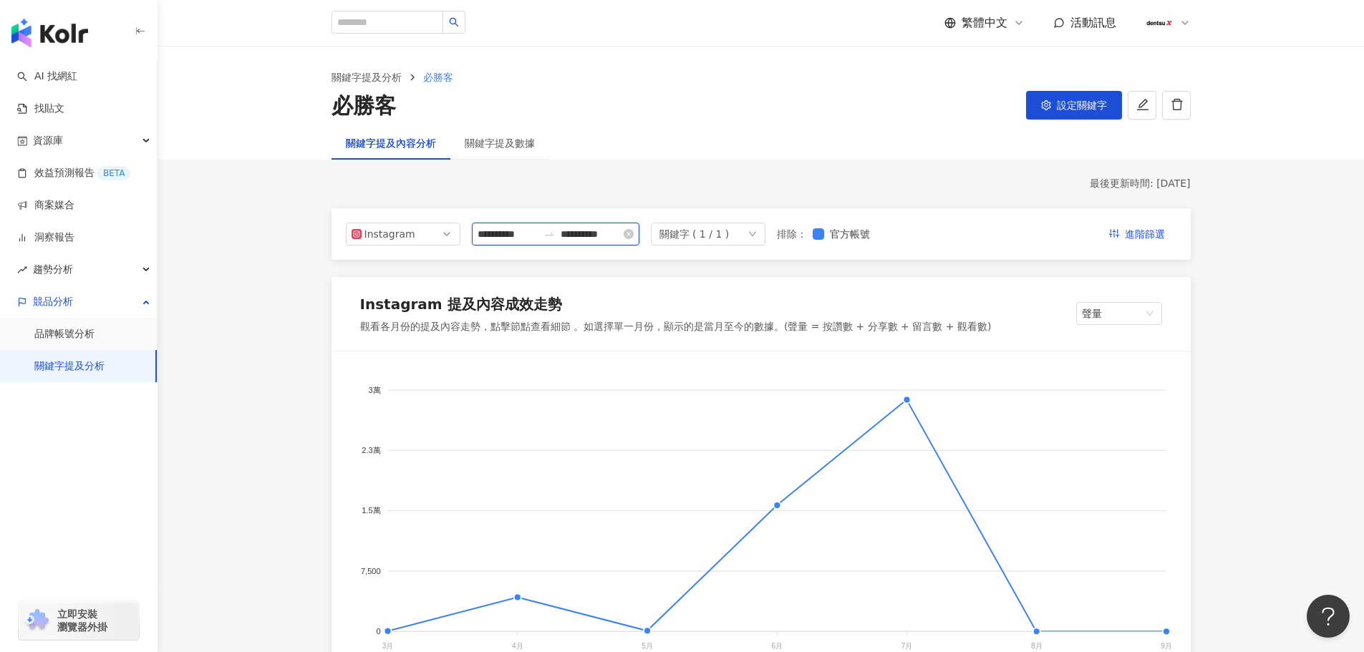
click at [538, 232] on input "**********" at bounding box center [508, 234] width 60 height 16
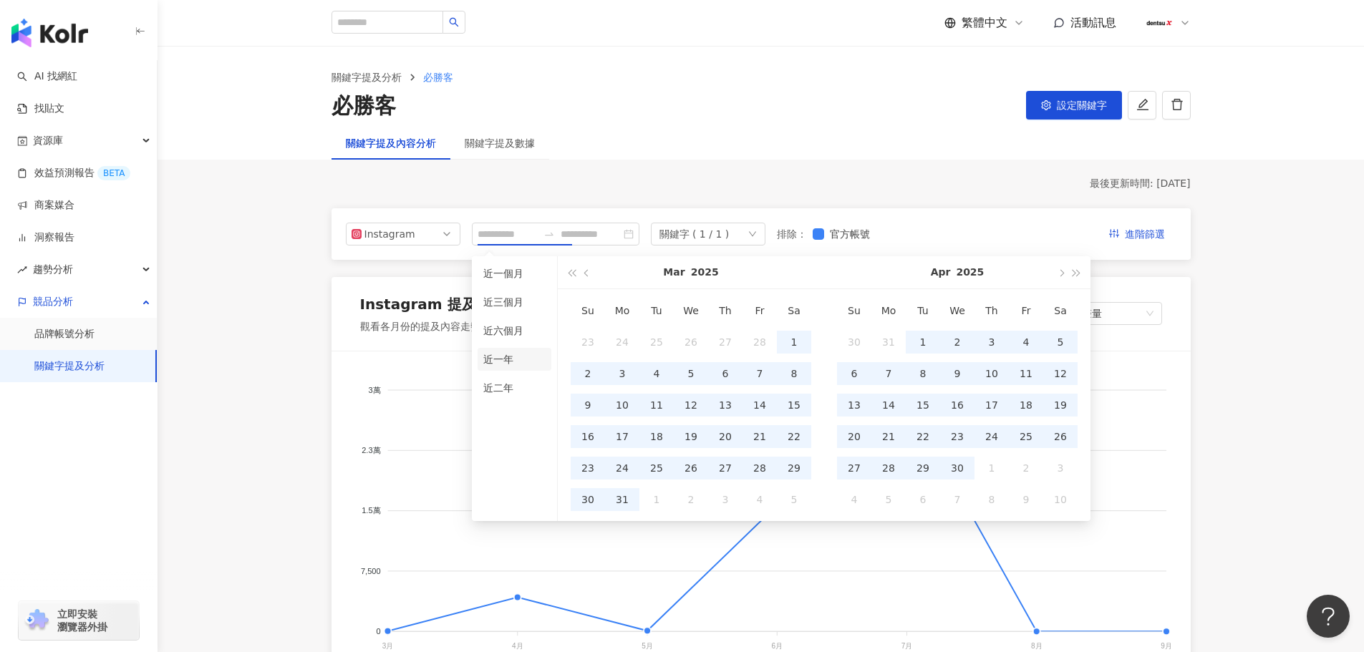
click at [509, 359] on li "近一年" at bounding box center [515, 359] width 74 height 23
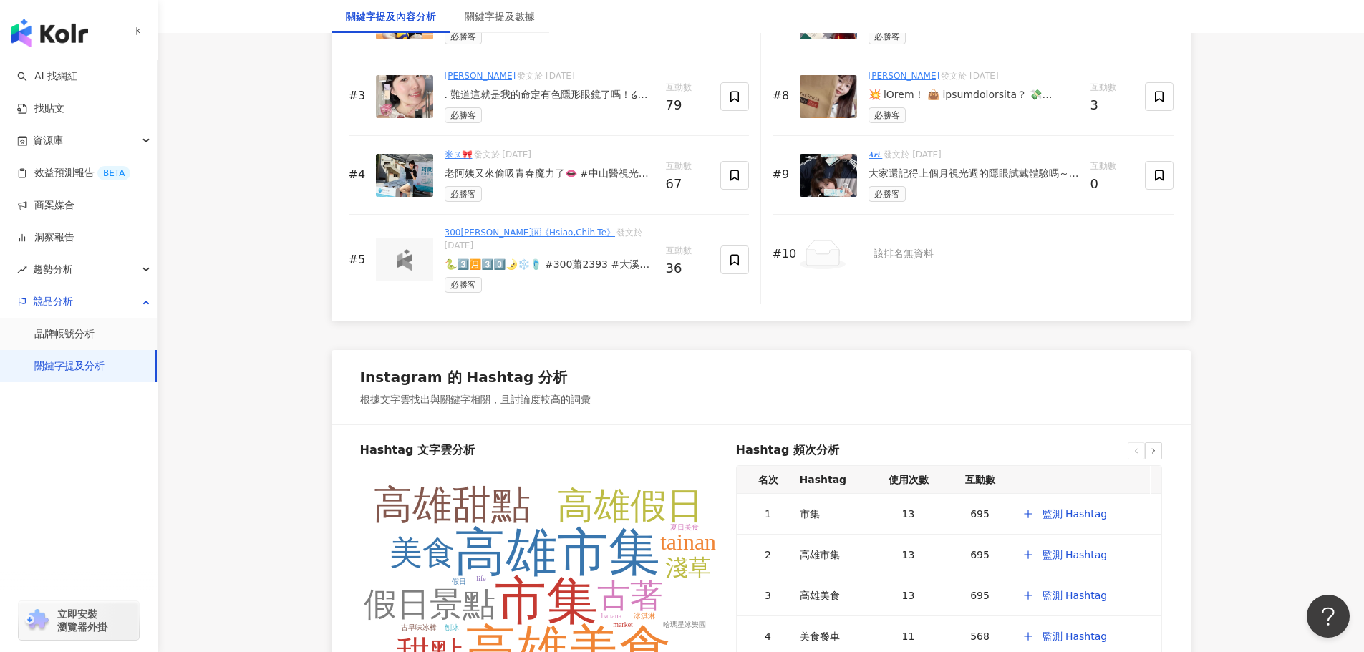
scroll to position [3007, 0]
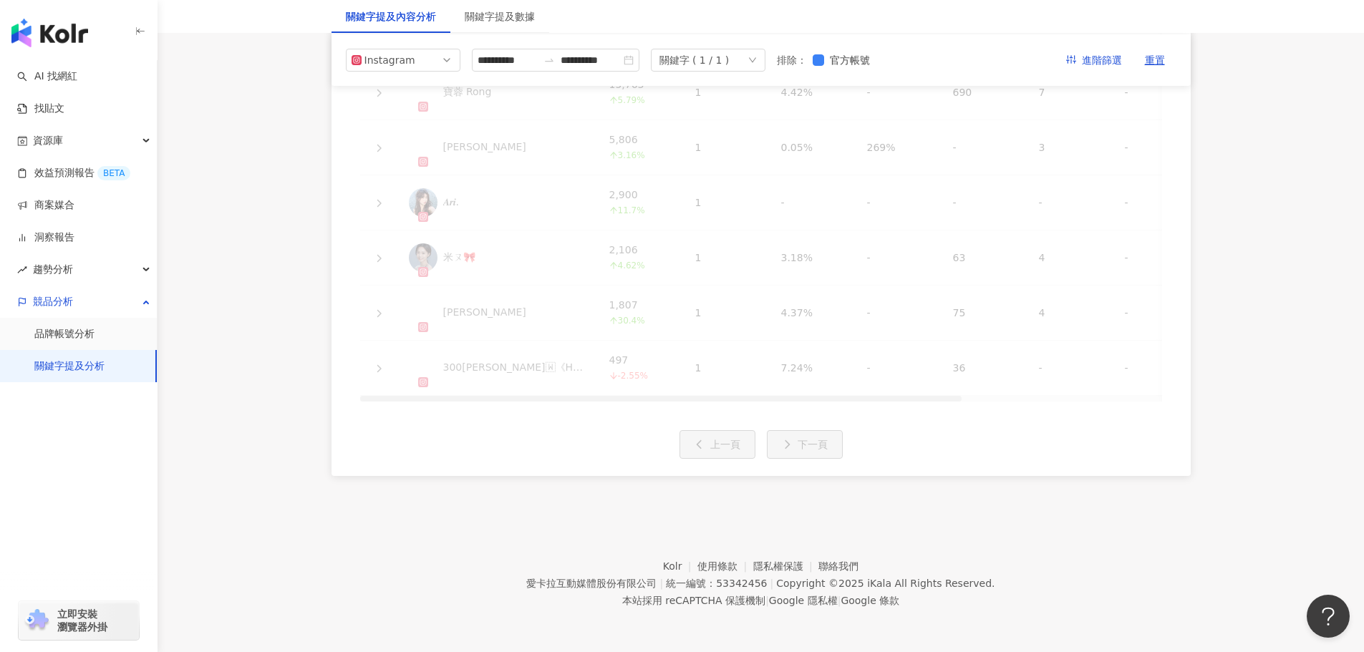
type input "**********"
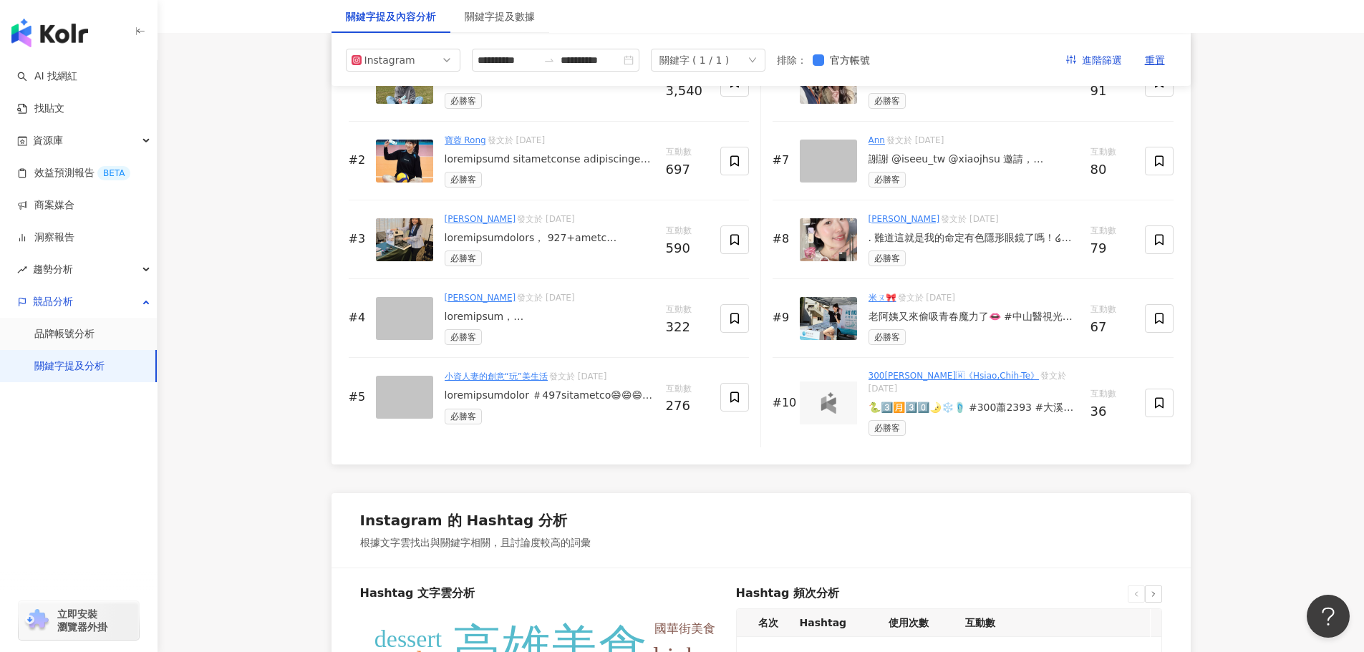
scroll to position [2231, 0]
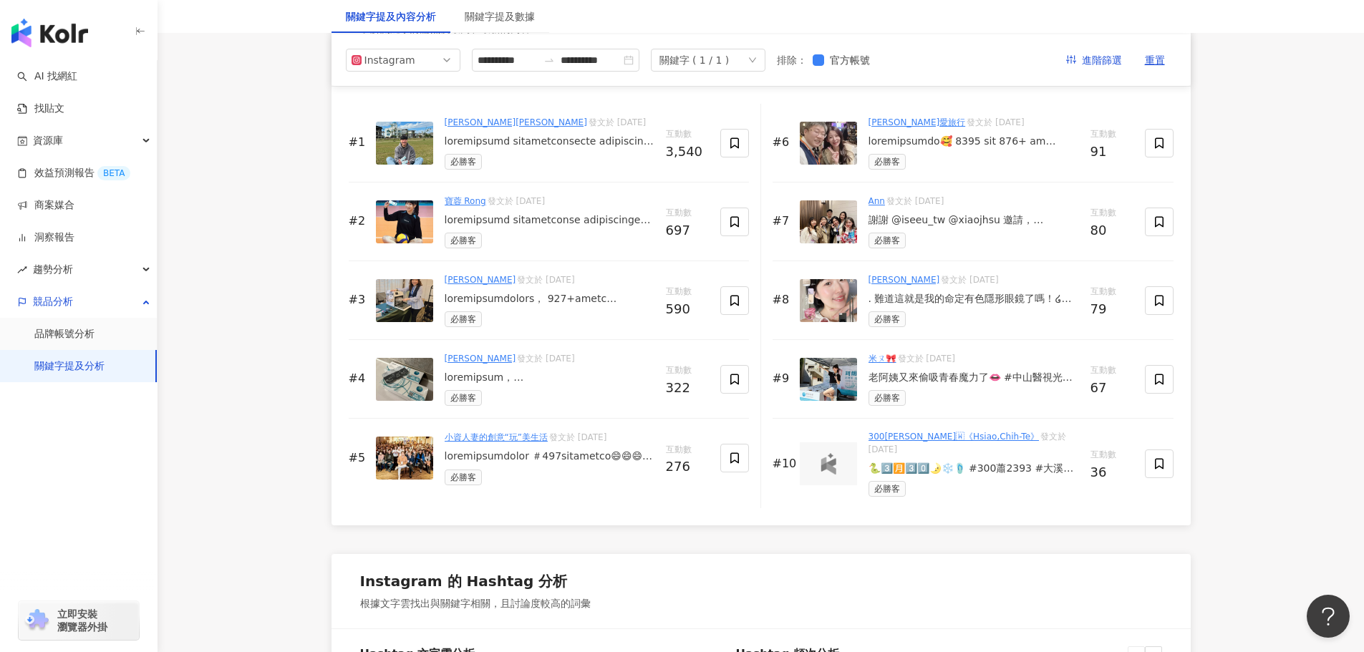
click at [946, 228] on div "謝謝 @iseeu_tw @xiaojhsu 邀請， 華人健康網 ×台灣自媒體暨地方創生協會 「第二屆部落客自媒體年會」好久不見的朋友， 能和部落客跟IG、短…" at bounding box center [974, 220] width 211 height 14
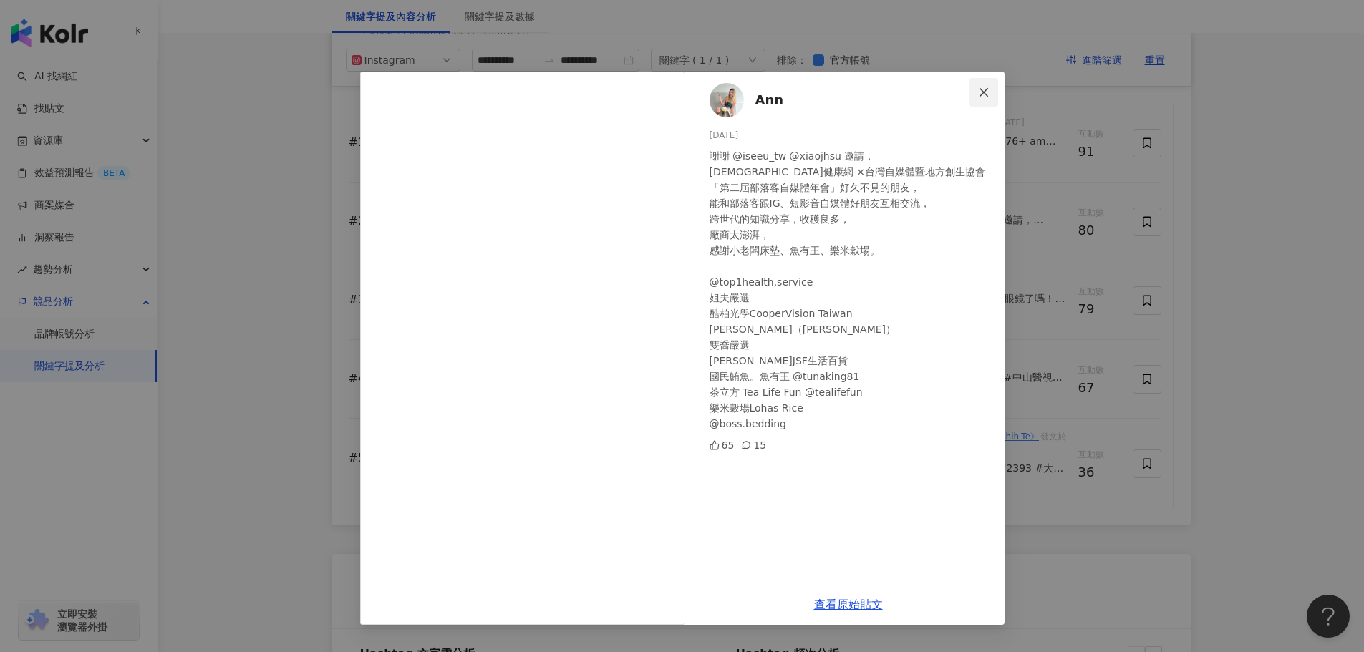
click at [986, 94] on icon "close" at bounding box center [983, 92] width 11 height 11
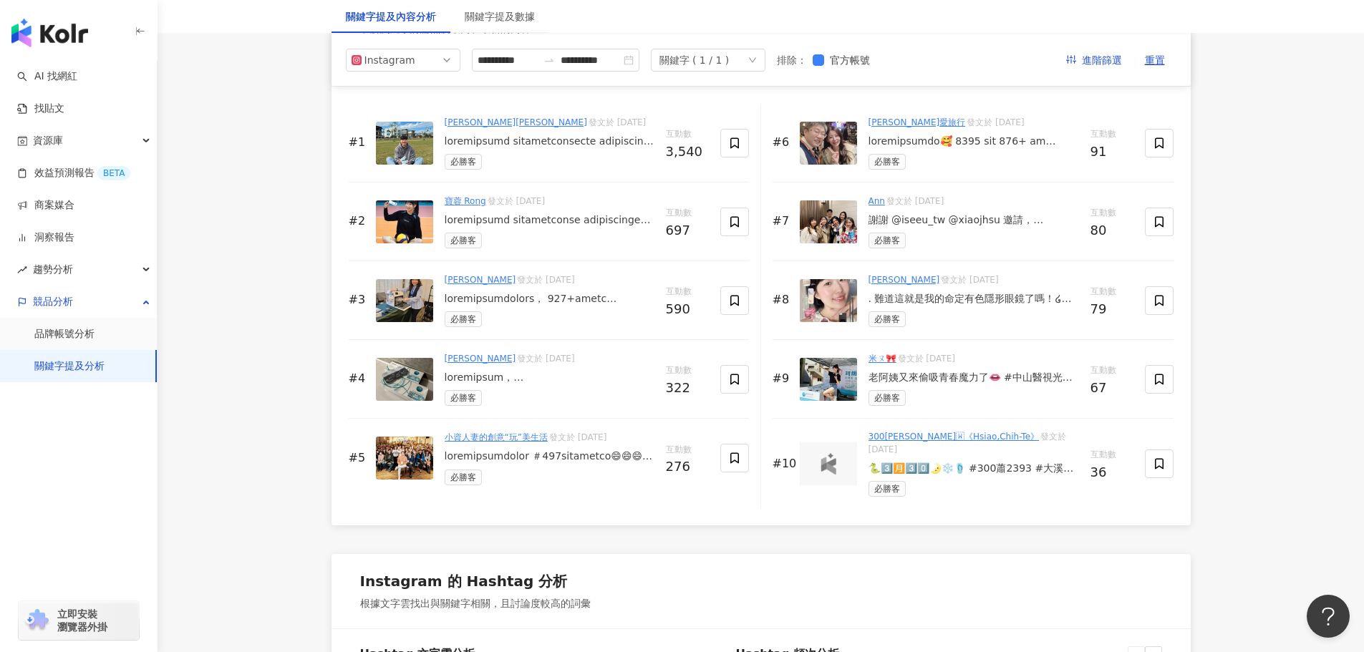
click at [952, 306] on div ". 難道這就是我的命定有色隱形眼鏡了嗎！໒꒰ྀི⸝⸝⸝ᵒ̴̶̷̥́ ⌑ ᵒ̴̶̷̣̥̀⸝⸝⸝꒱ྀི১ 喜歡到必須特別發一則貼文 *。゜。 - RêVIA 蕾美…" at bounding box center [974, 299] width 211 height 14
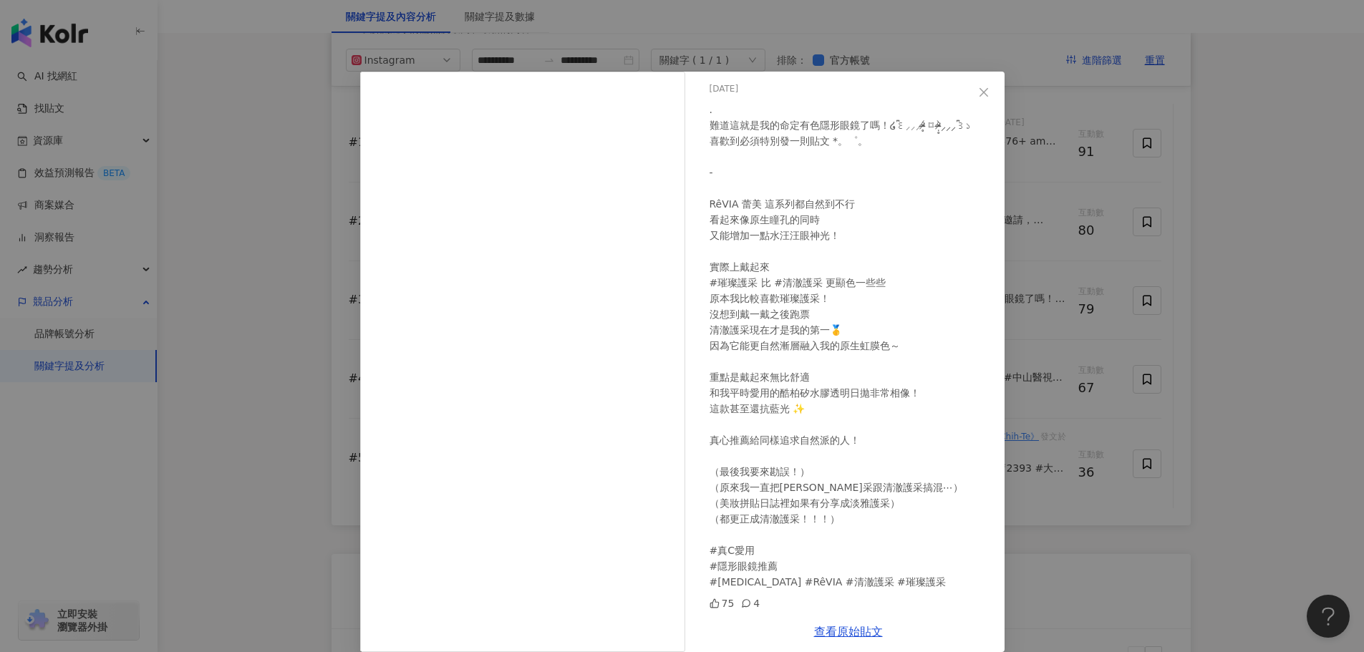
scroll to position [0, 0]
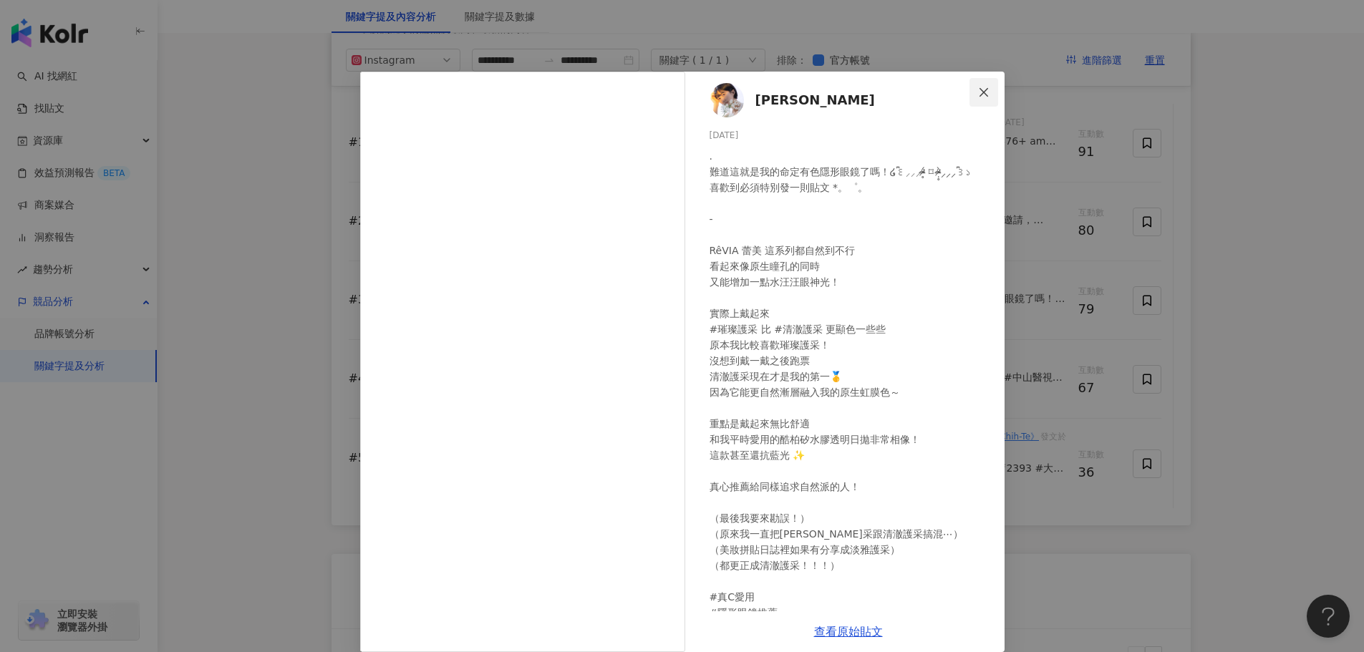
click at [980, 91] on icon "close" at bounding box center [984, 91] width 9 height 9
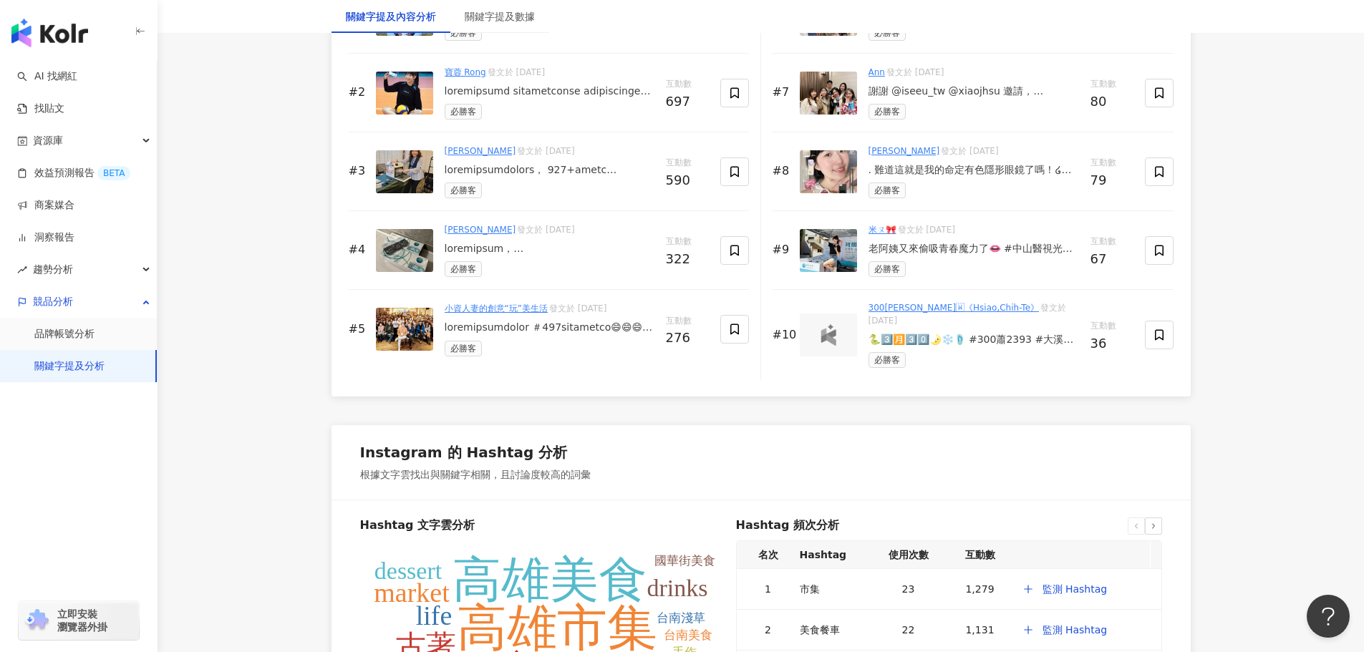
scroll to position [2374, 0]
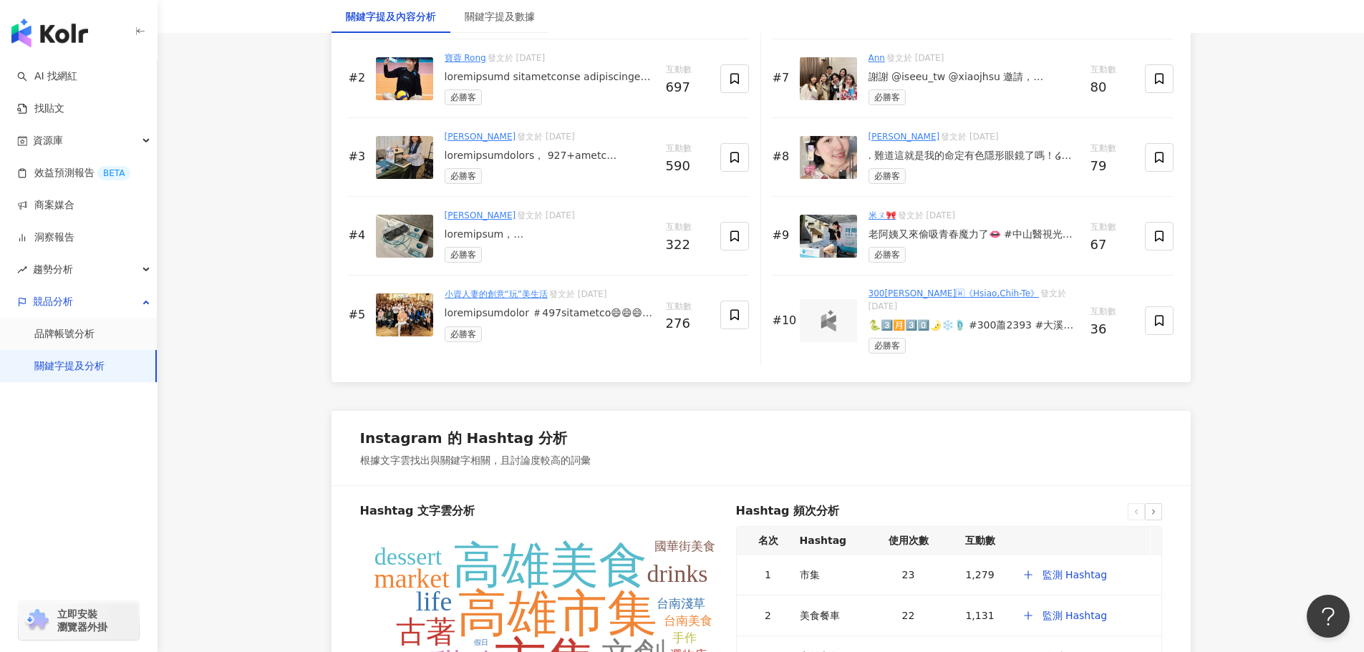
click at [937, 242] on div "老阿姨又來偷吸青春魔力了👄 #中山醫視光週 x #酷柏光學 🅦🅞🅡🅚 🅡🅔🅒🅞🅡🅓 快閃集客活動的主持稿就像變形金剛 腦袋變成關鍵字搜尋引擎 輸入三個字回你三…" at bounding box center [974, 235] width 211 height 14
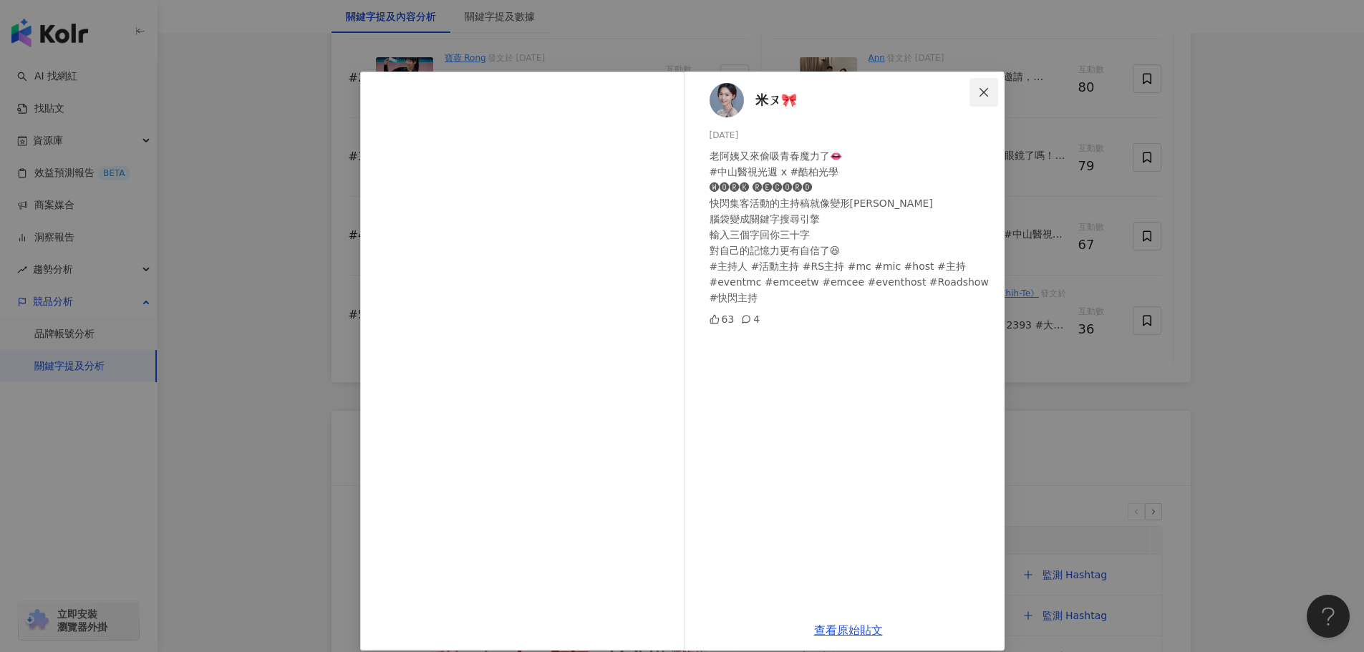
click at [980, 91] on icon "close" at bounding box center [984, 91] width 9 height 9
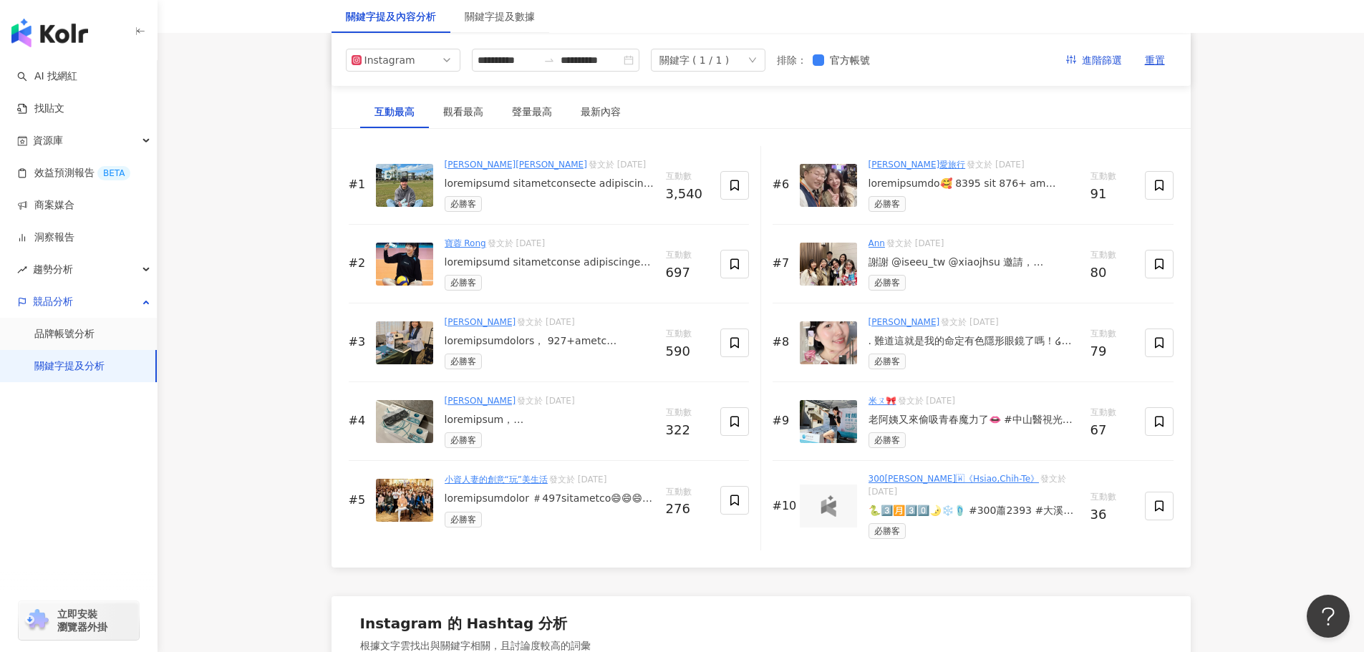
scroll to position [2159, 0]
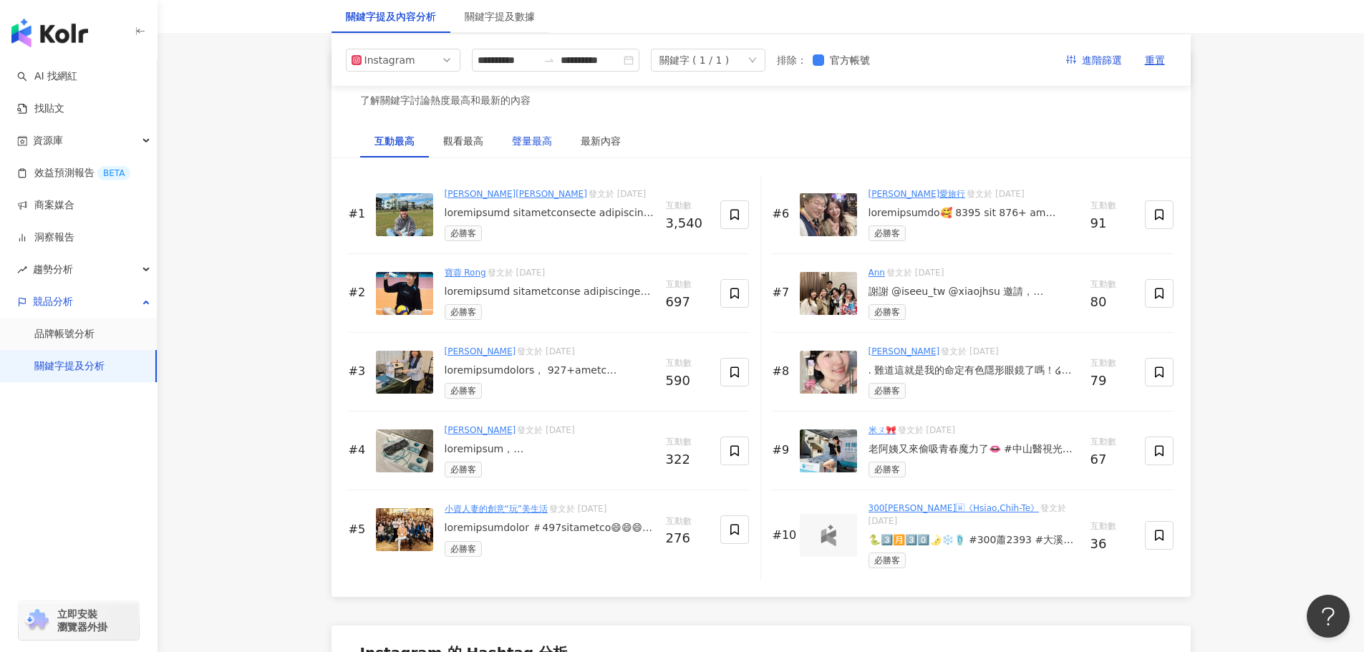
click at [538, 149] on div "聲量最高" at bounding box center [532, 141] width 40 height 16
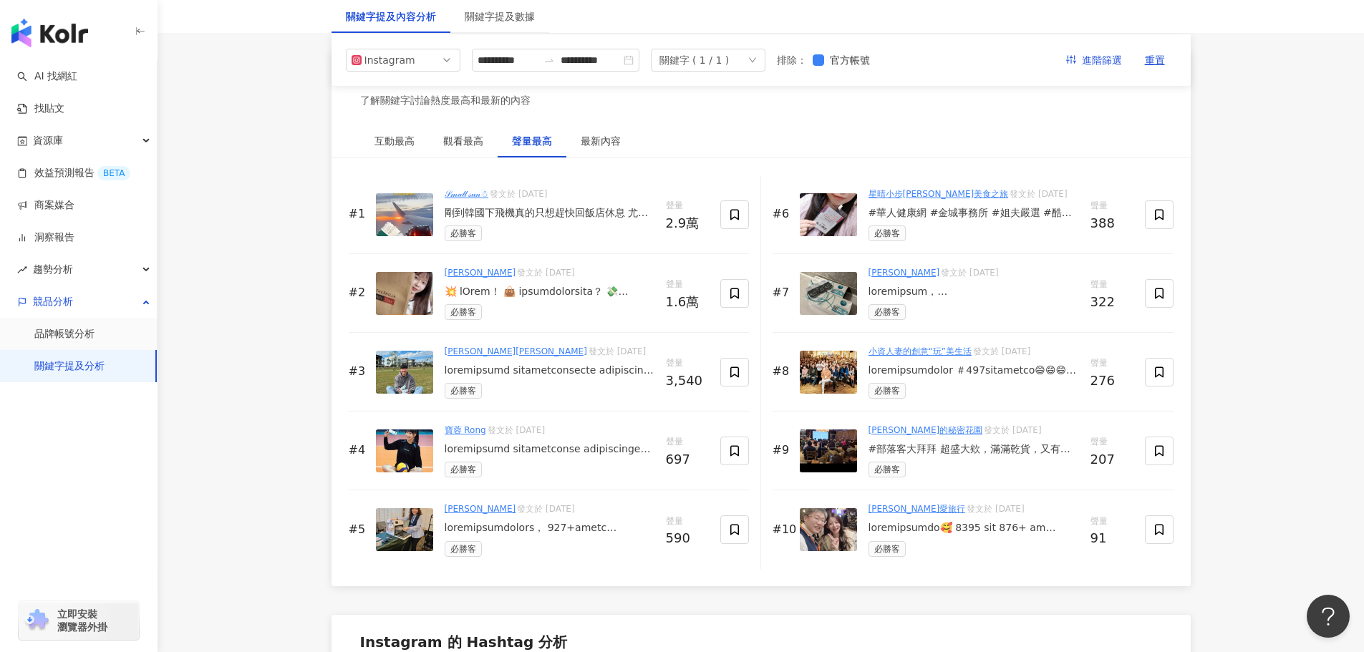
click at [535, 217] on div "剛到韓國下飛機真的只想趕快回飯店休息 尤其是深夜班機 難叫車 地鐵也休息了 叫酷柏國際機場接送真的很方便 一下飛機就有人接 直接載你到飯店門口 回台灣那天也可…" at bounding box center [550, 213] width 210 height 14
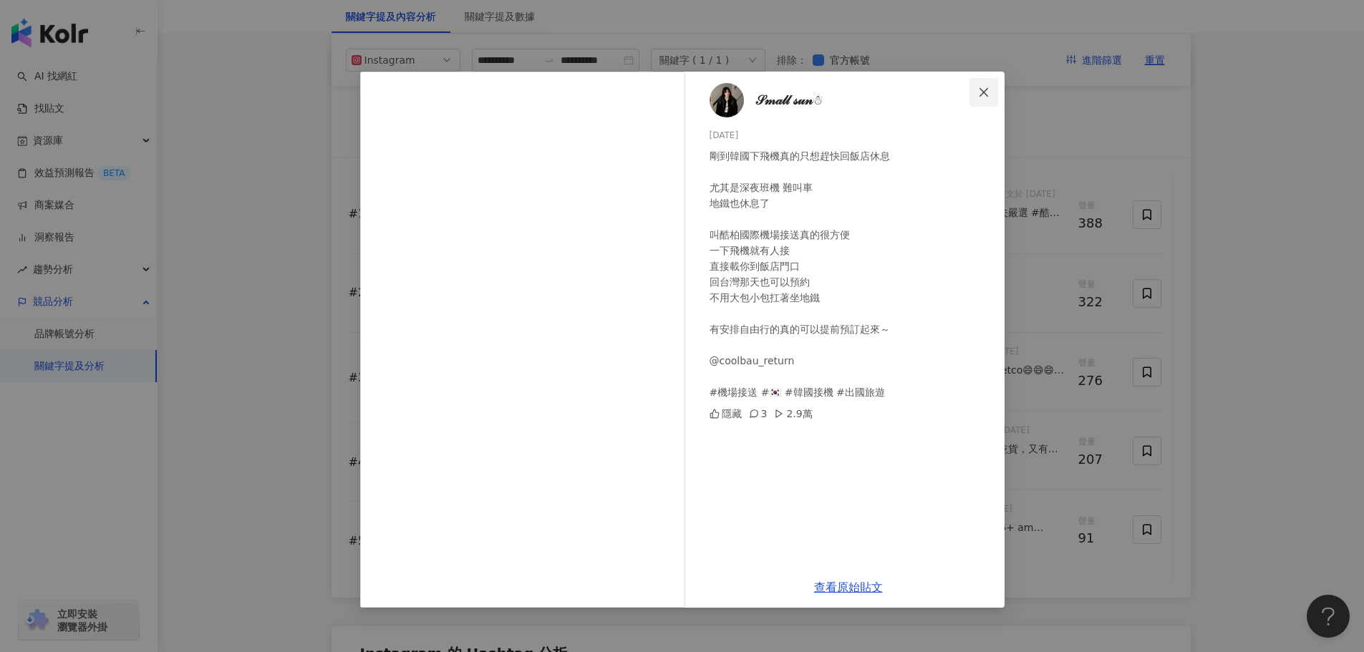
click at [985, 92] on icon "close" at bounding box center [983, 92] width 11 height 11
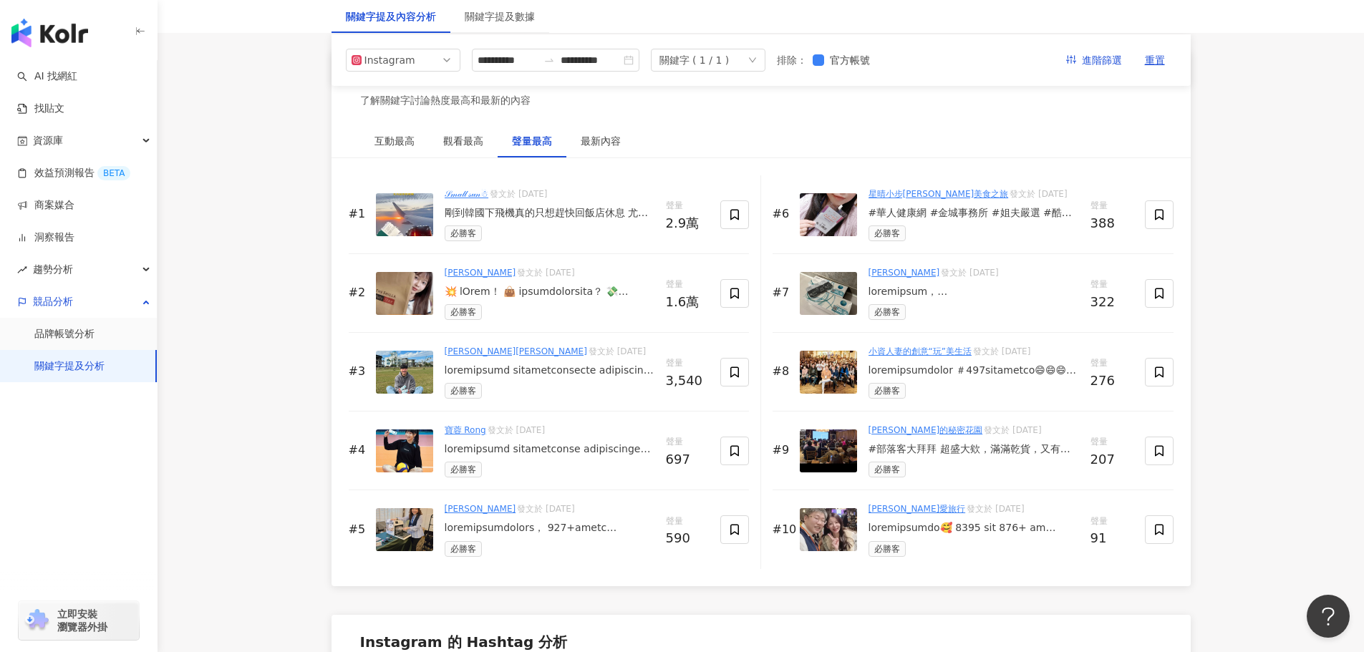
click at [588, 299] on div at bounding box center [550, 292] width 210 height 14
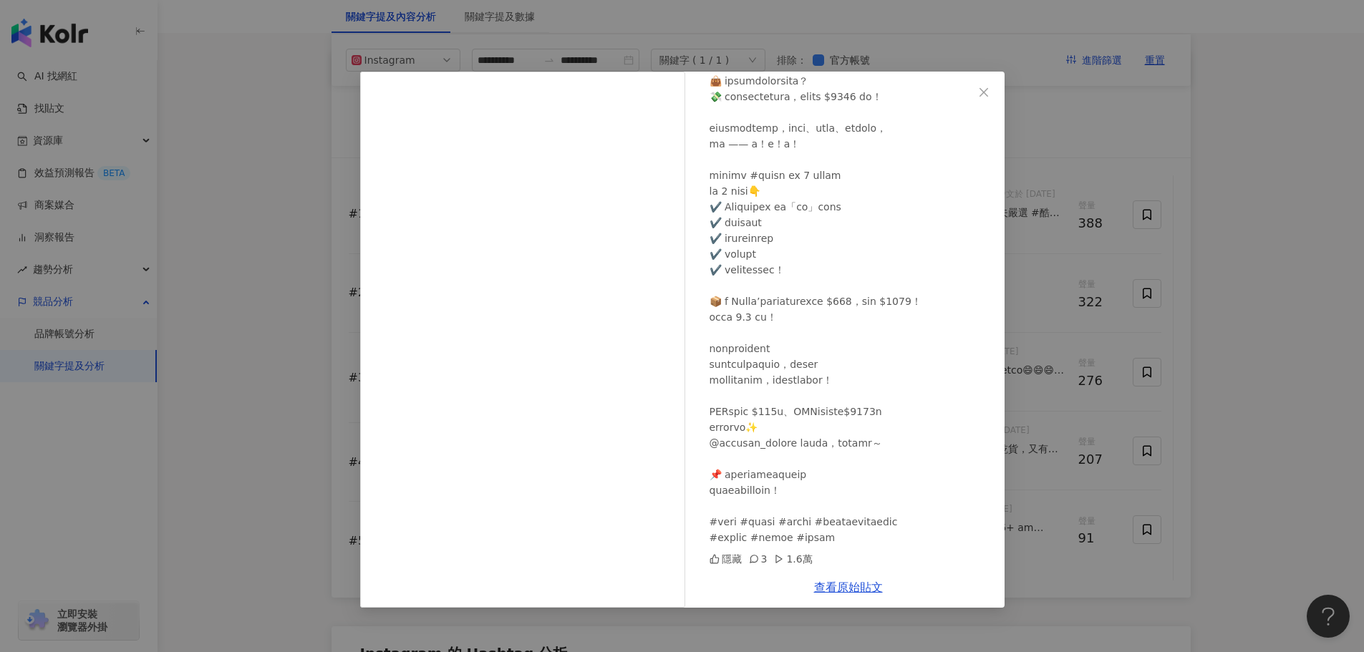
scroll to position [154, 0]
click at [987, 90] on icon "close" at bounding box center [983, 92] width 11 height 11
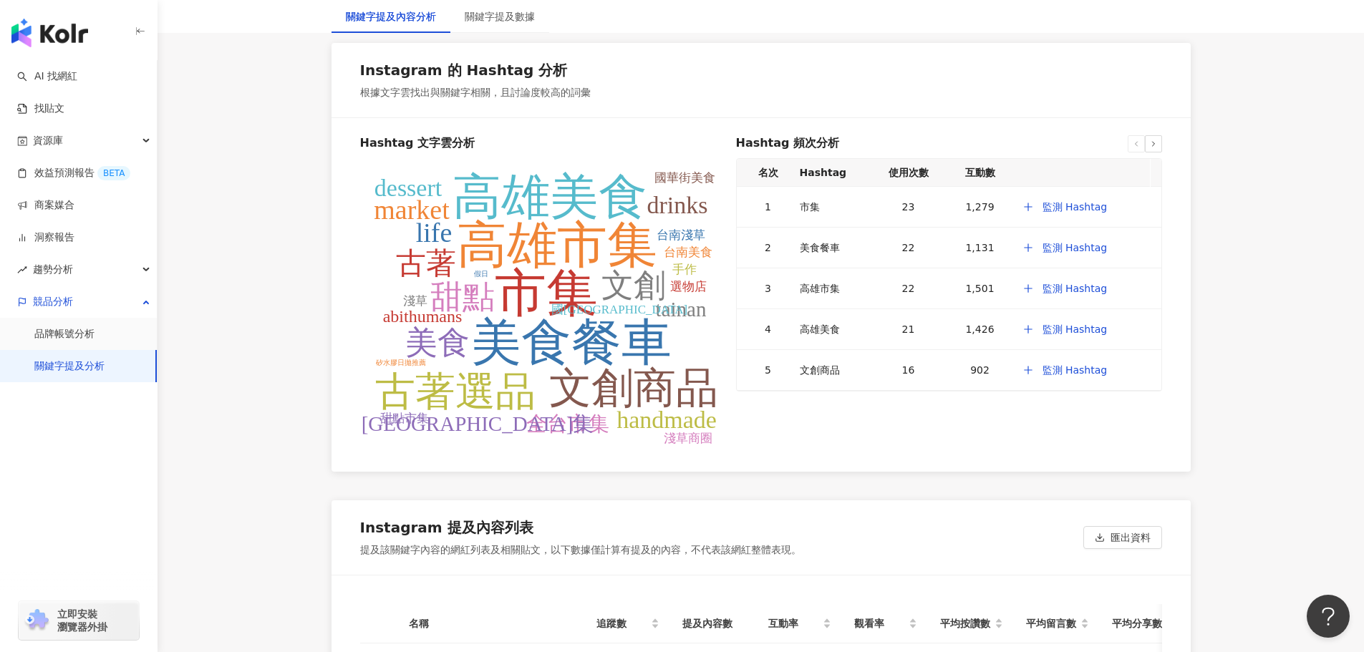
scroll to position [2732, 0]
click at [687, 258] on tspan "台南美食" at bounding box center [688, 252] width 49 height 14
click at [585, 269] on tspan "高雄市集" at bounding box center [557, 244] width 200 height 55
click at [588, 269] on tspan "高雄市集" at bounding box center [557, 244] width 200 height 55
click at [828, 255] on div "美食餐車" at bounding box center [833, 247] width 67 height 16
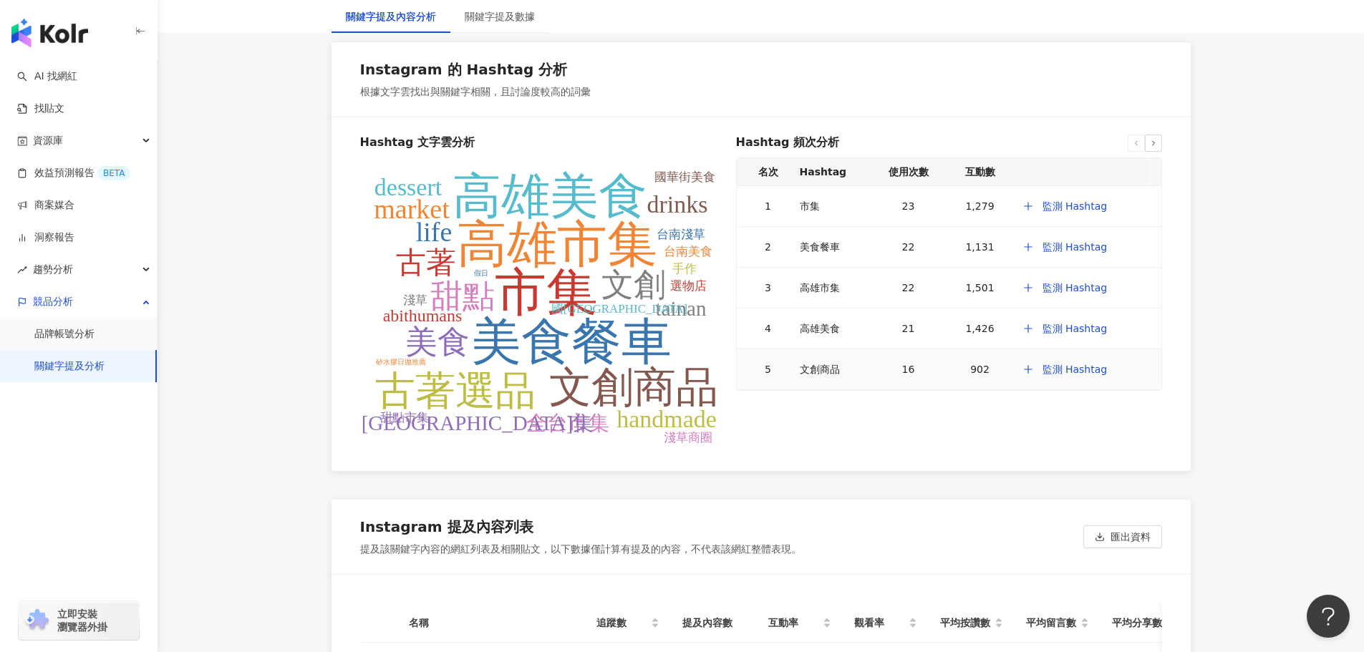
click at [816, 377] on div "文創商品" at bounding box center [833, 370] width 67 height 16
click at [662, 430] on tspan "handmade" at bounding box center [667, 419] width 100 height 26
click at [551, 429] on tspan "全台市集" at bounding box center [567, 423] width 83 height 23
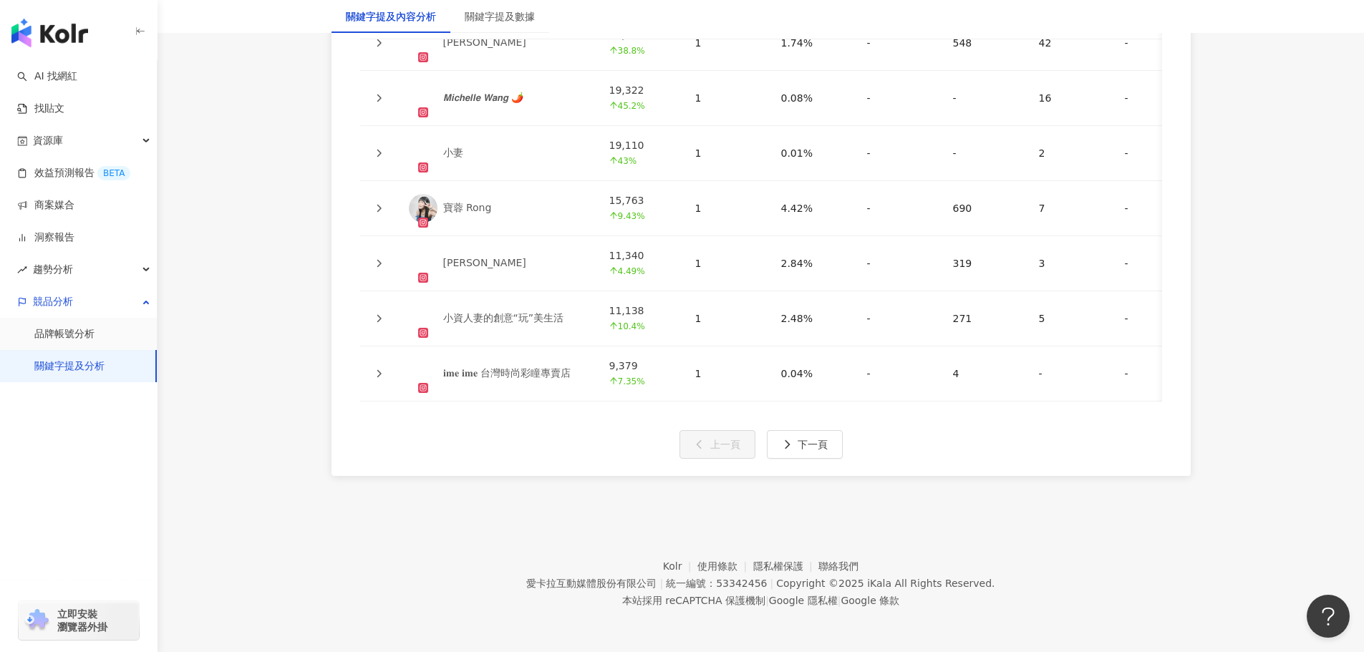
scroll to position [3546, 0]
click at [823, 443] on span "下一頁" at bounding box center [813, 444] width 30 height 11
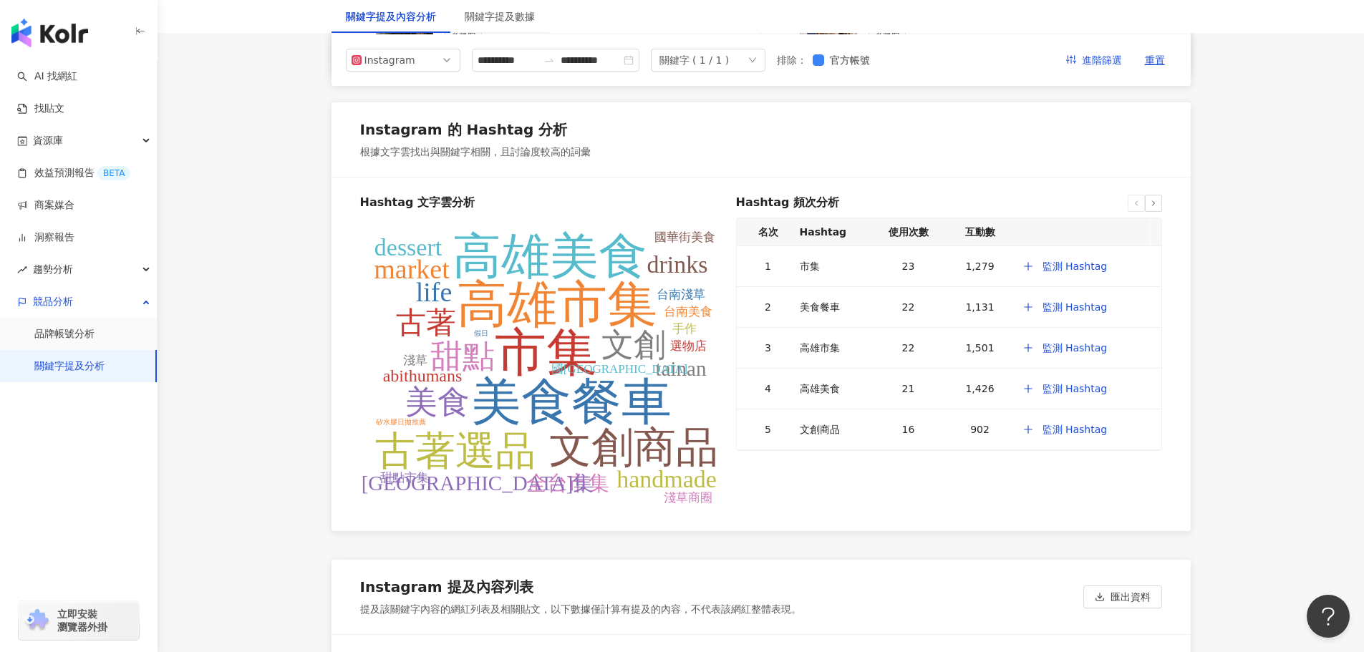
scroll to position [2615, 0]
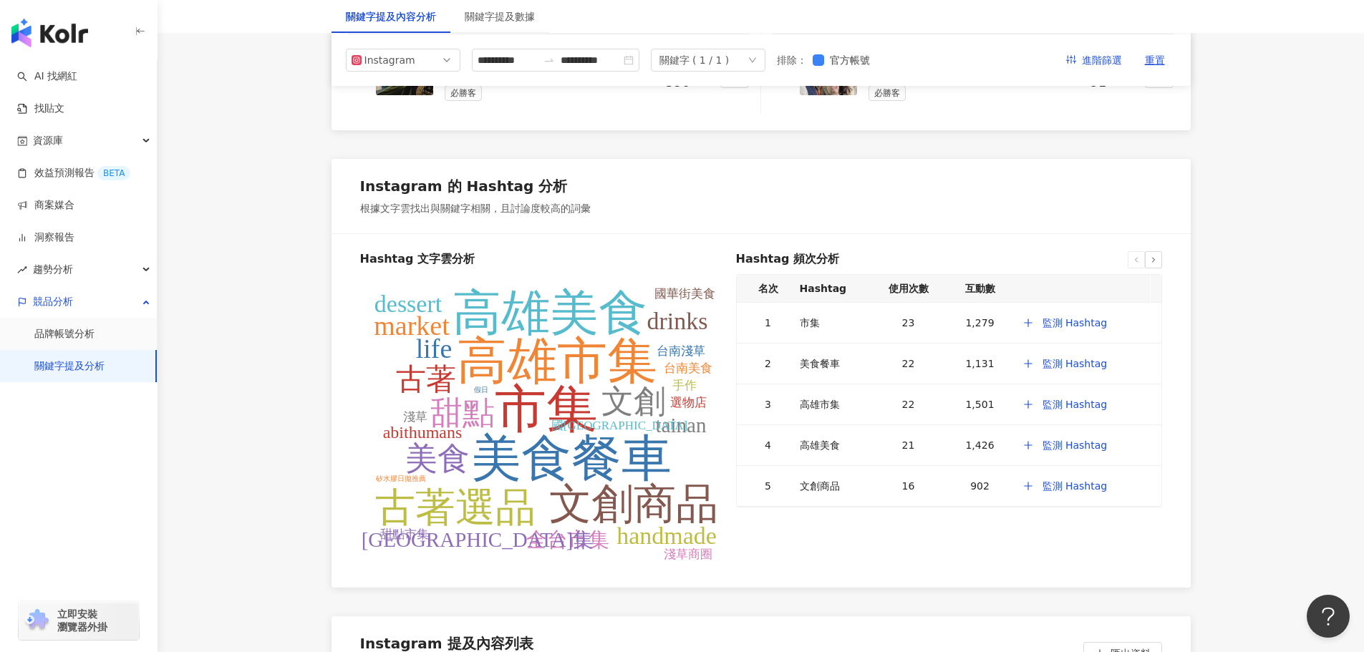
click at [446, 325] on tspan "market" at bounding box center [412, 326] width 76 height 30
click at [427, 316] on tspan "dessert" at bounding box center [408, 304] width 68 height 26
click at [446, 267] on h6 "Hashtag 文字雲分析" at bounding box center [542, 259] width 365 height 16
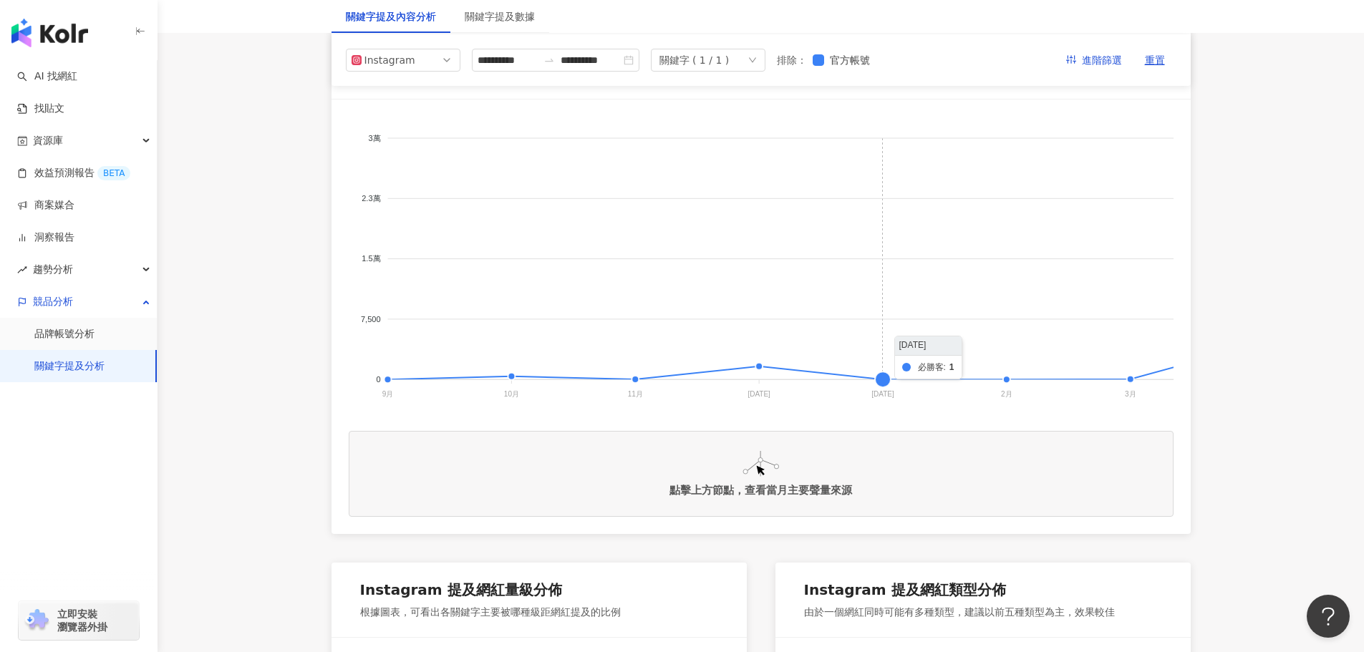
scroll to position [0, 0]
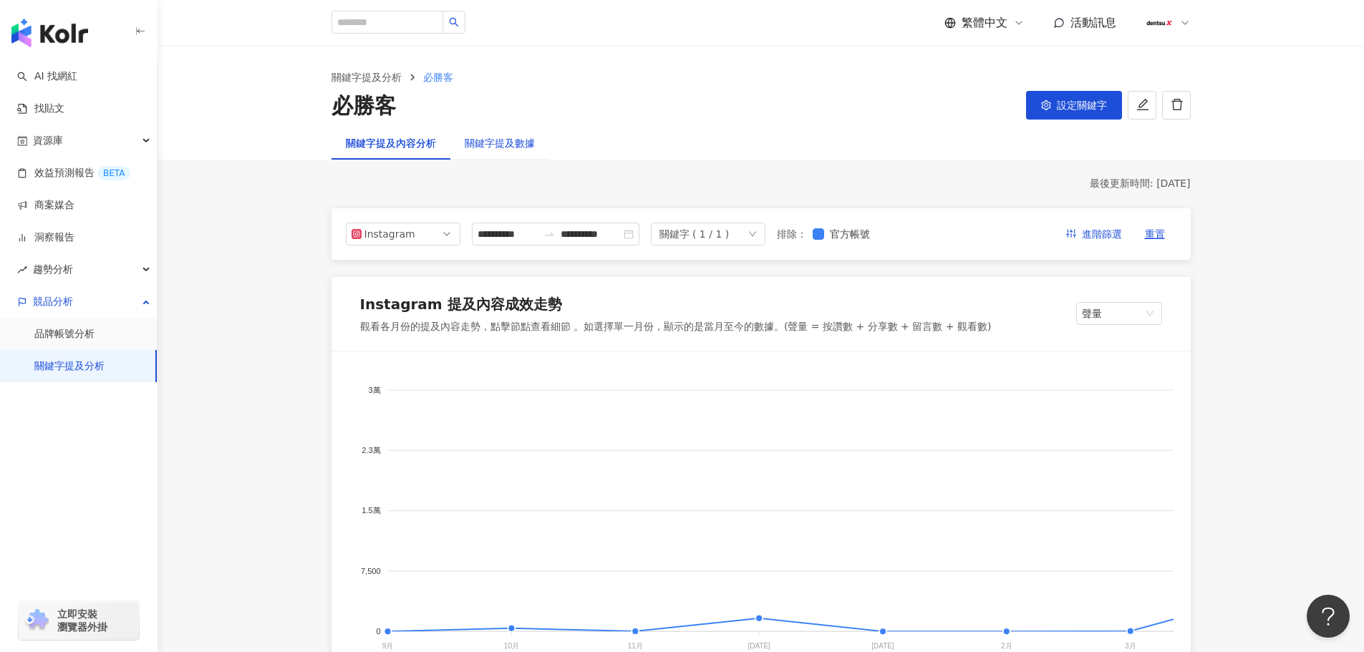
click at [508, 147] on div "關鍵字提及數據" at bounding box center [500, 143] width 70 height 16
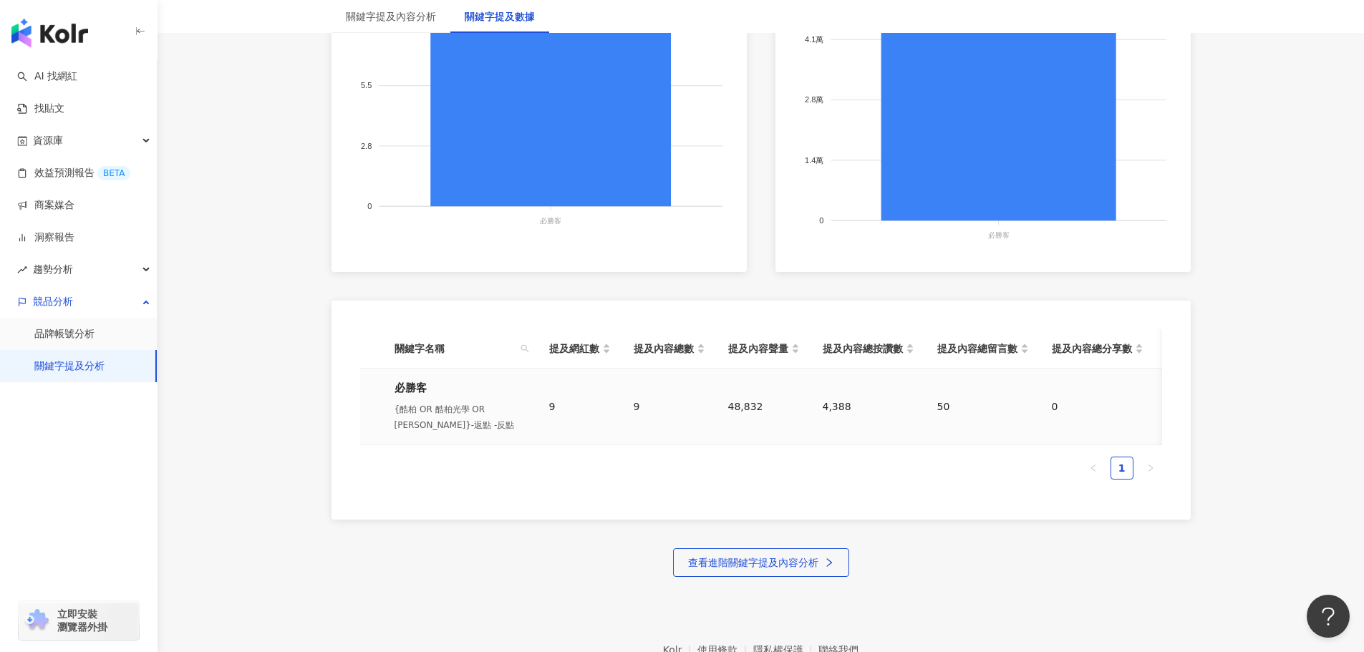
scroll to position [537, 0]
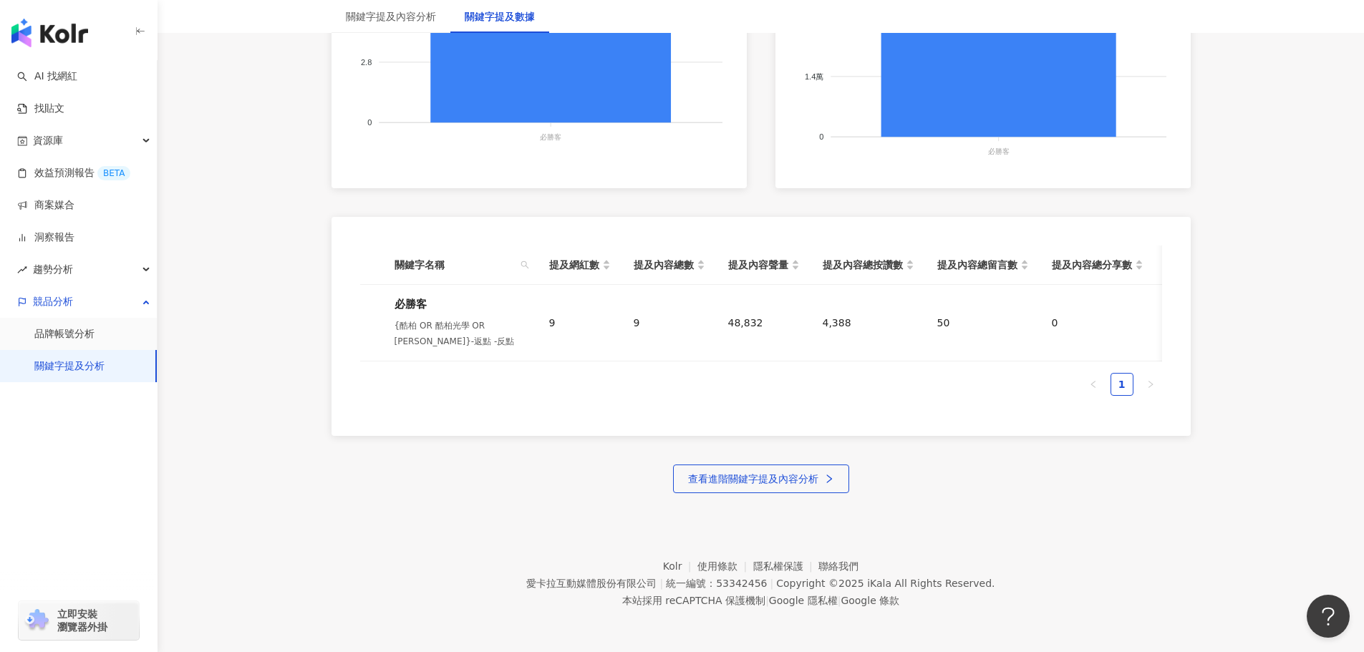
click at [66, 367] on link "關鍵字提及分析" at bounding box center [69, 366] width 70 height 14
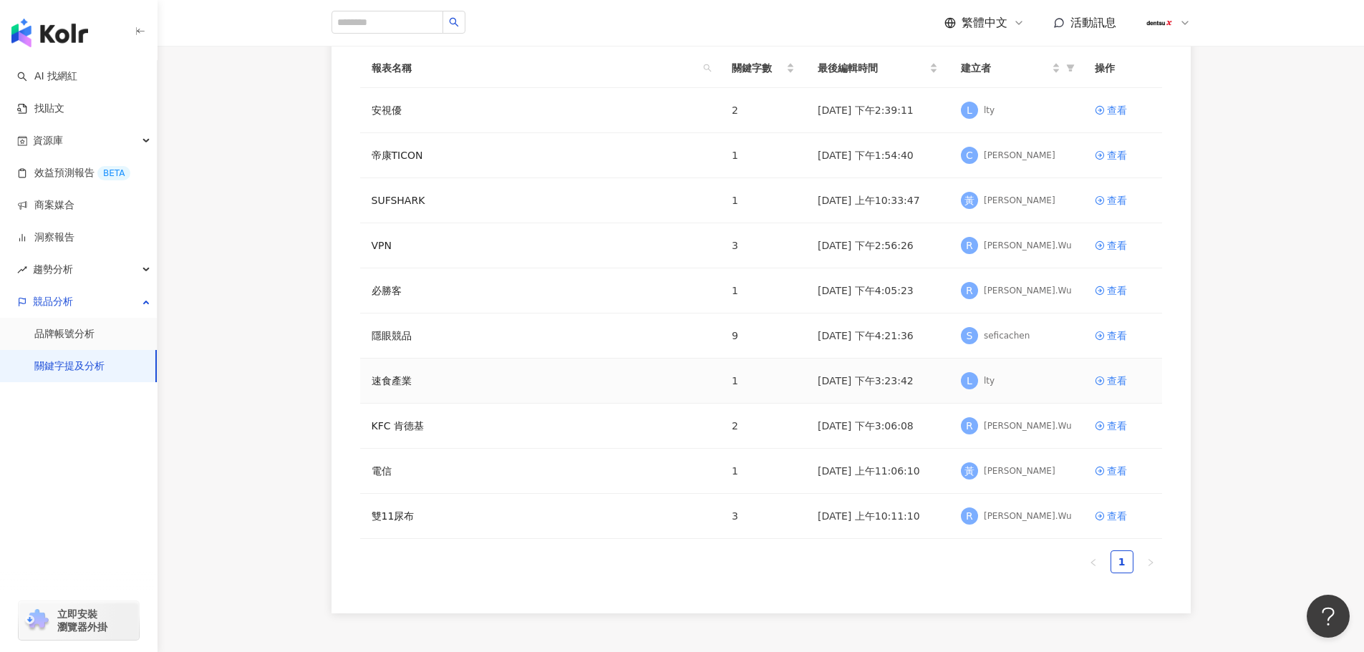
scroll to position [143, 0]
click at [1108, 286] on div "查看" at bounding box center [1117, 289] width 20 height 16
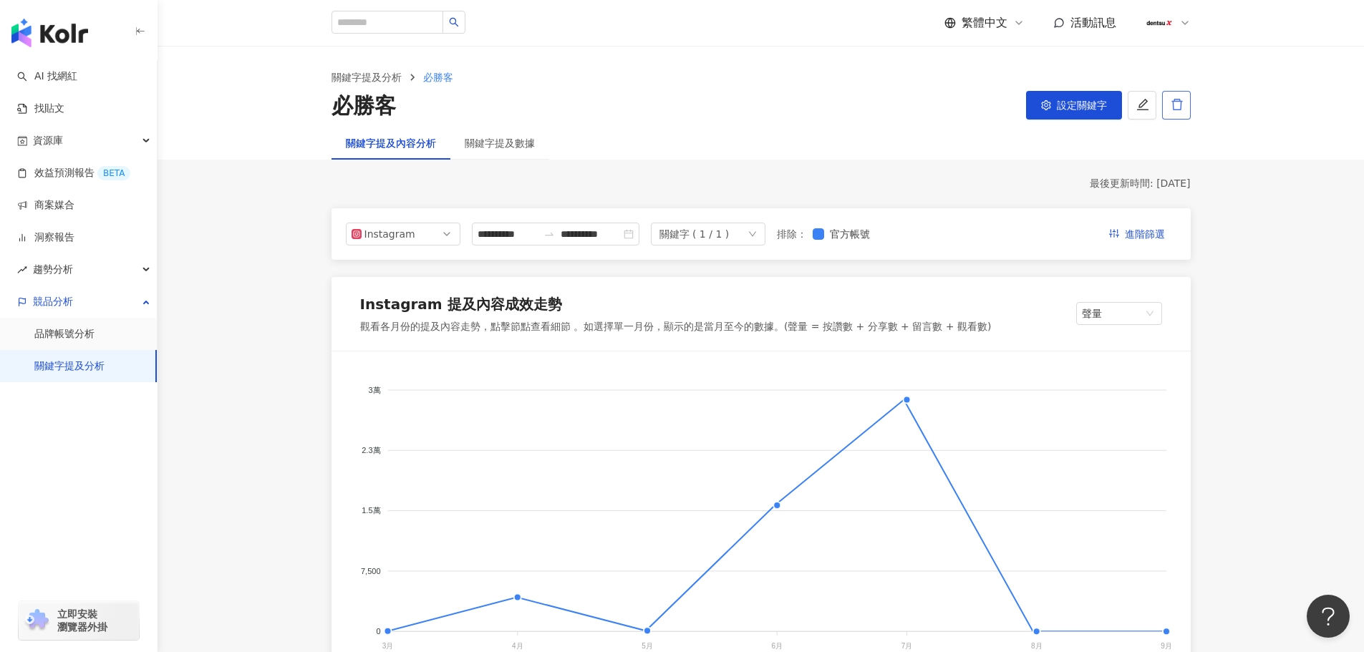
click at [1176, 104] on icon "delete" at bounding box center [1177, 104] width 13 height 13
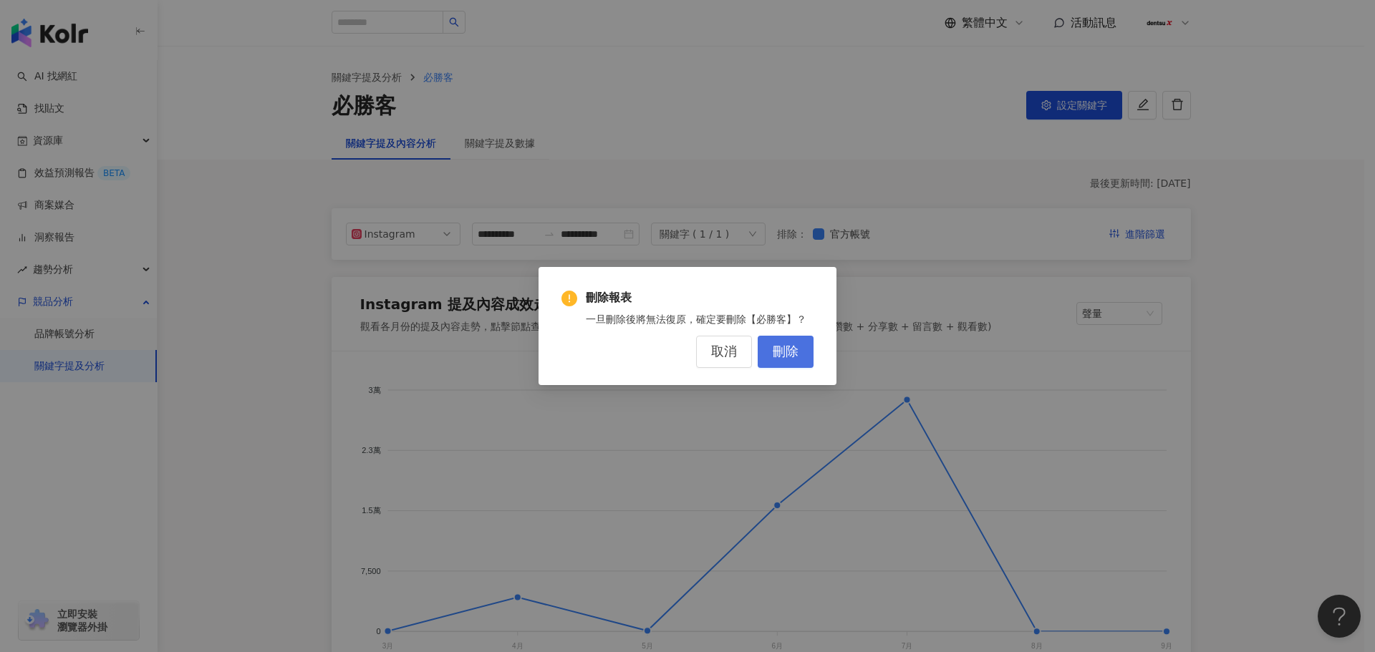
click at [803, 341] on button "刪除" at bounding box center [786, 352] width 56 height 32
click at [226, 393] on div "刪除報表 一旦刪除後將無法復原，確定要刪除【必勝客】？ 取消 刪除" at bounding box center [687, 326] width 1375 height 652
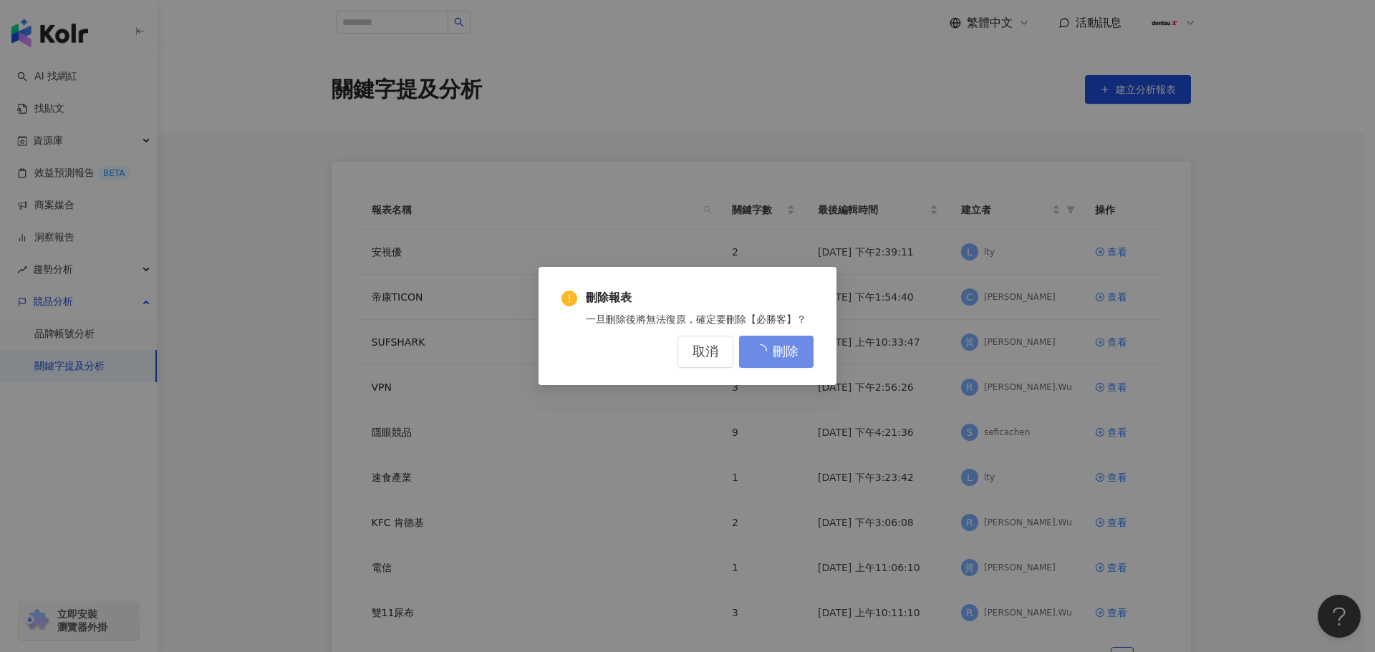
click at [803, 332] on div "刪除報表 一旦刪除後將無法復原，確定要刪除【必勝客】？ 取消 刪除" at bounding box center [687, 326] width 1375 height 652
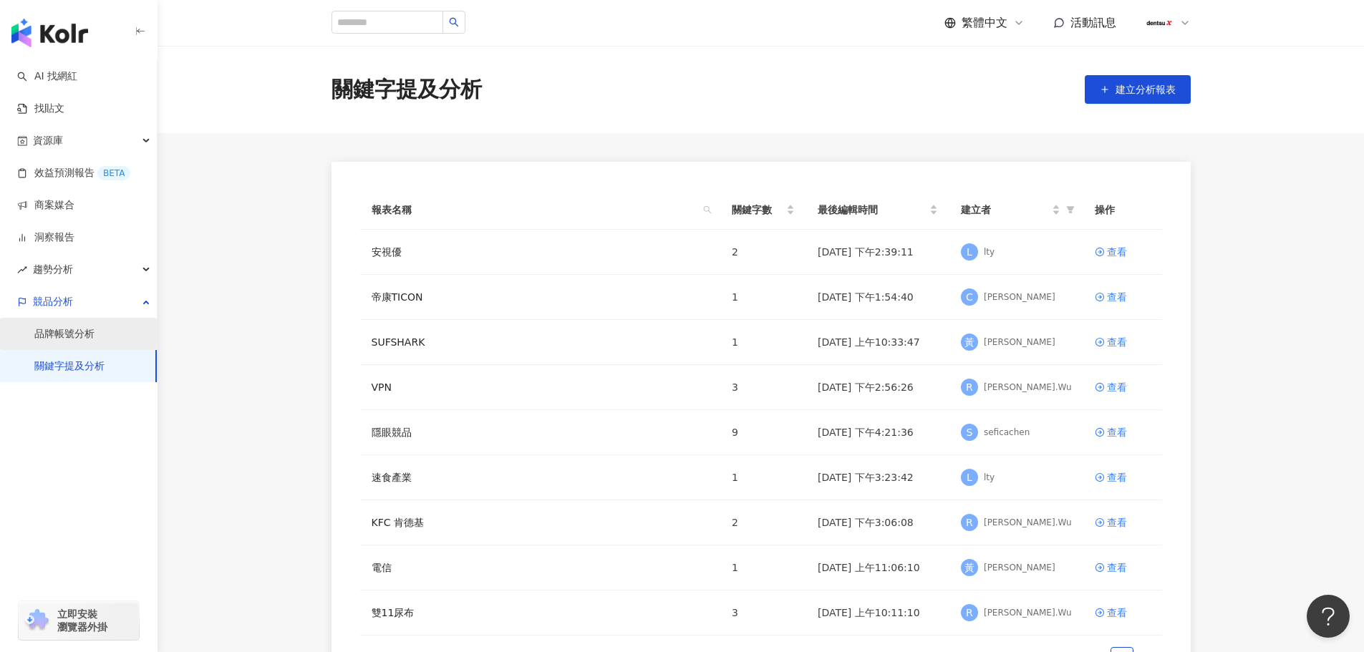
click at [72, 327] on link "品牌帳號分析" at bounding box center [64, 334] width 60 height 14
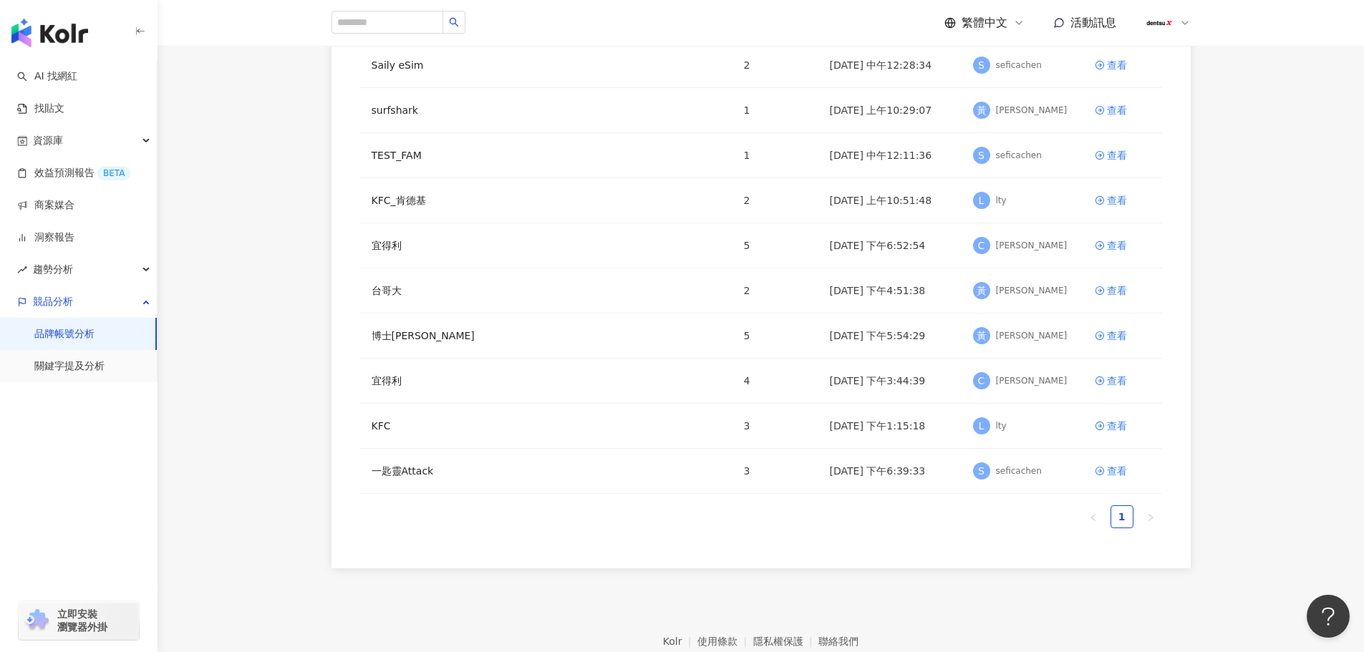
scroll to position [215, 0]
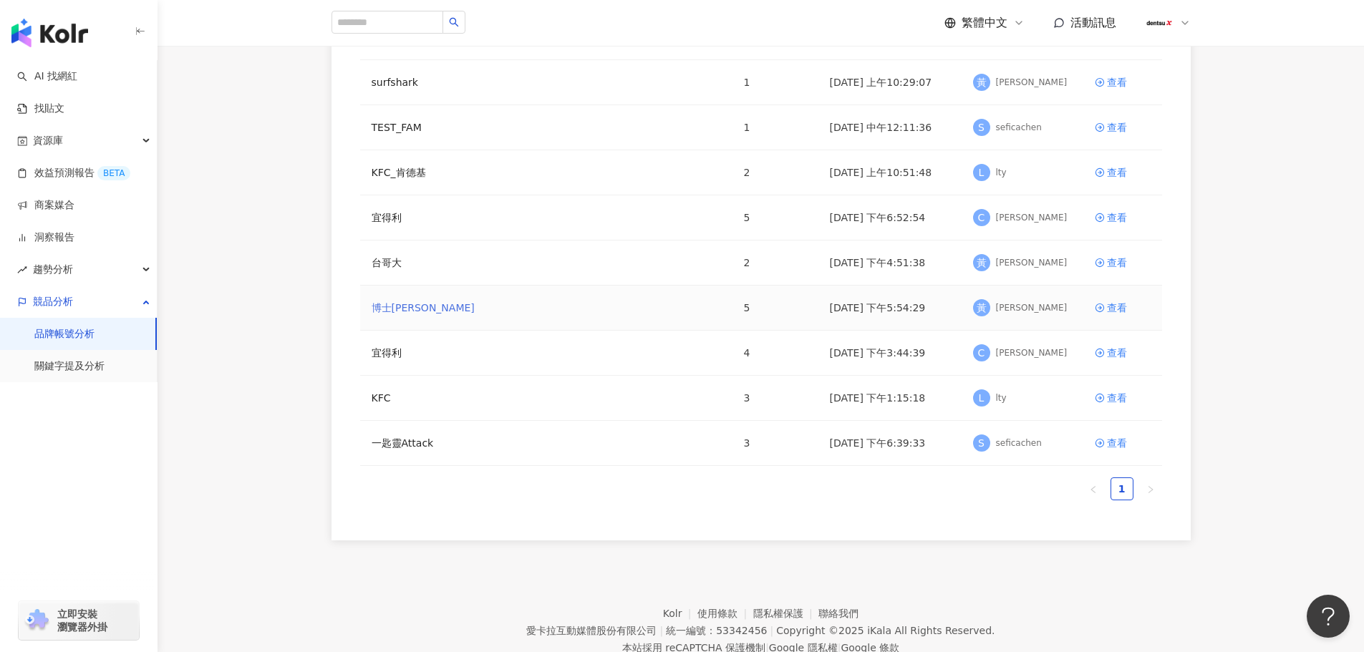
click at [392, 311] on link "博士[PERSON_NAME]" at bounding box center [423, 308] width 103 height 16
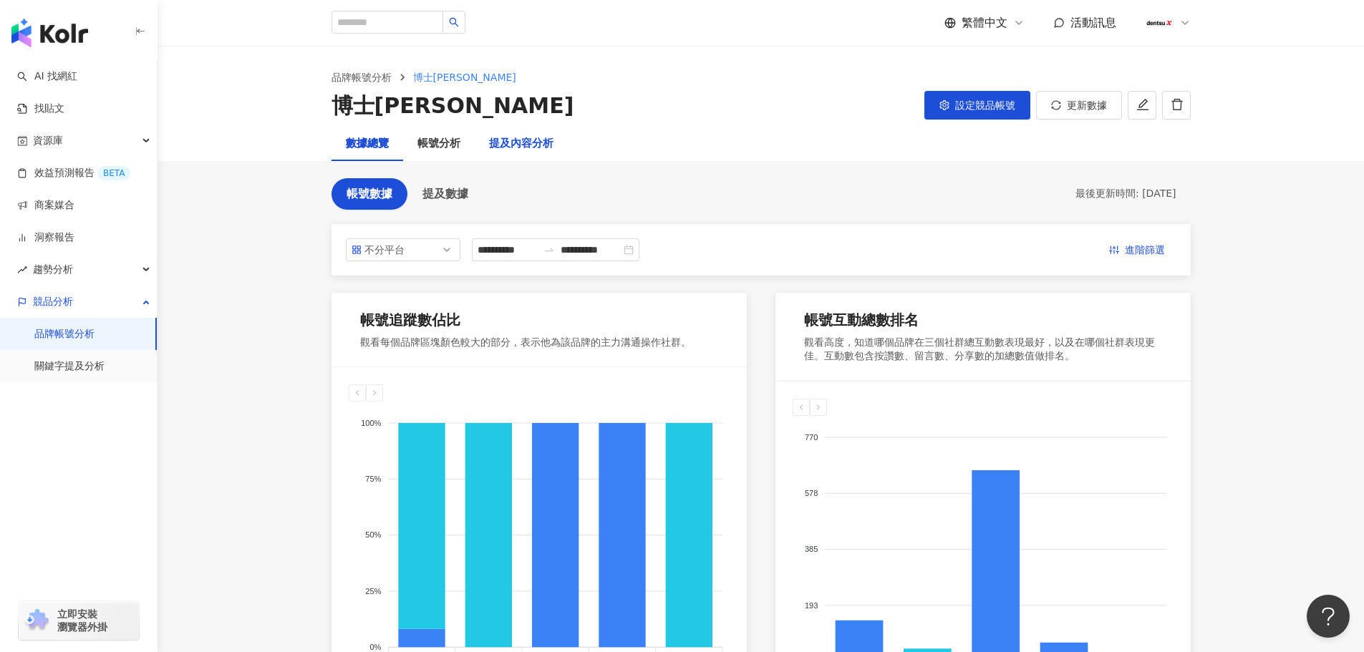
click at [506, 144] on div "提及內容分析" at bounding box center [521, 143] width 64 height 17
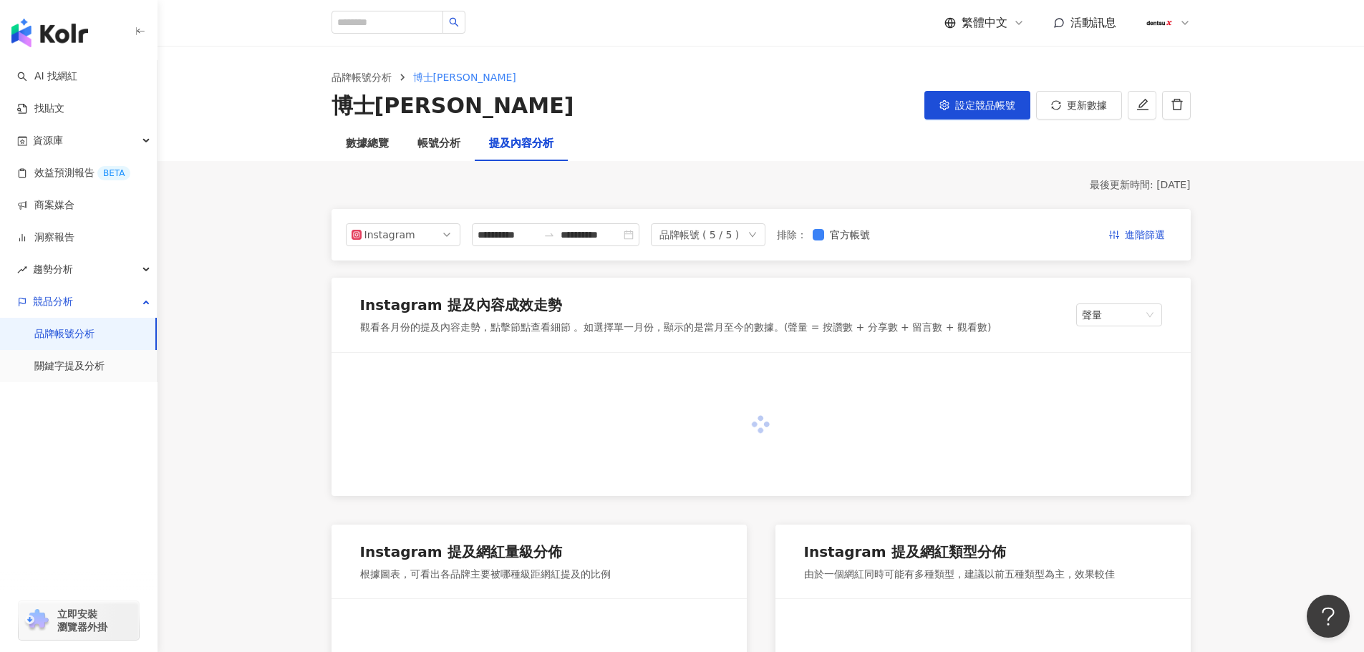
click at [765, 233] on div "品牌帳號 ( 5 / 5 )" at bounding box center [708, 234] width 115 height 23
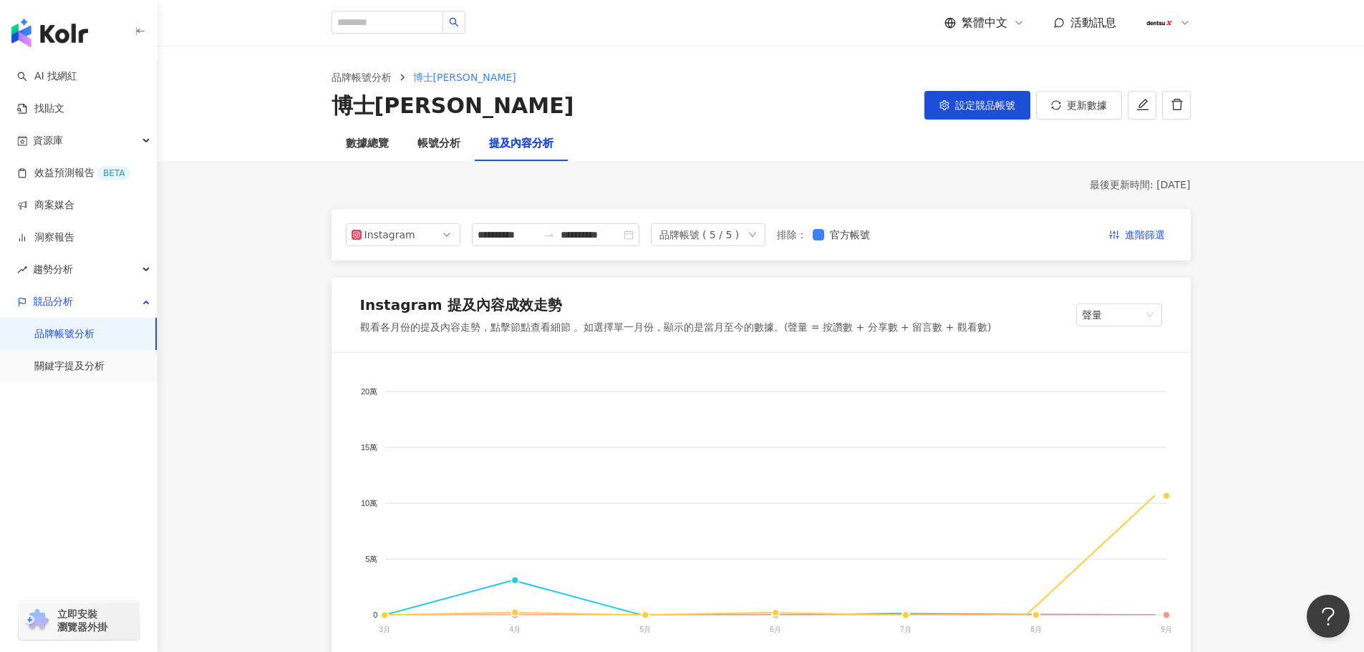
click at [755, 235] on icon "down" at bounding box center [751, 235] width 7 height 5
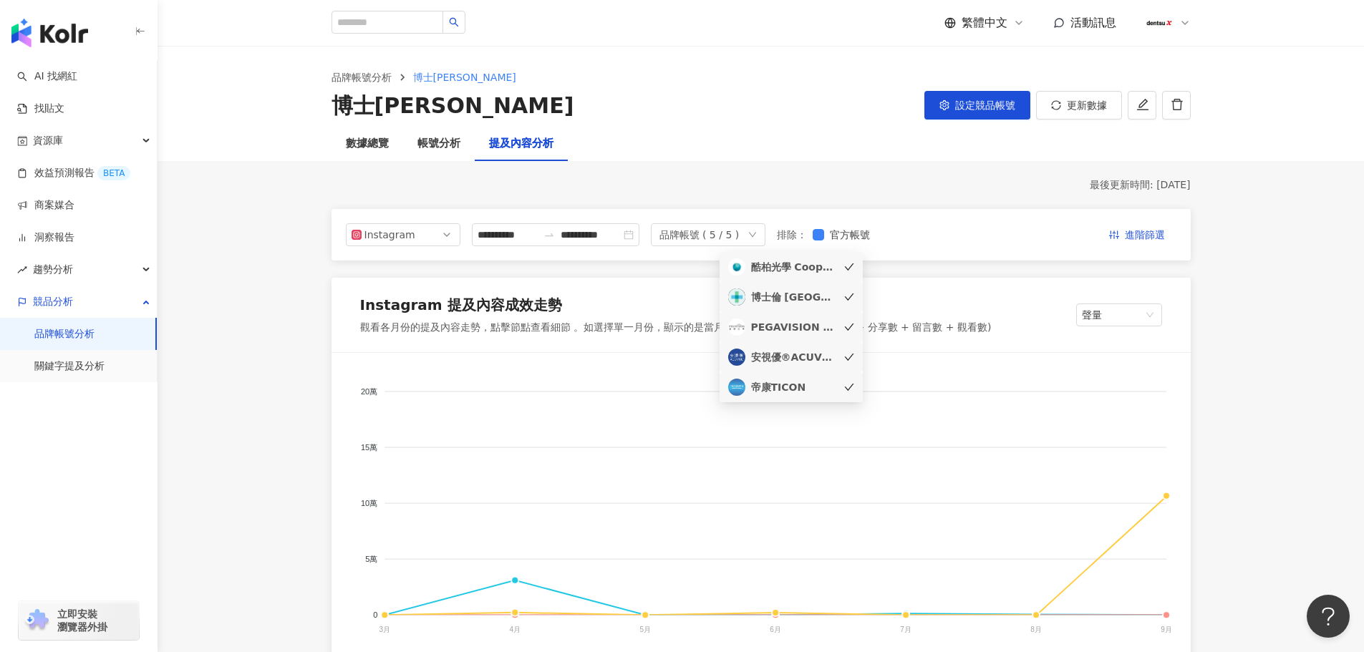
click at [847, 294] on div "Instagram 提及內容成效走勢 觀看各月份的提及內容走勢，點擊節點查看細節 。如選擇單一月份，顯示的是當月至今的數據。(聲量 = 按讚數 + 分享數 +…" at bounding box center [761, 315] width 859 height 74
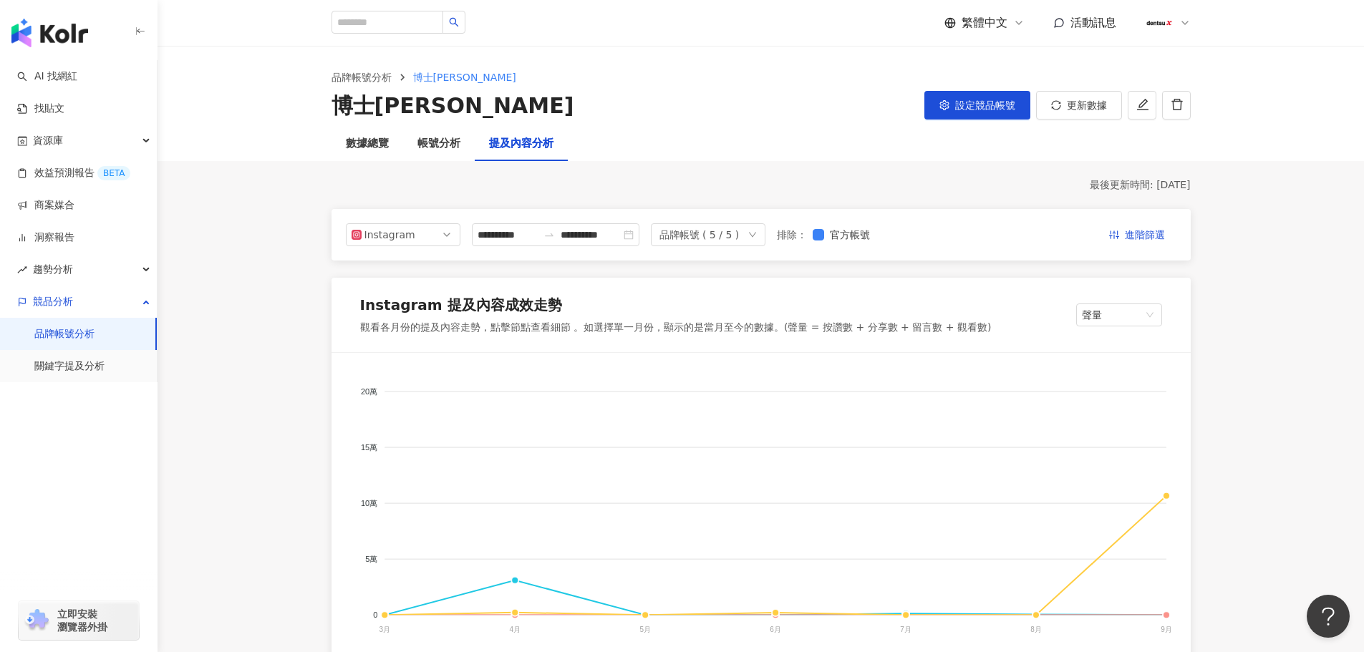
click at [755, 236] on icon "down" at bounding box center [751, 235] width 7 height 5
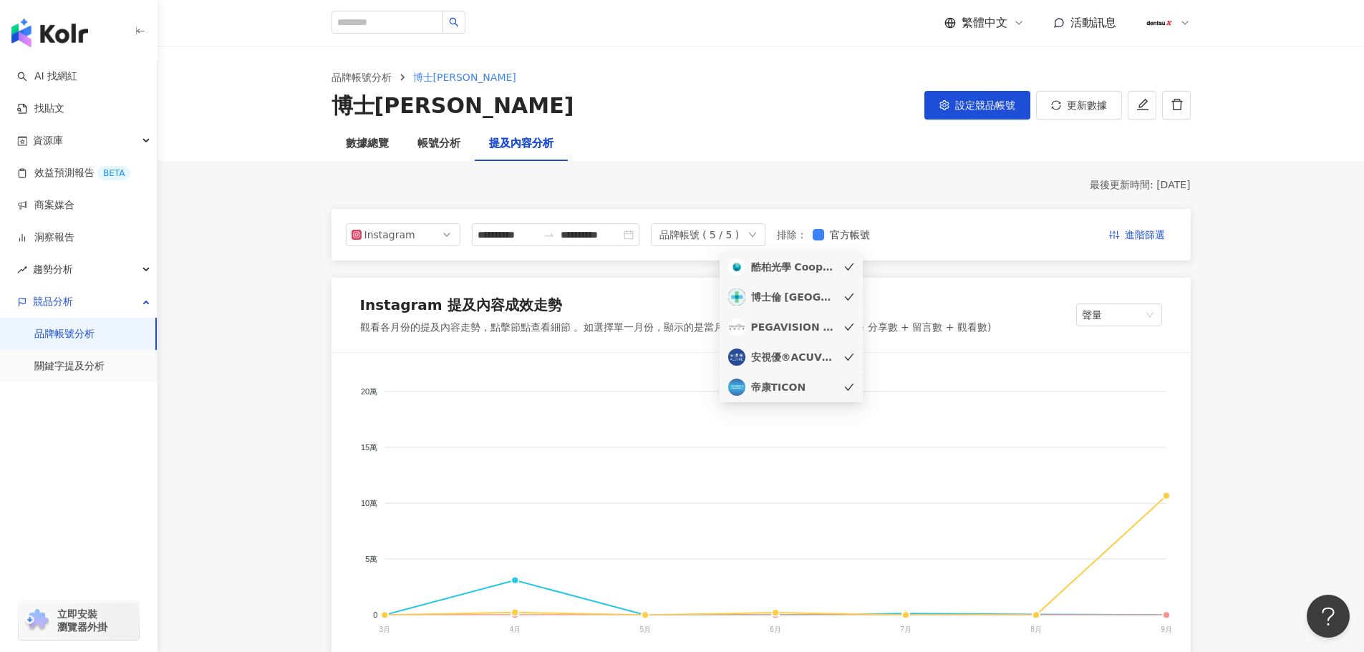
click at [844, 296] on icon "check" at bounding box center [849, 297] width 10 height 10
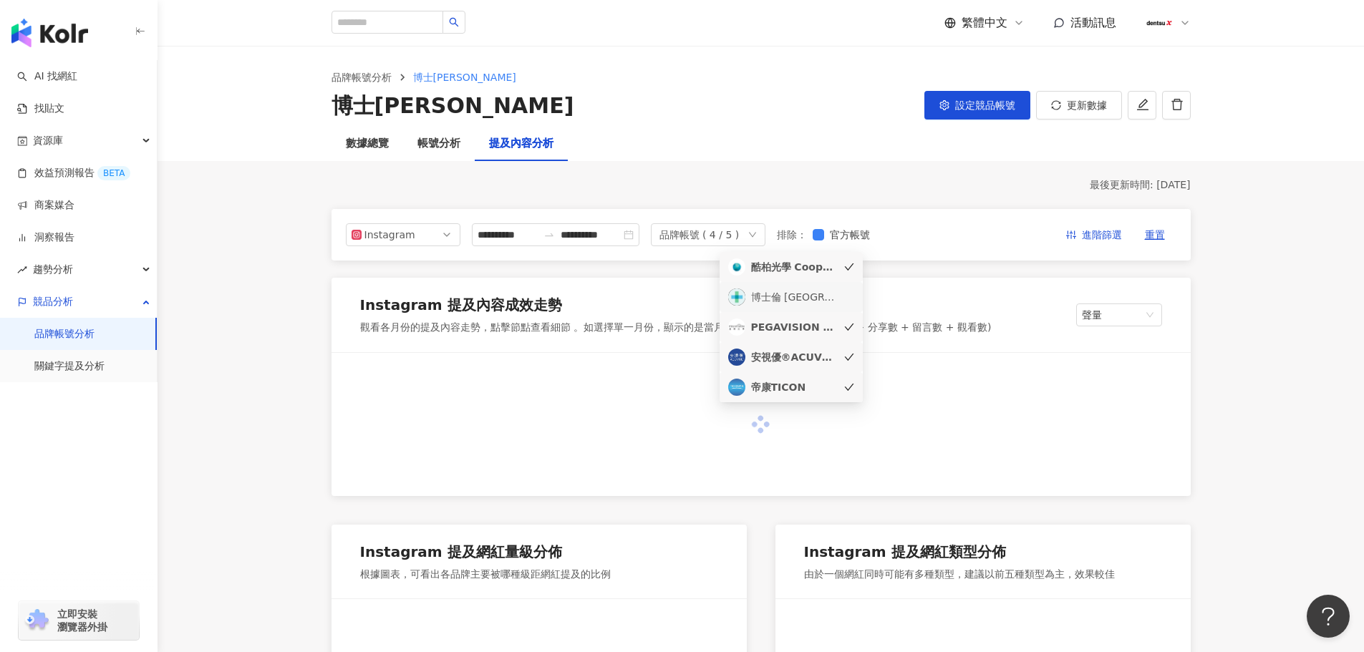
click at [851, 327] on icon "check" at bounding box center [848, 327] width 9 height 7
click at [846, 357] on icon "check" at bounding box center [849, 357] width 10 height 10
click at [847, 389] on icon "check" at bounding box center [849, 387] width 10 height 10
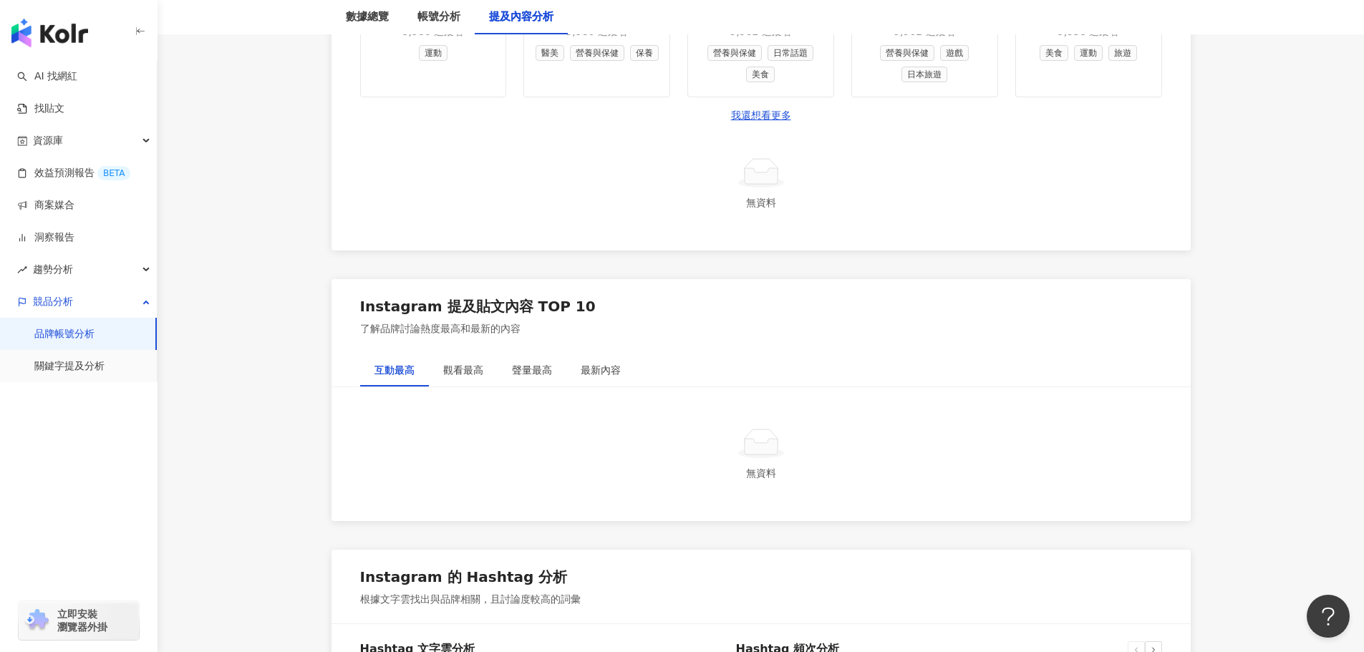
scroll to position [1790, 0]
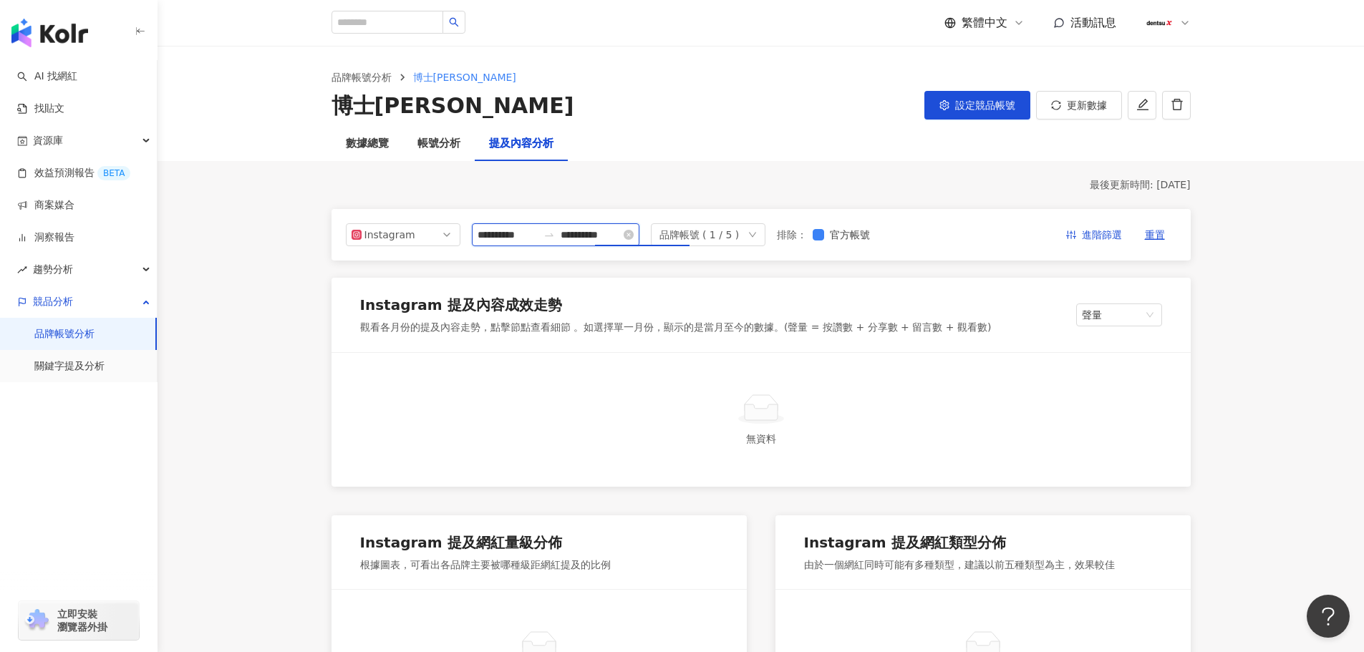
click at [621, 228] on input "**********" at bounding box center [591, 235] width 60 height 16
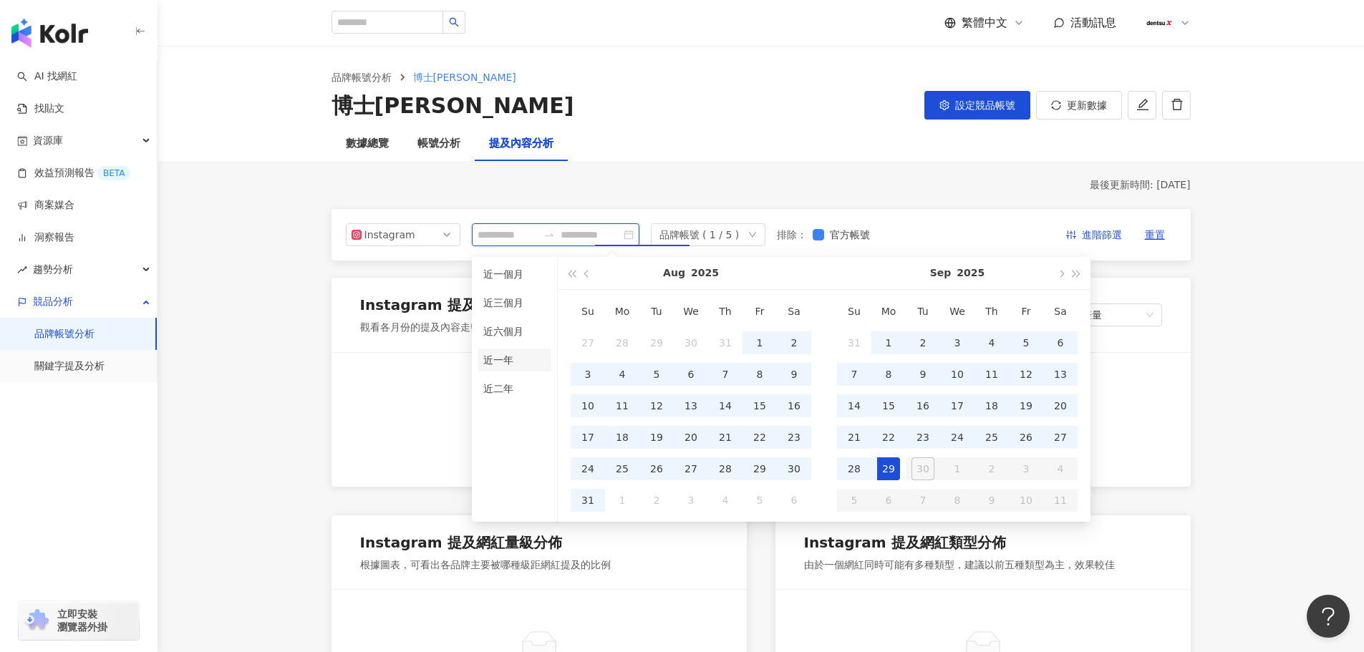
type input "**********"
click at [498, 363] on li "近一年" at bounding box center [515, 360] width 74 height 23
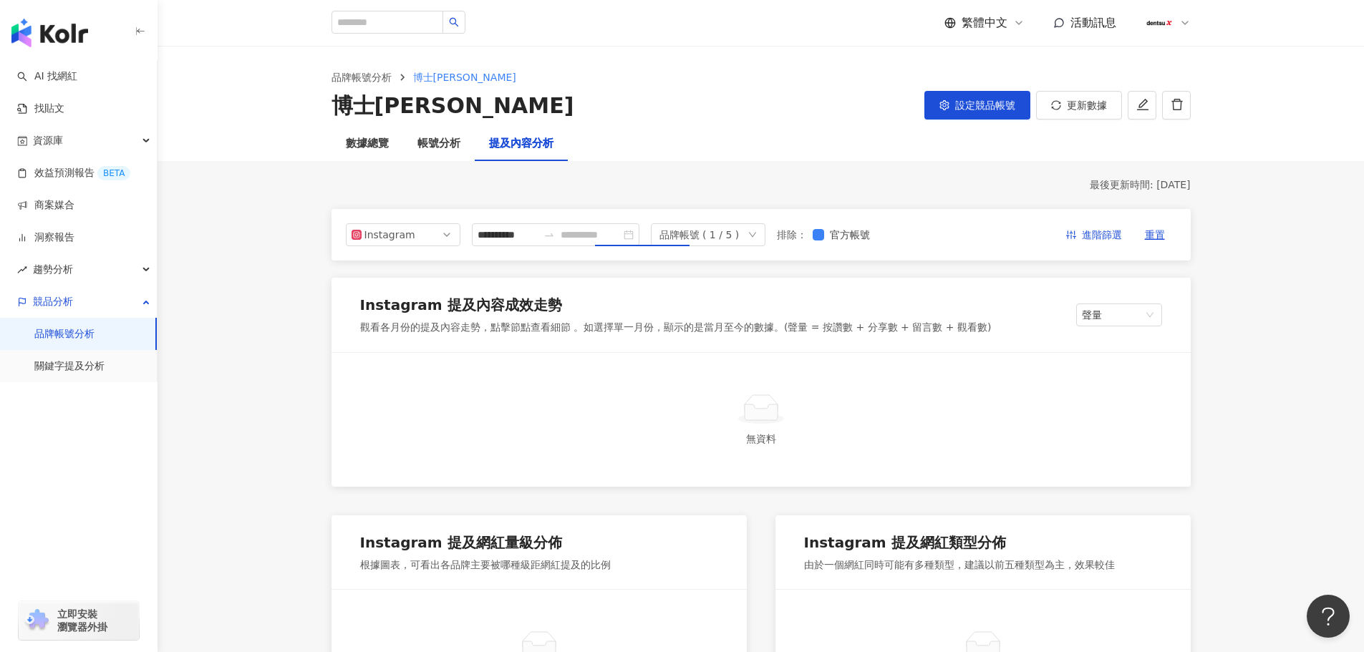
type input "**********"
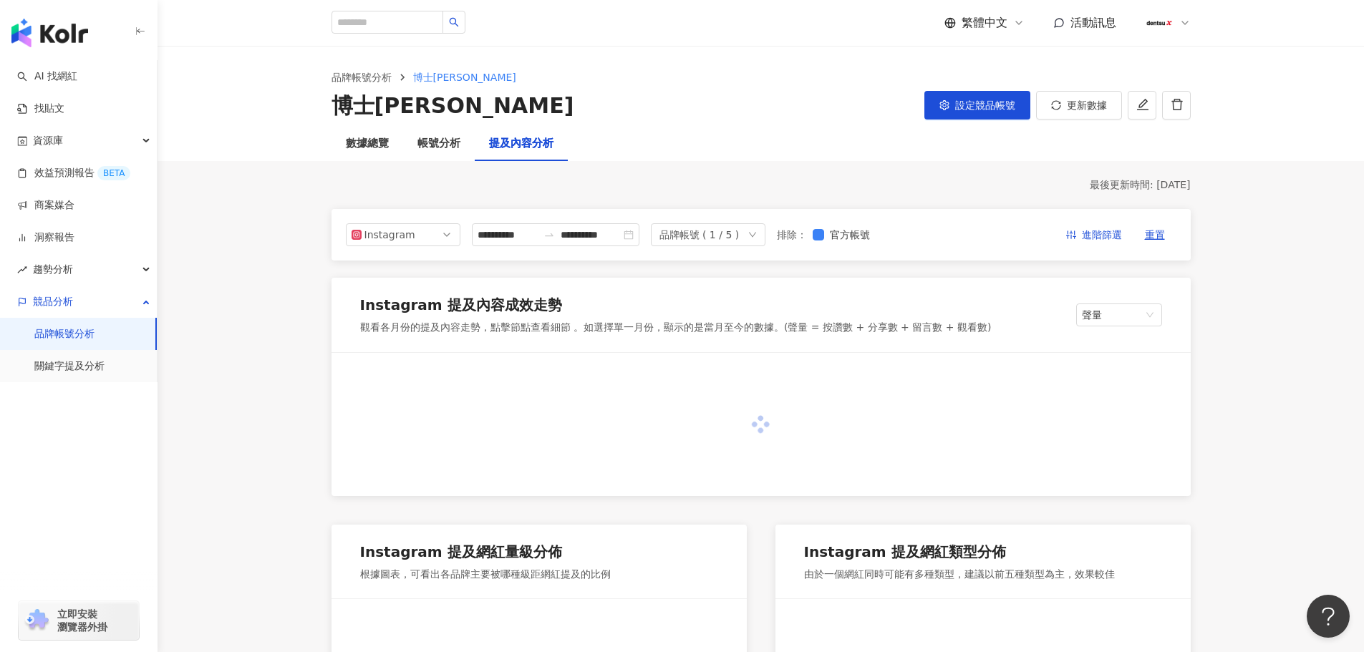
type input "**********"
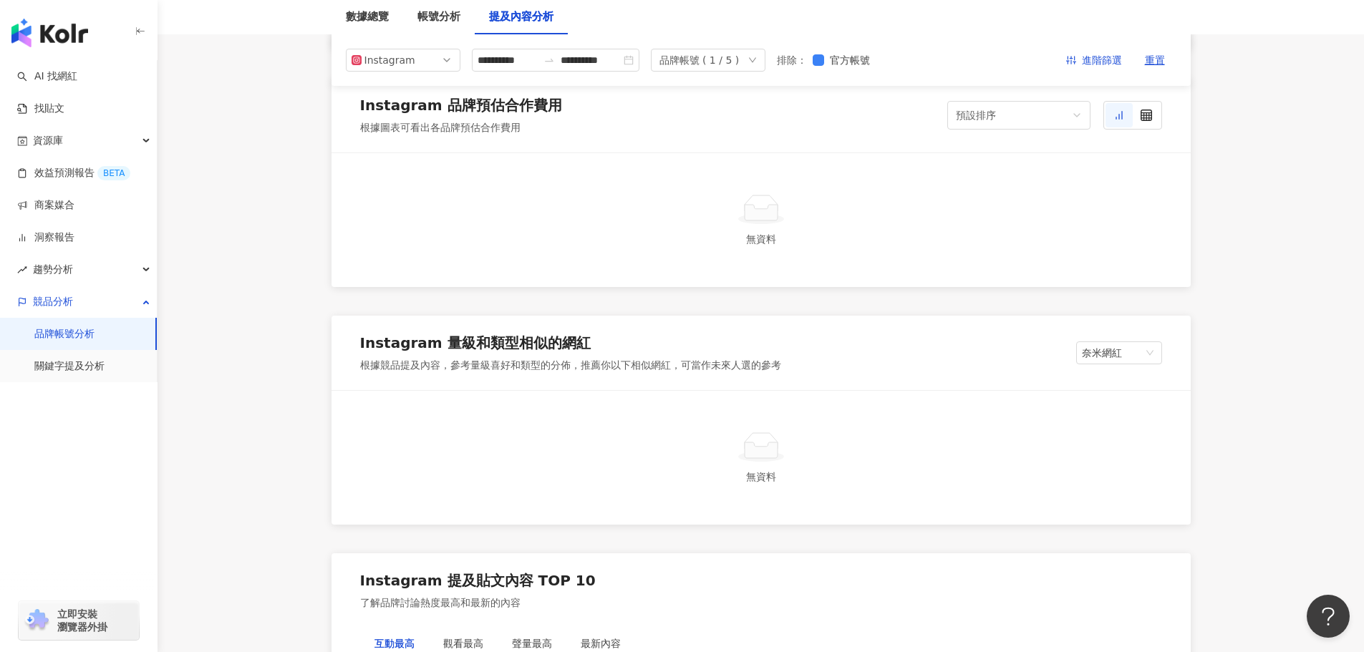
scroll to position [358, 0]
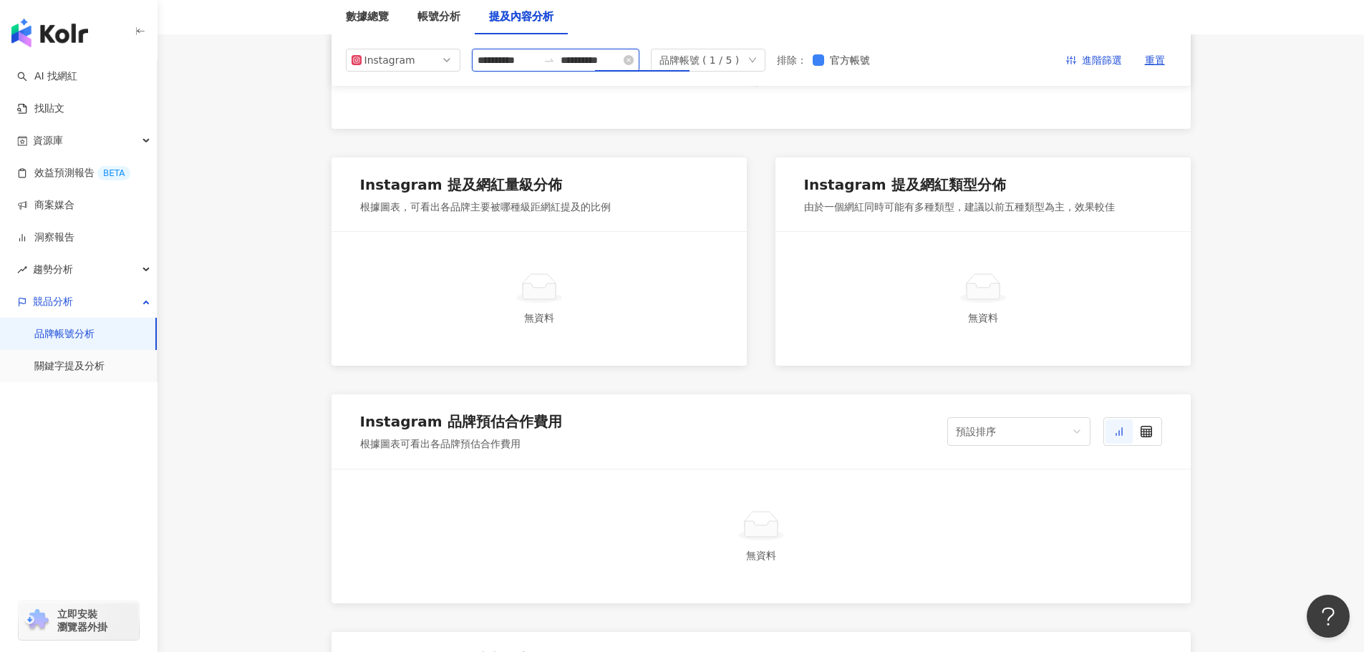
click at [621, 64] on input "**********" at bounding box center [591, 60] width 60 height 16
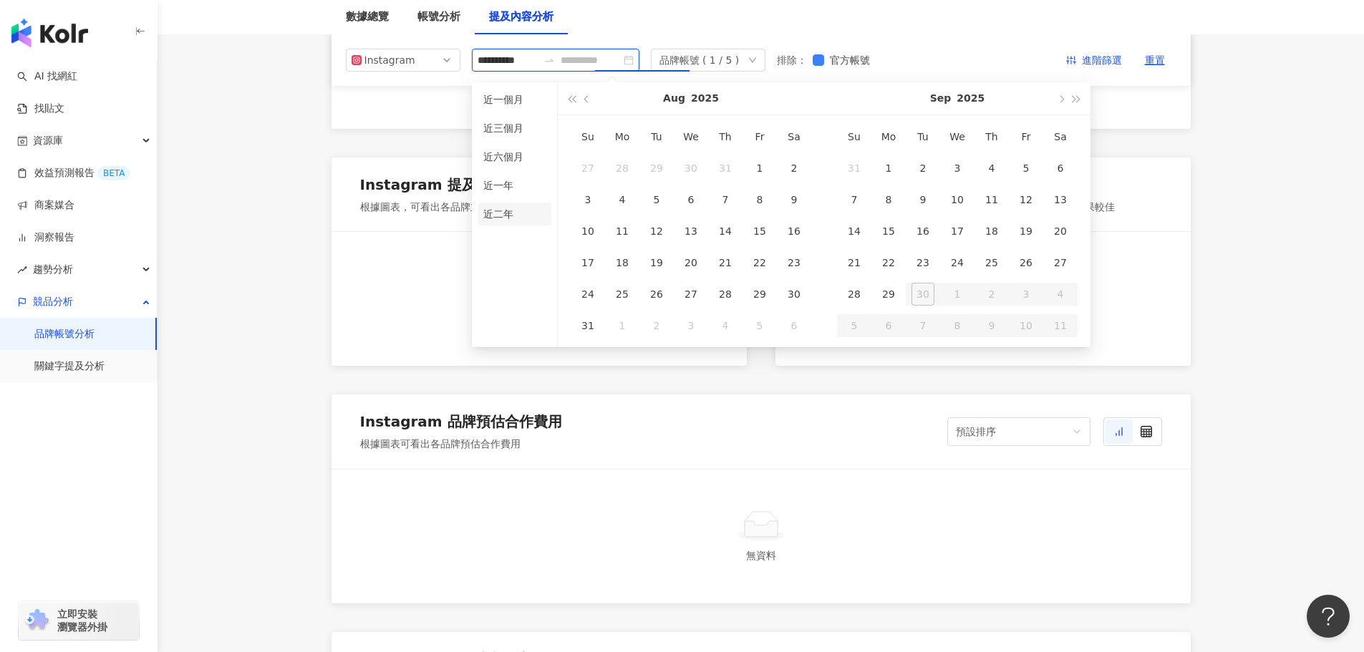
type input "**********"
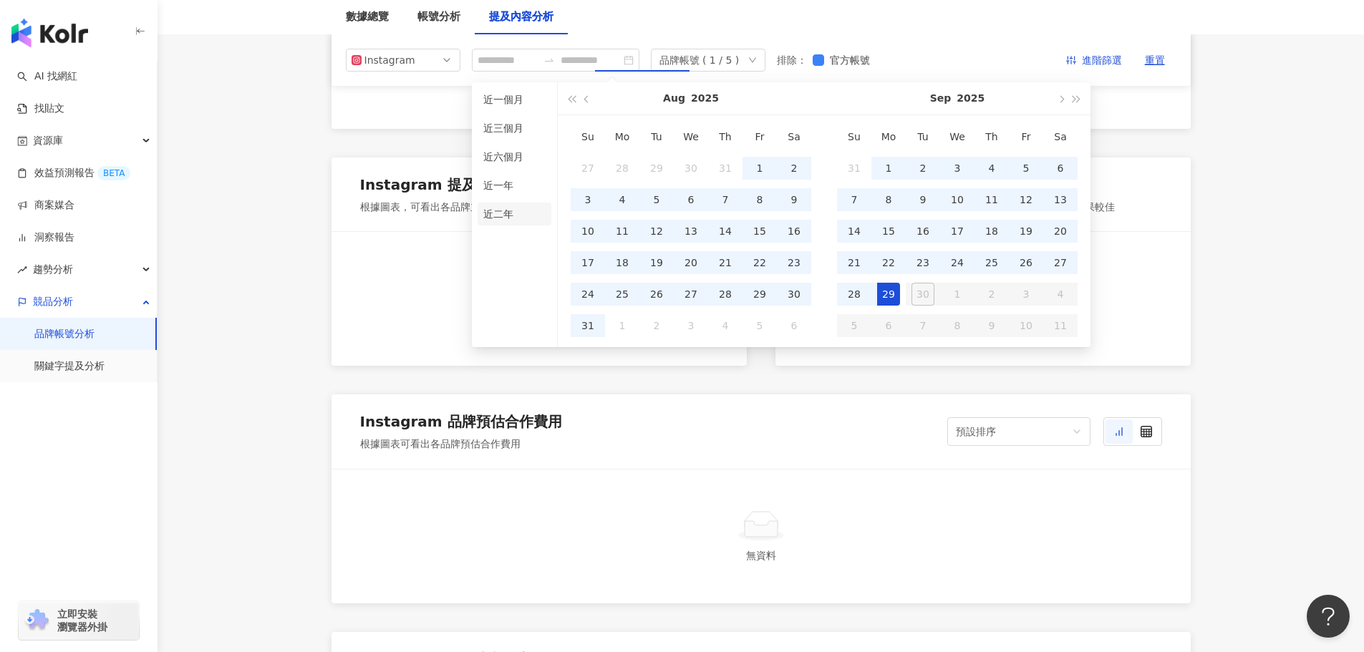
click at [492, 217] on li "近二年" at bounding box center [515, 214] width 74 height 23
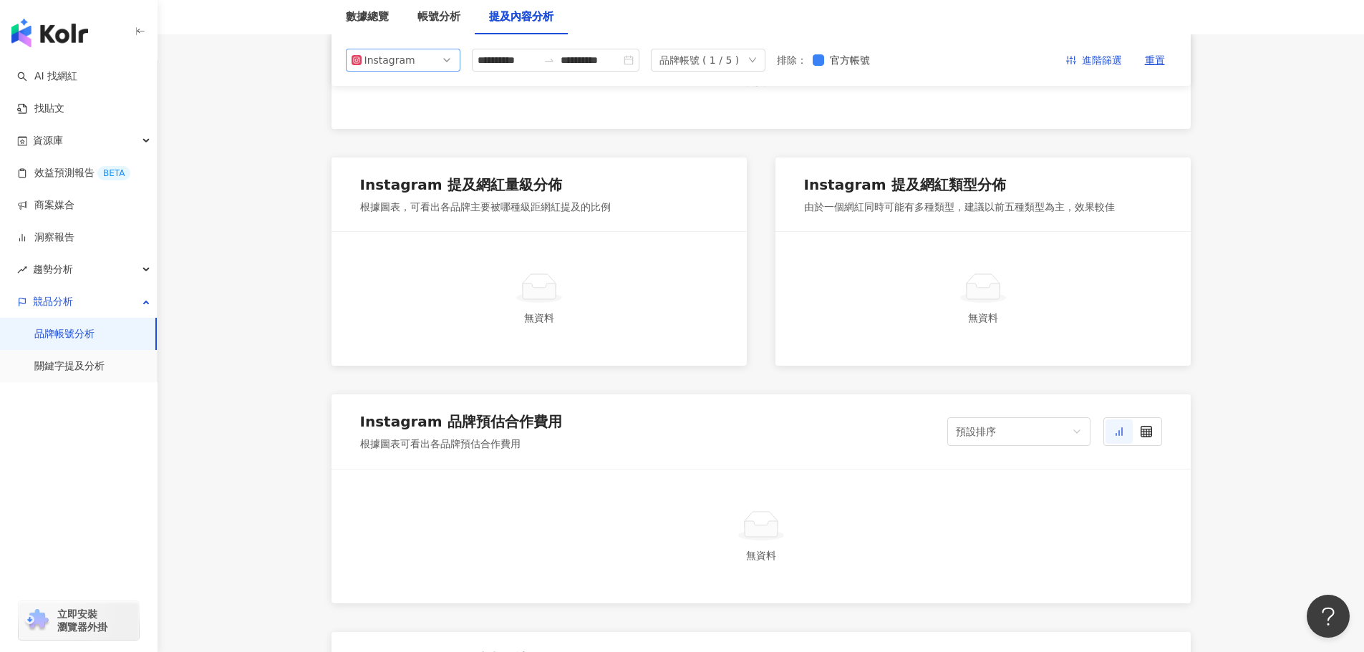
click at [427, 61] on span "Instagram" at bounding box center [403, 59] width 103 height 21
click at [402, 112] on div "Facebook" at bounding box center [393, 118] width 47 height 16
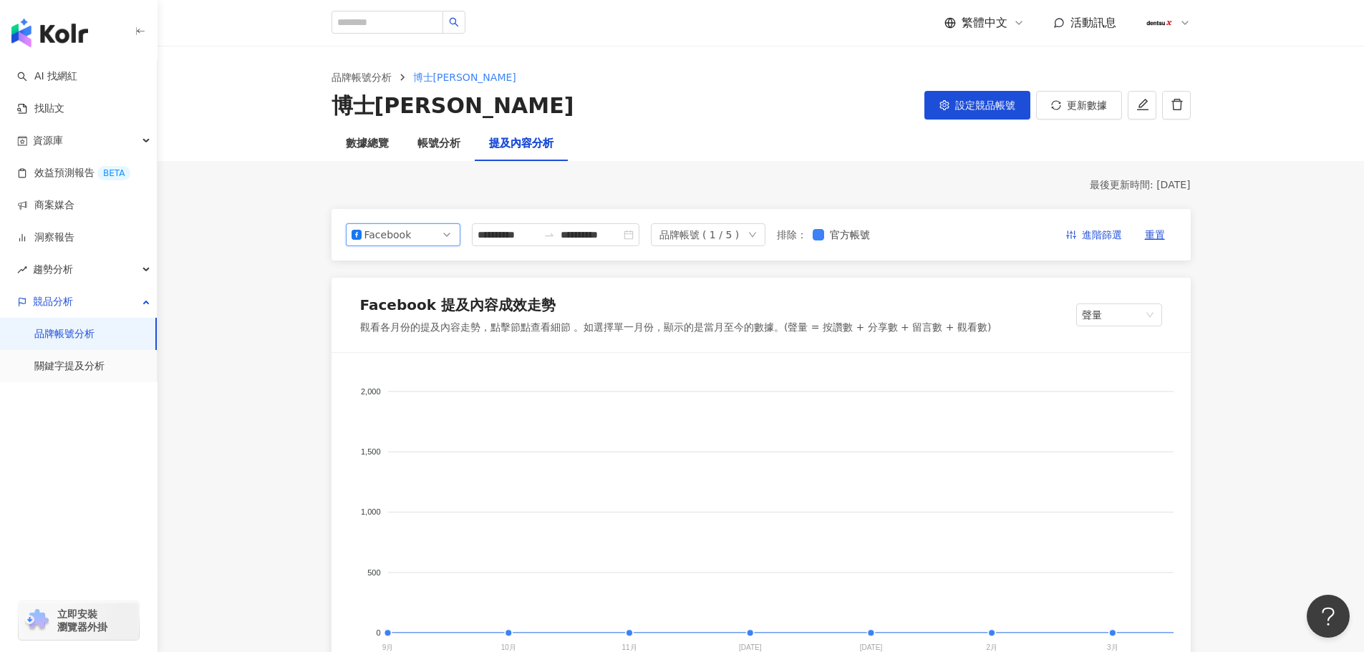
click at [446, 238] on span "Facebook" at bounding box center [403, 234] width 103 height 21
click at [414, 272] on div "Instagram" at bounding box center [393, 268] width 47 height 16
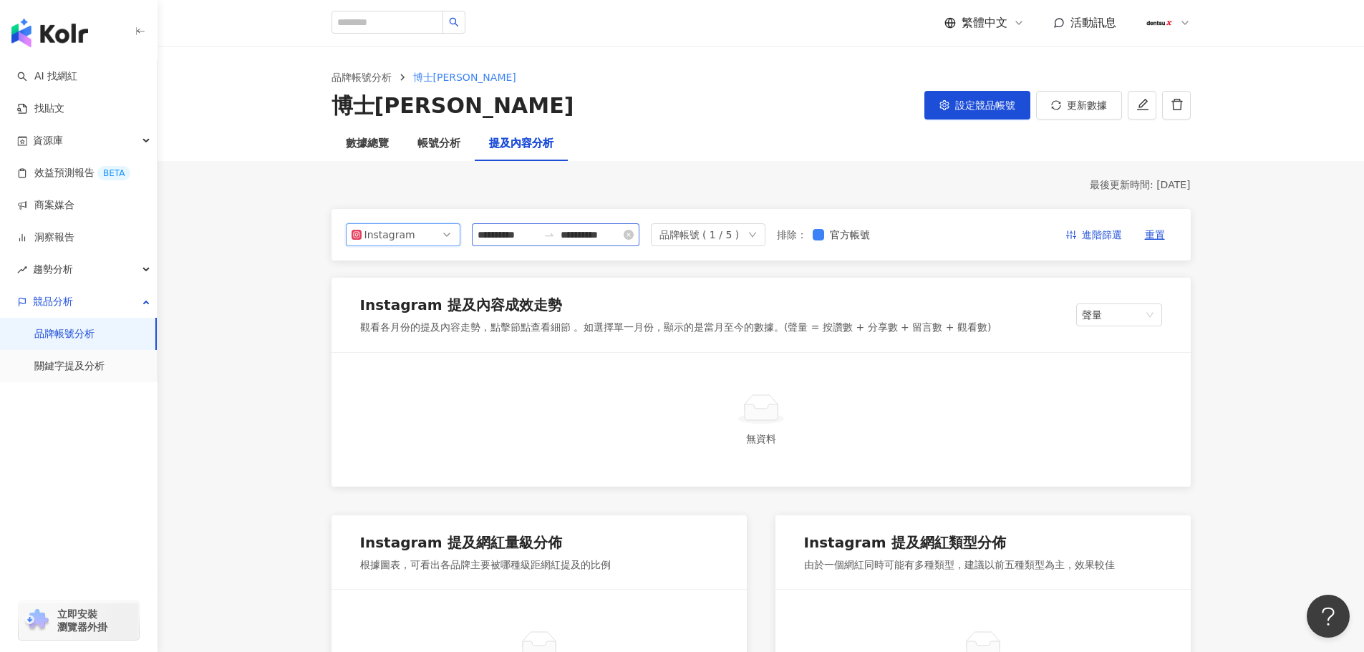
click at [561, 233] on div at bounding box center [549, 234] width 23 height 11
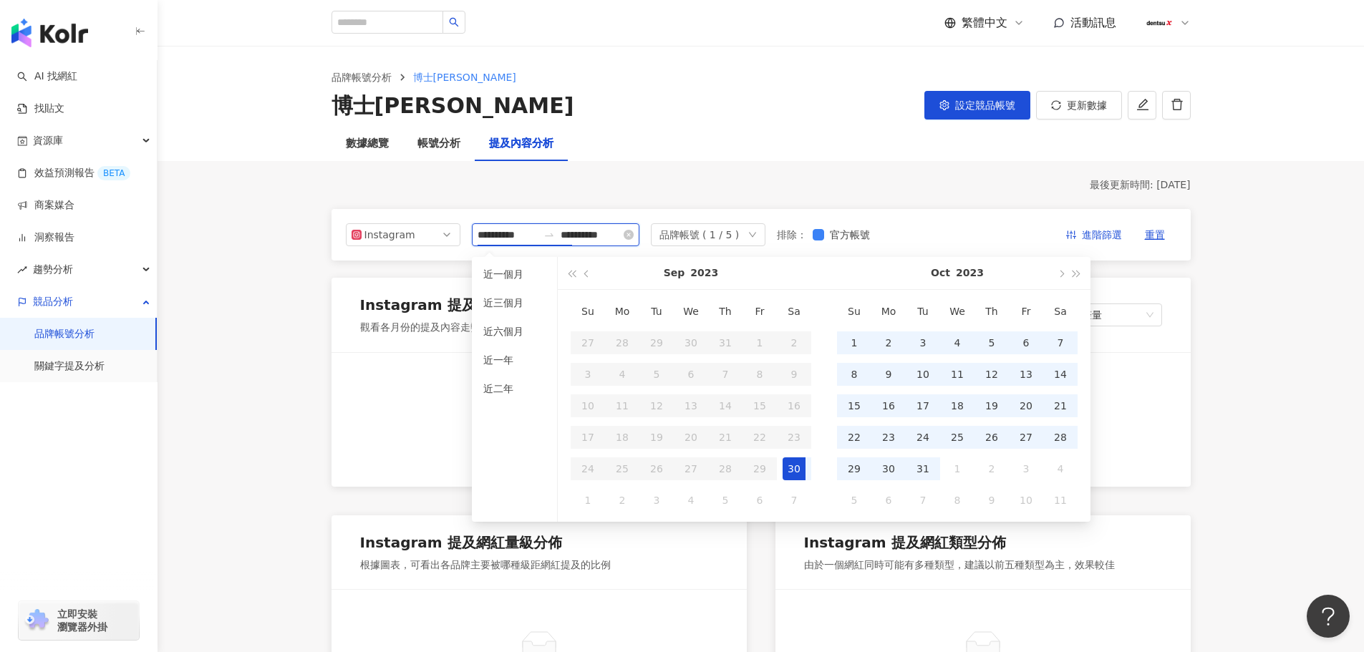
click at [538, 238] on input "**********" at bounding box center [508, 235] width 60 height 16
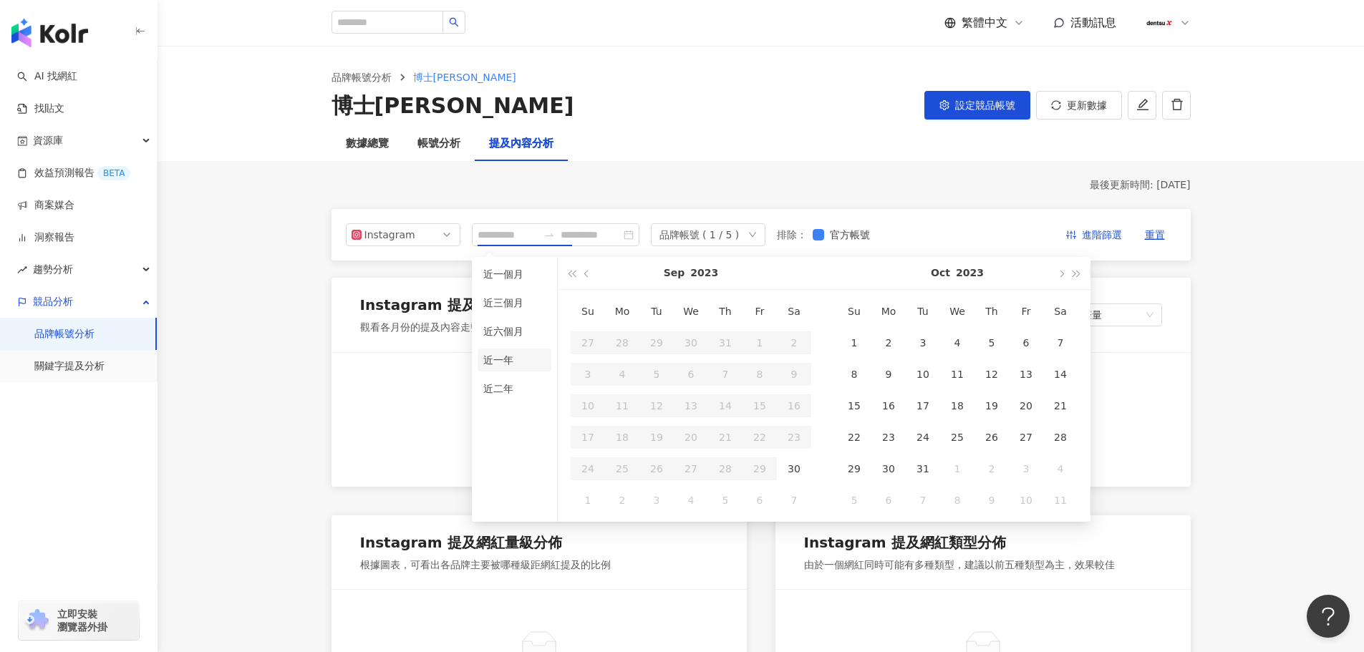
click at [510, 361] on li "近一年" at bounding box center [515, 360] width 74 height 23
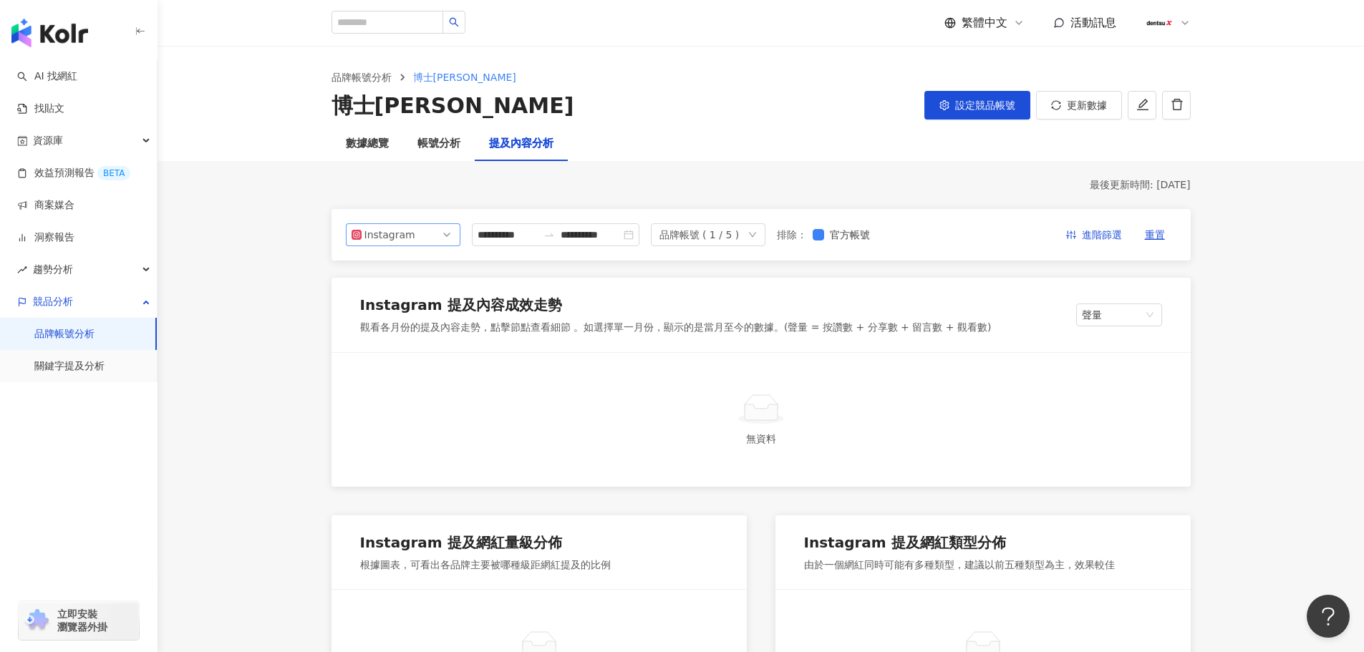
click at [394, 238] on div "Instagram" at bounding box center [387, 234] width 47 height 21
click at [397, 294] on div "Facebook" at bounding box center [393, 292] width 47 height 16
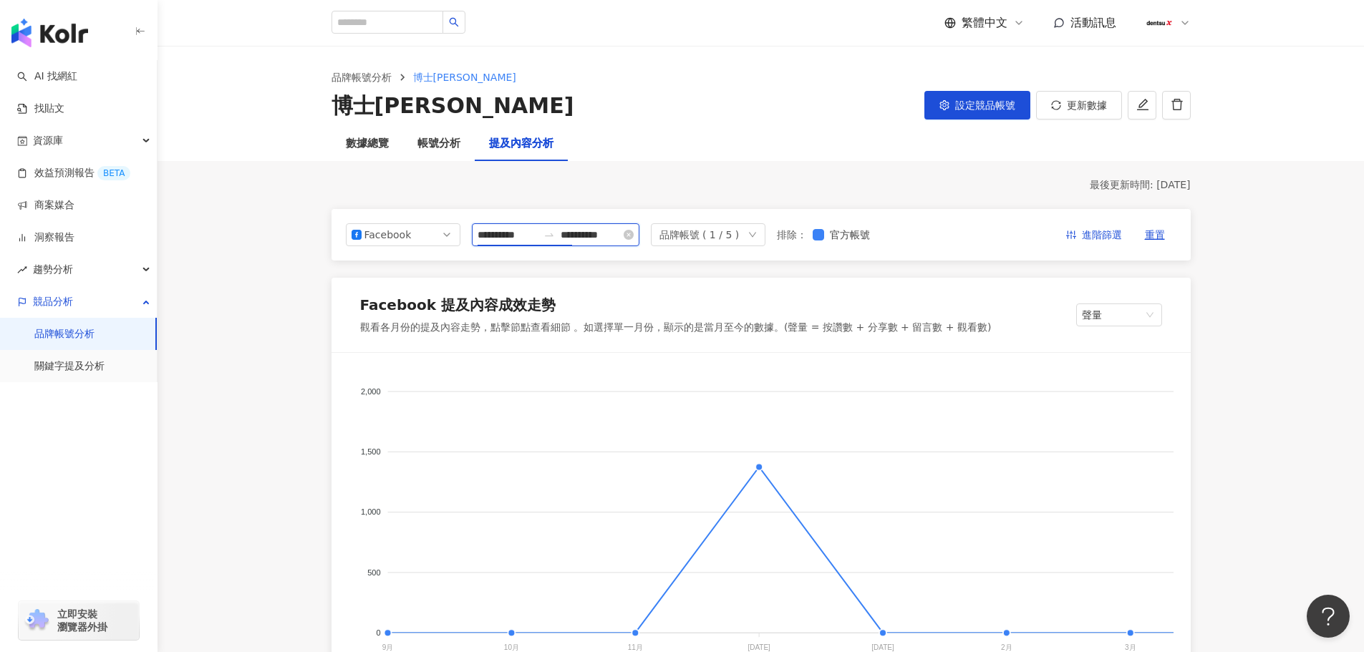
click at [533, 236] on input "**********" at bounding box center [508, 235] width 60 height 16
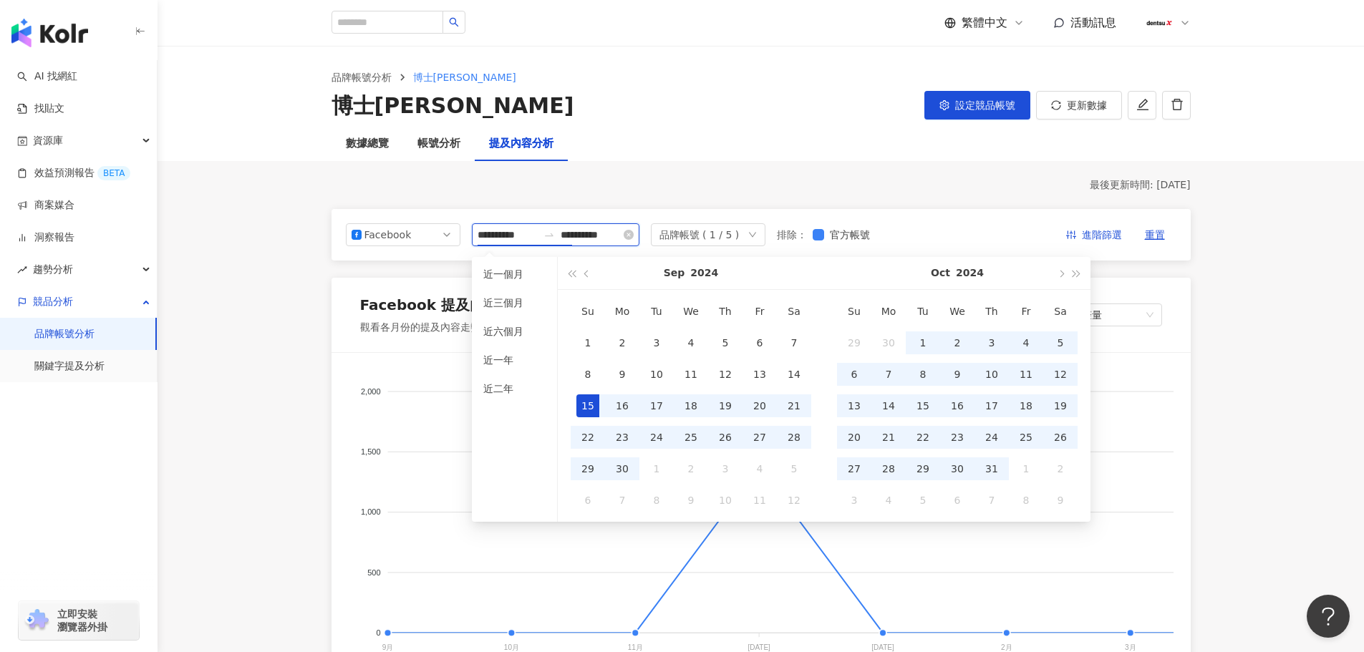
type input "**********"
click at [621, 237] on input "**********" at bounding box center [591, 235] width 60 height 16
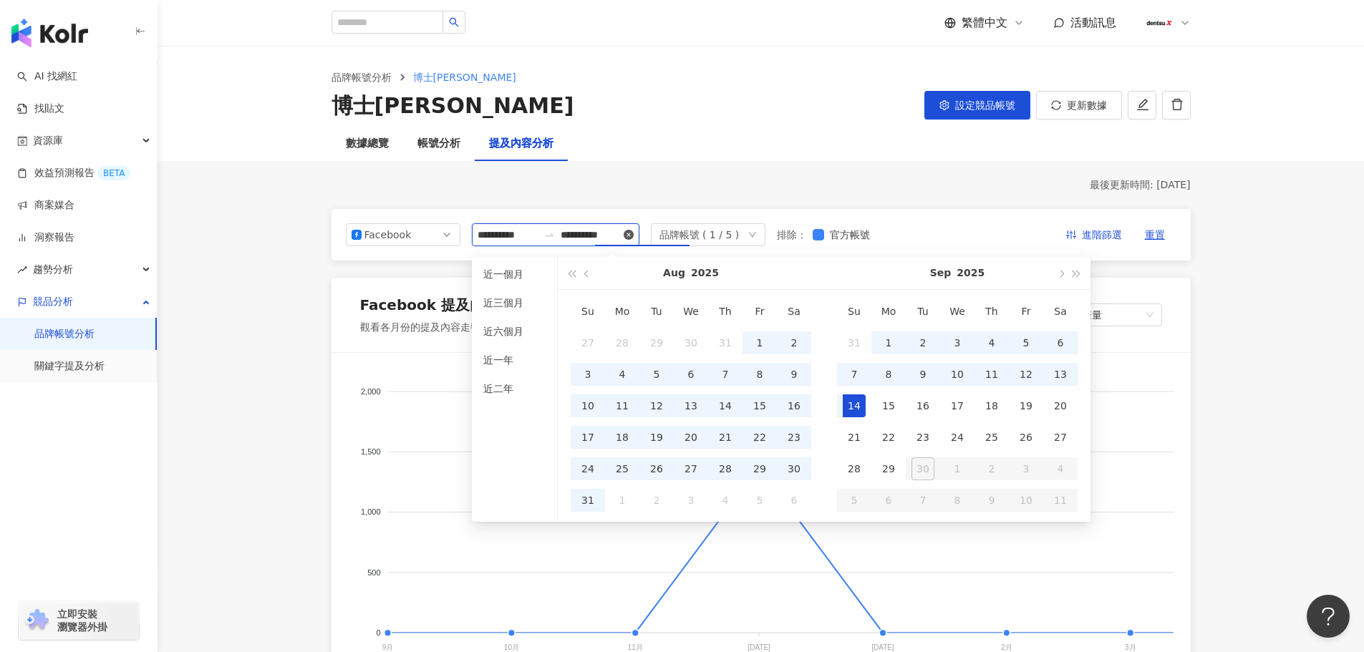
type input "**********"
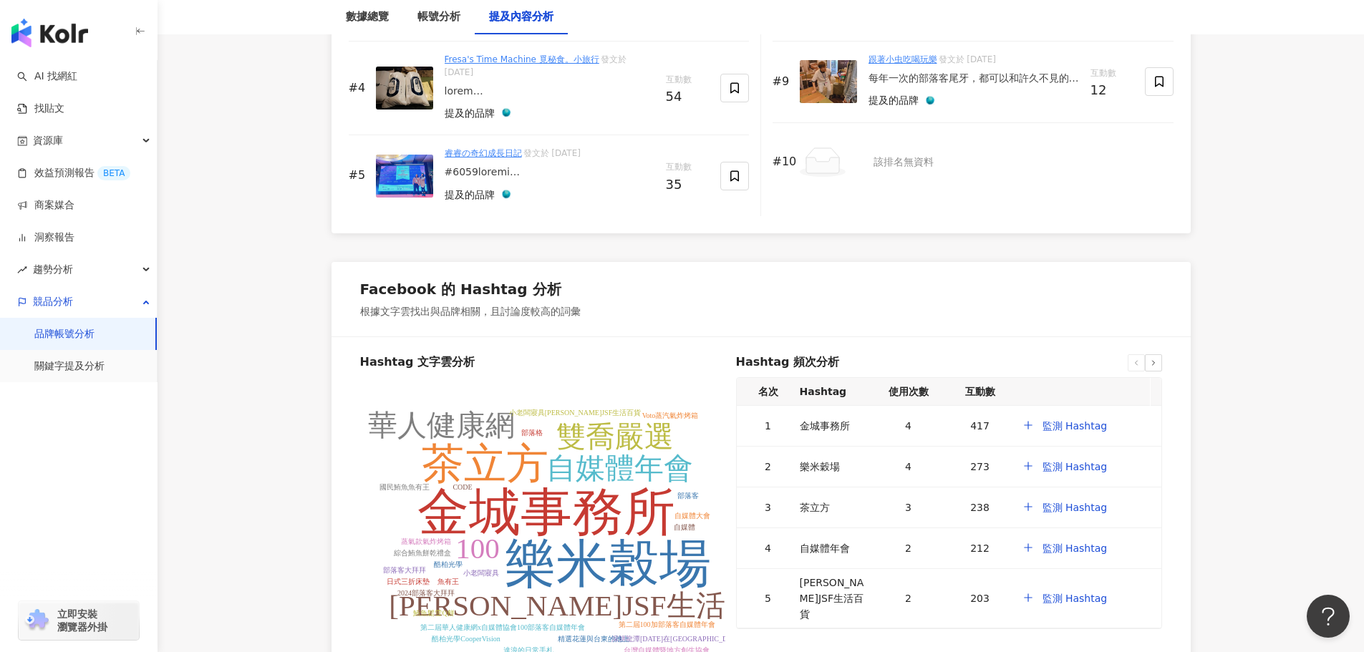
scroll to position [2793, 0]
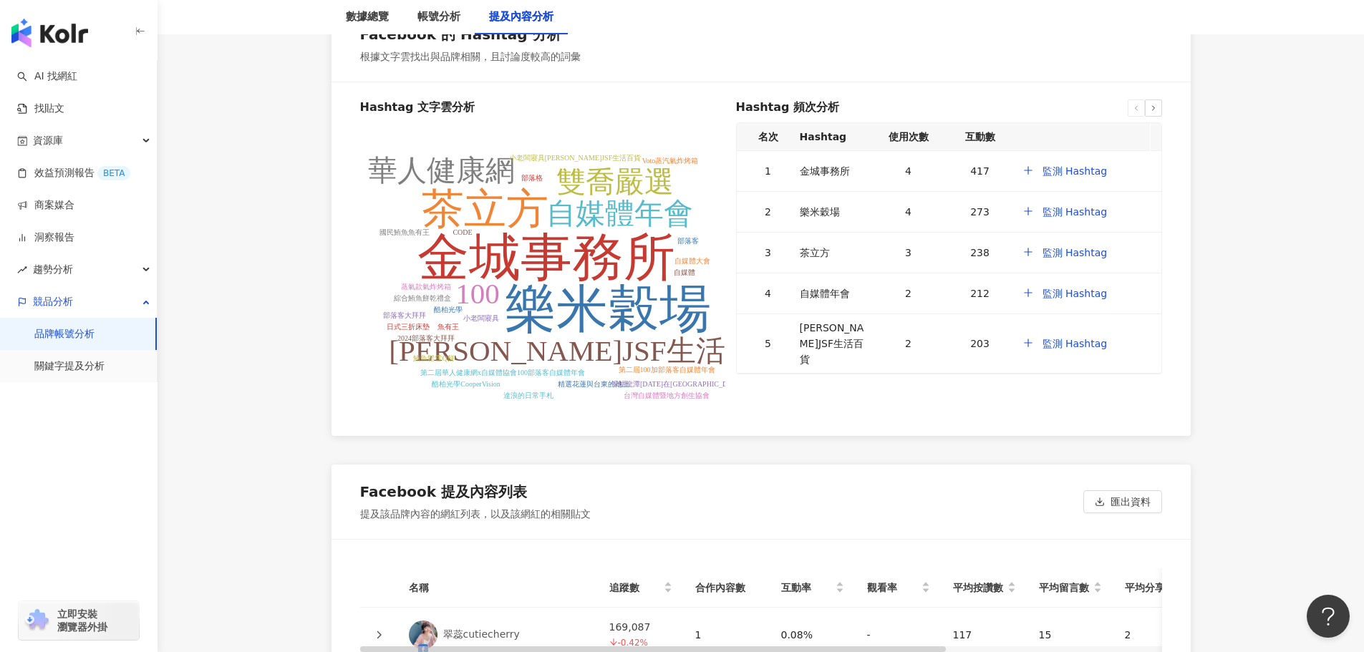
drag, startPoint x: 571, startPoint y: 269, endPoint x: 476, endPoint y: 393, distance: 156.3
click at [476, 393] on icon "金城事務所 樂米穀場 茶立方 自媒體年會 [PERSON_NAME]JSF生活百貨 雙喬嚴選 華人健康網 100 小老闆寢具 魚有王 酷柏光學 第二屆100加…" at bounding box center [542, 275] width 365 height 286
click at [528, 291] on tspan "樂米穀場" at bounding box center [608, 309] width 206 height 57
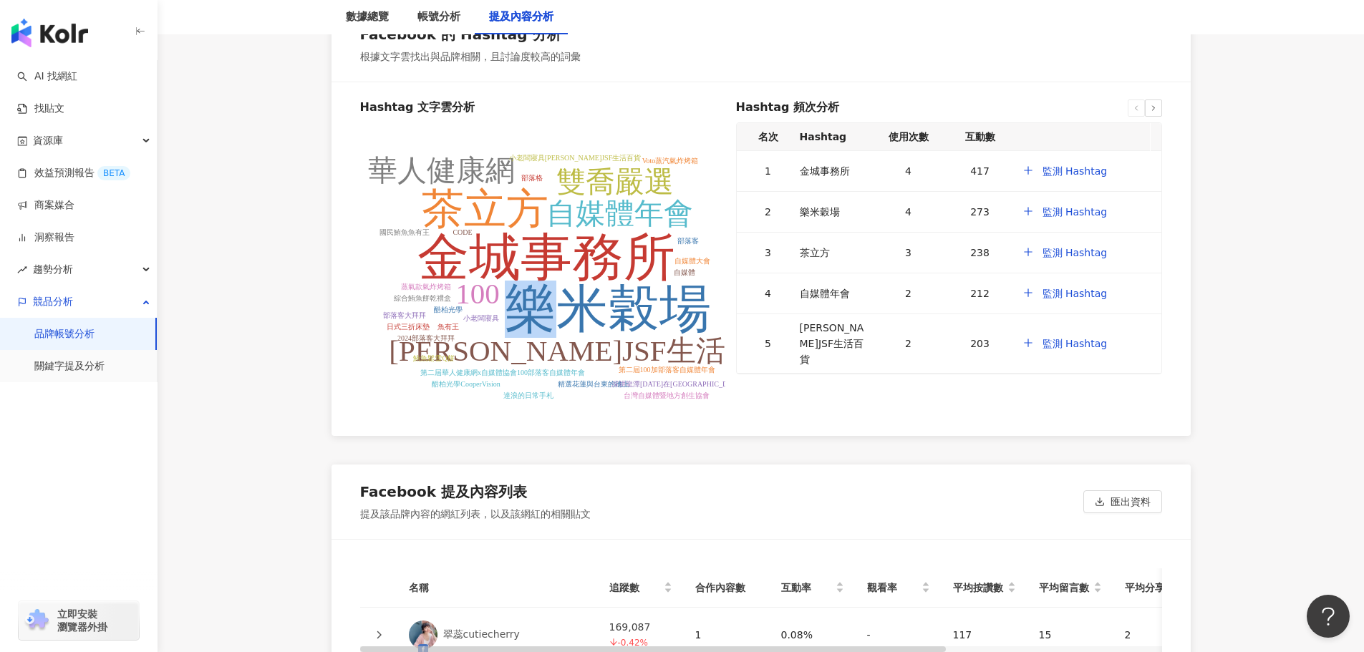
click at [534, 283] on tspan "樂米穀場" at bounding box center [608, 309] width 206 height 57
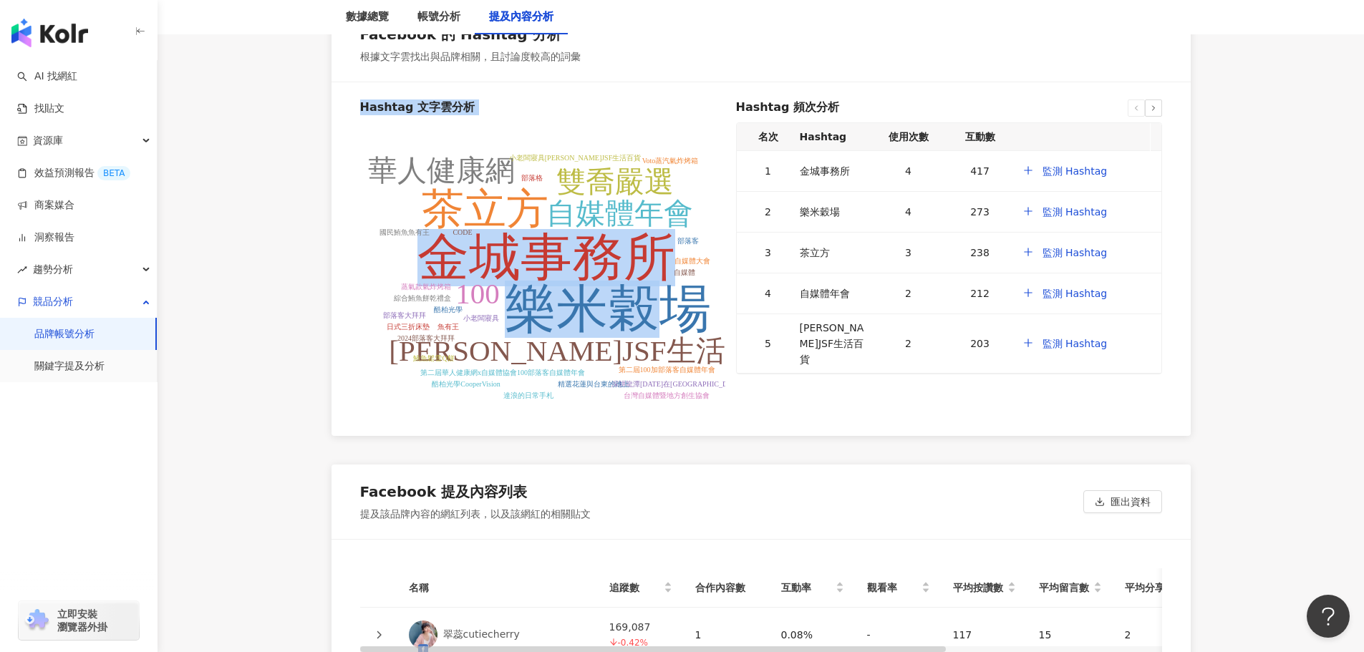
drag, startPoint x: 359, startPoint y: 97, endPoint x: 640, endPoint y: 319, distance: 357.9
click at [640, 319] on div "Hashtag 文字雲分析 金城事務所 樂米穀場 茶立方 自媒體年會 [PERSON_NAME]JSF生活百貨 雙喬嚴選 華人健康網 100 小老闆寢具 魚有…" at bounding box center [542, 254] width 365 height 308
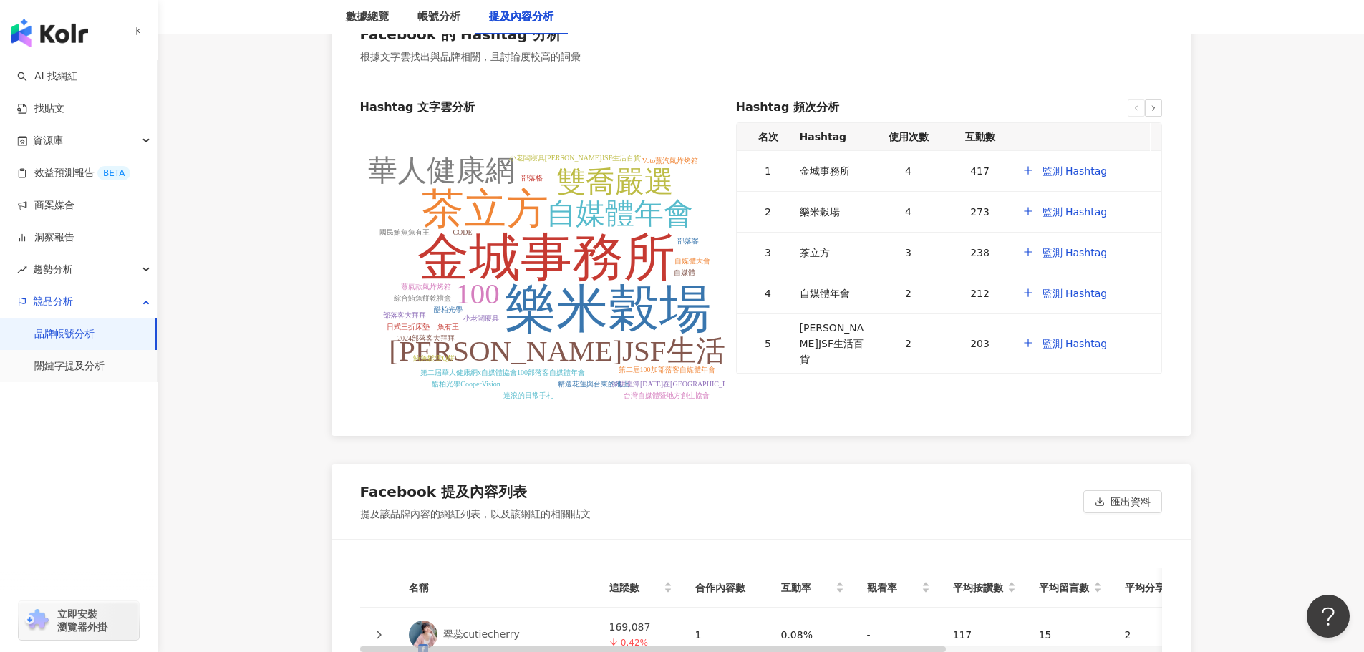
click at [669, 380] on tspan "深耕龍潭[DATE]在[GEOGRAPHIC_DATA]" at bounding box center [677, 384] width 132 height 8
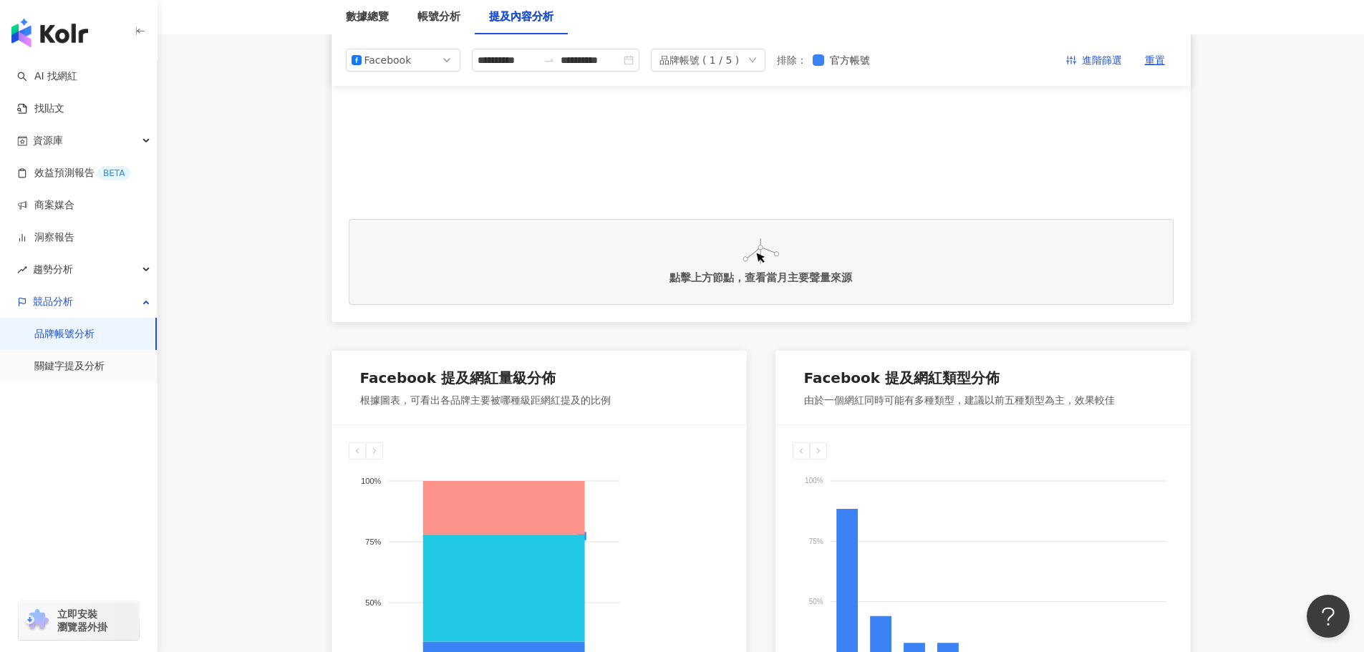
scroll to position [430, 0]
